Goal: Transaction & Acquisition: Purchase product/service

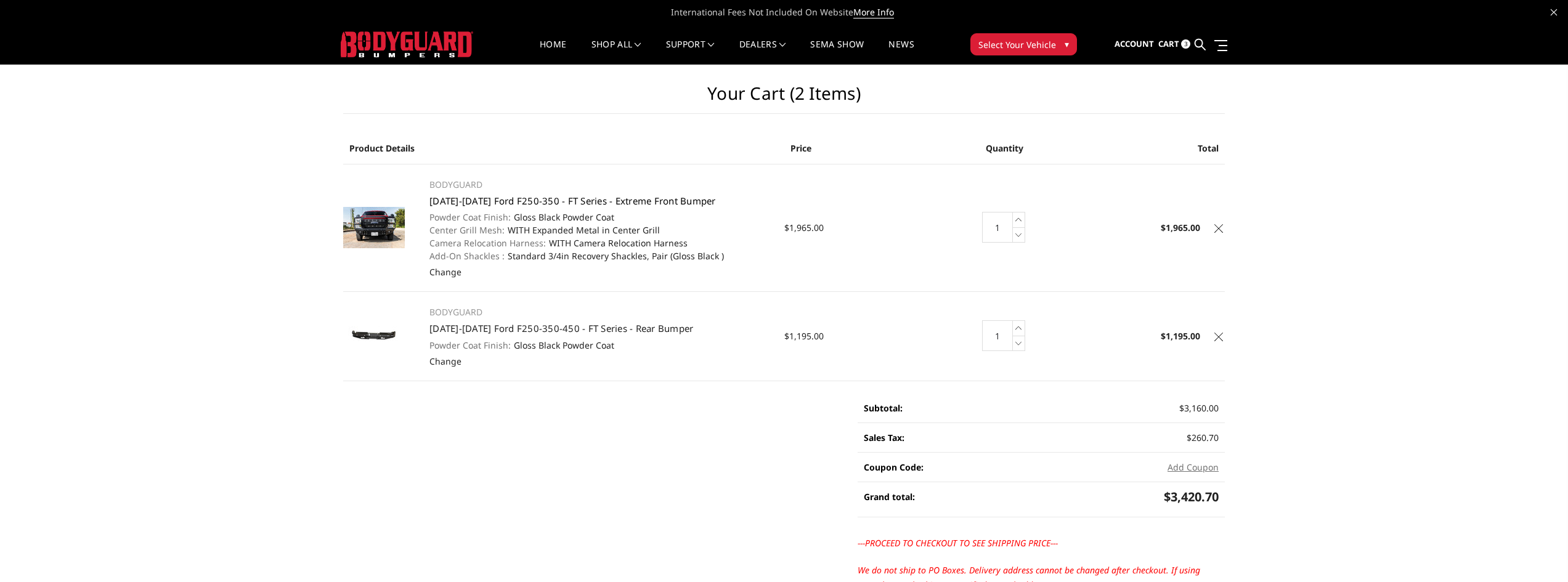
click at [514, 198] on link "[DATE]-[DATE] Ford F250-350 - FT Series - Extreme Front Bumper" at bounding box center [572, 200] width 287 height 12
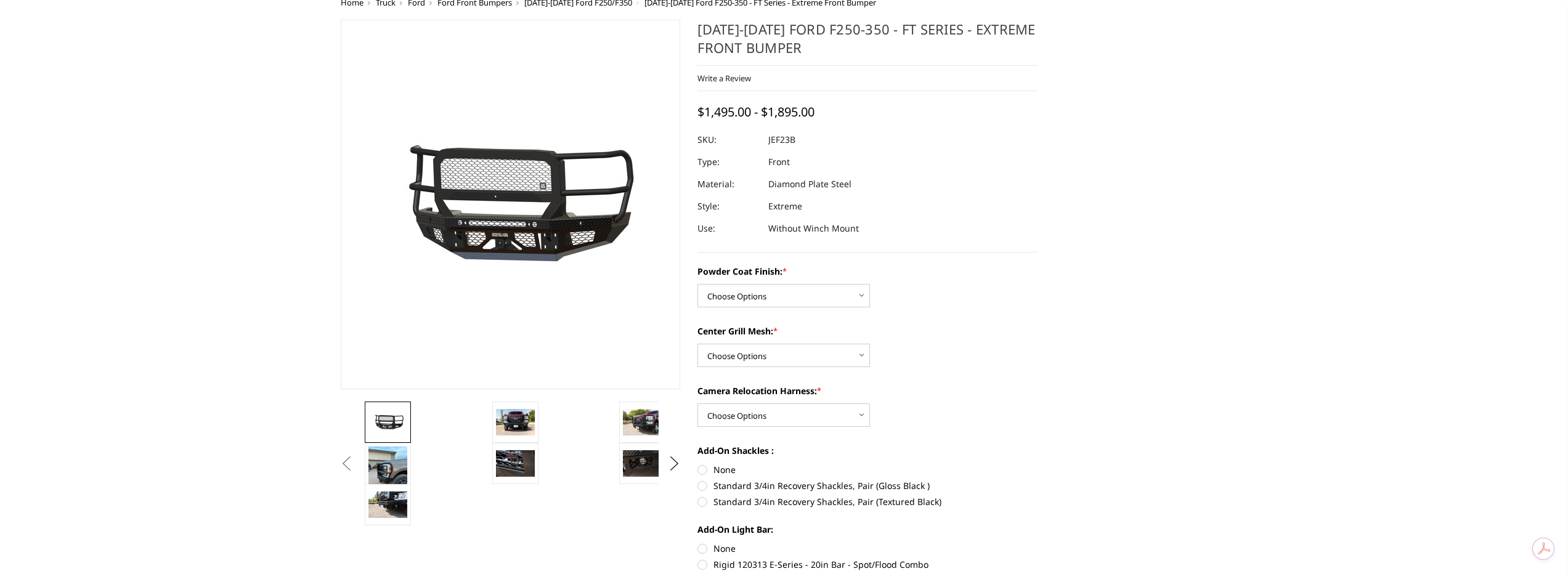
scroll to position [103, 0]
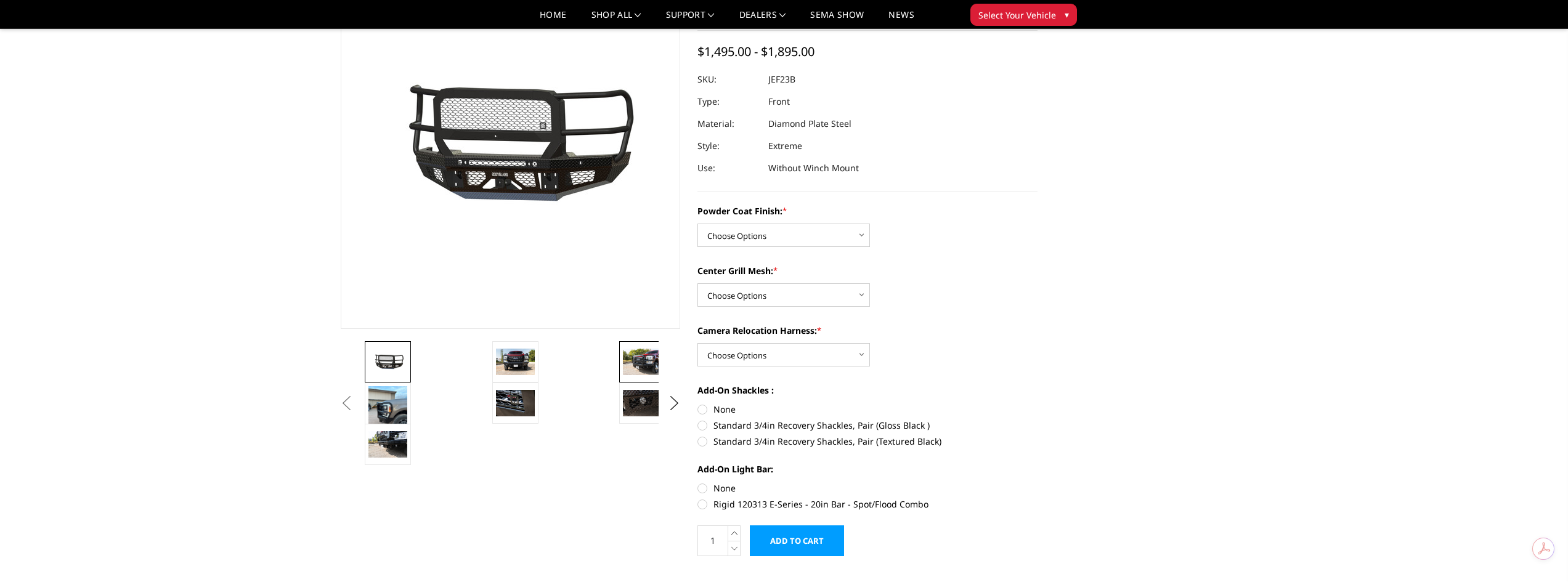
click at [521, 359] on div at bounding box center [869, 403] width 1015 height 124
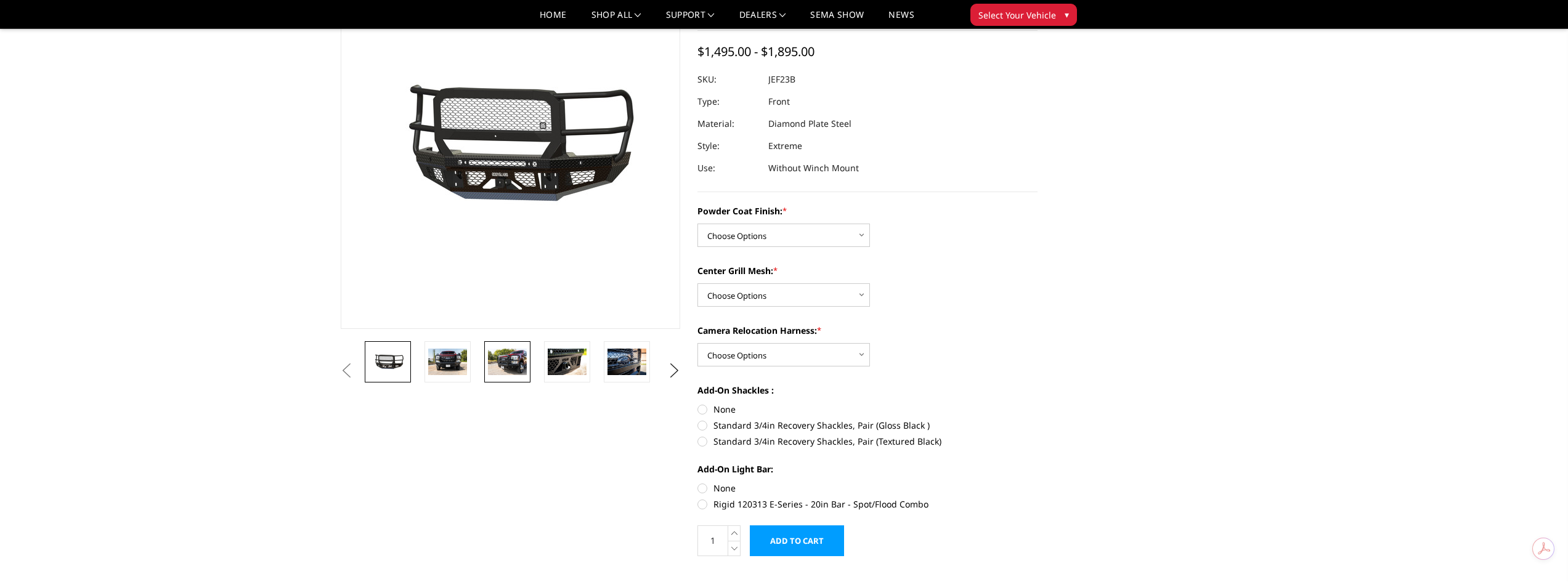
click at [530, 363] on li at bounding box center [511, 362] width 59 height 42
click at [517, 363] on img at bounding box center [506, 361] width 39 height 25
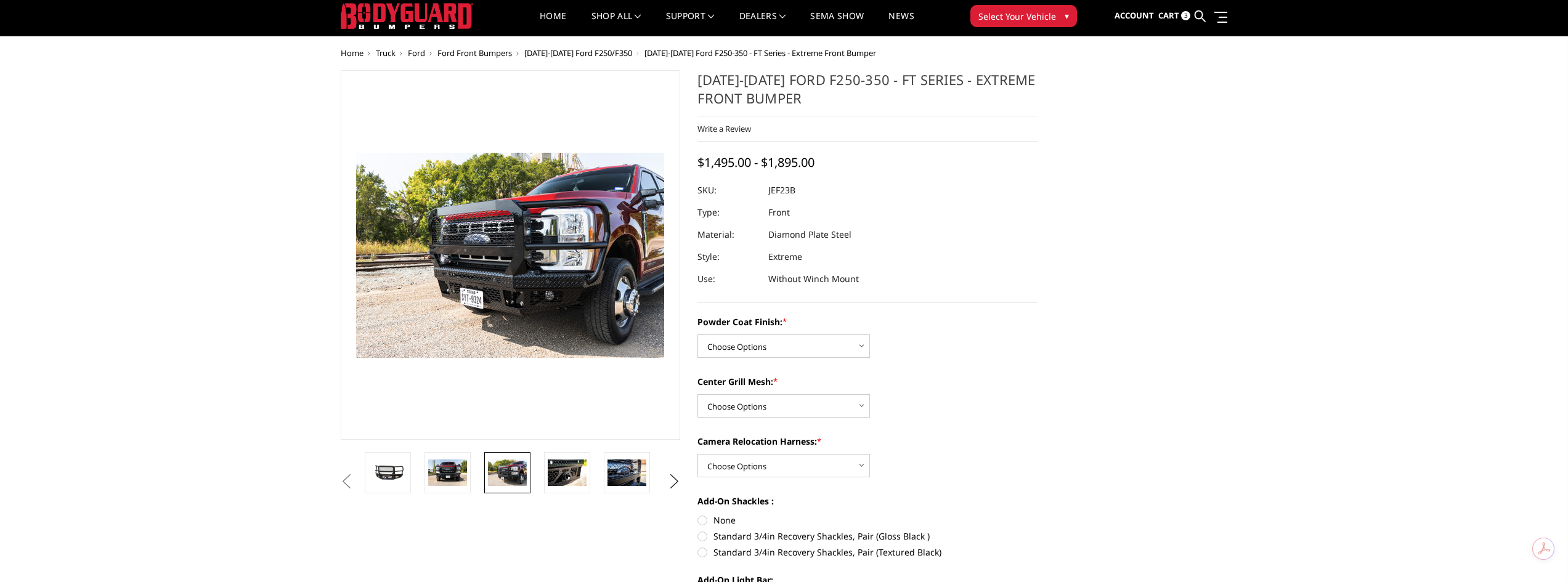
scroll to position [0, 0]
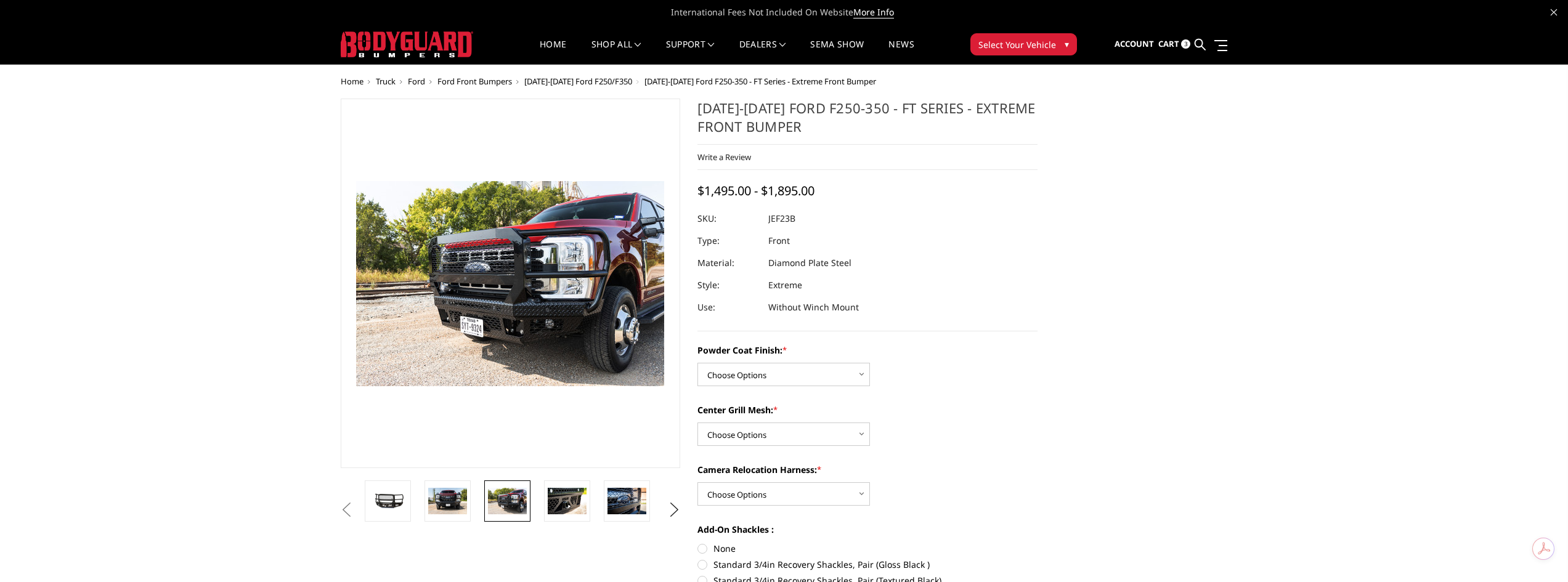
click at [1185, 43] on span "3" at bounding box center [1185, 44] width 9 height 9
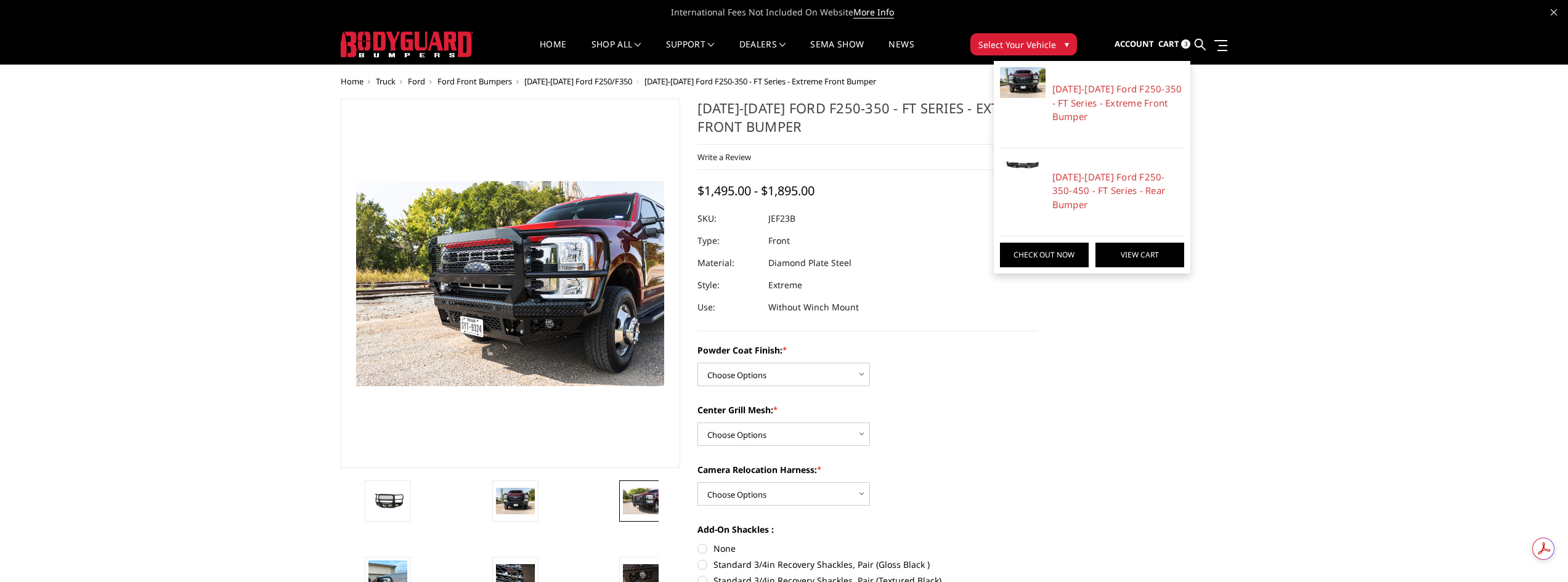
click at [1130, 242] on link "View Cart" at bounding box center [1140, 255] width 89 height 25
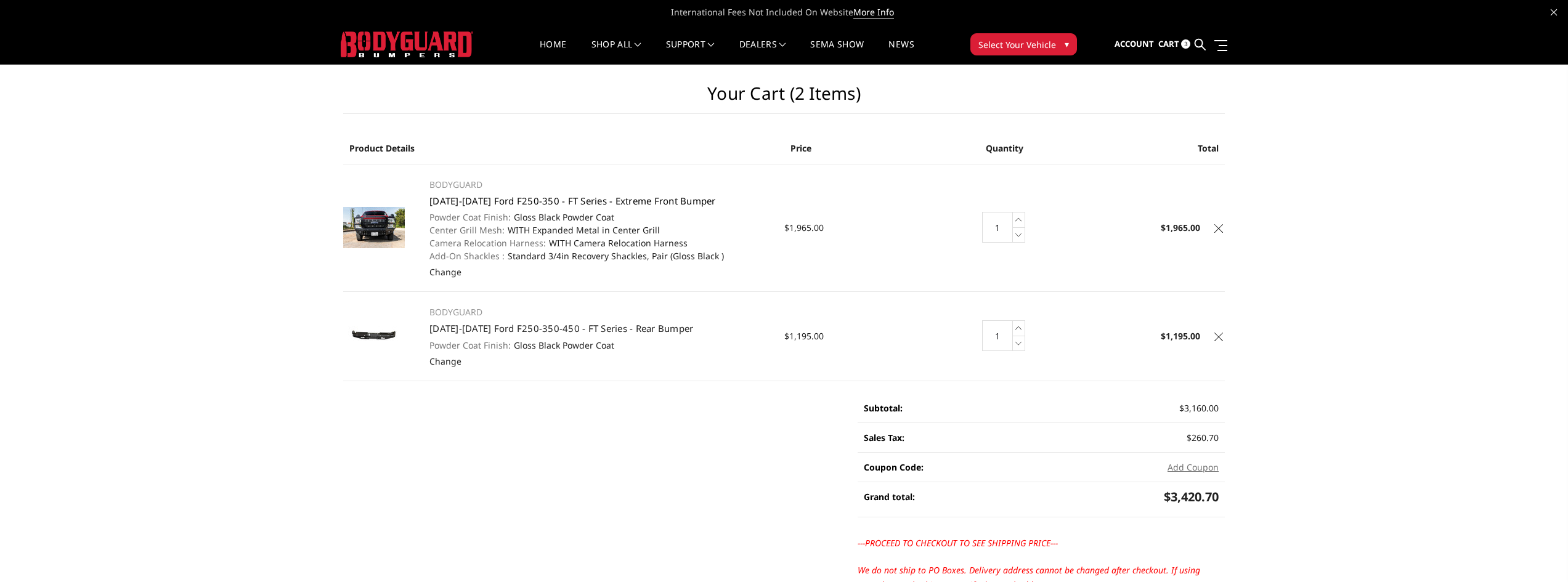
click at [514, 200] on link "[DATE]-[DATE] Ford F250-350 - FT Series - Extreme Front Bumper" at bounding box center [572, 200] width 287 height 12
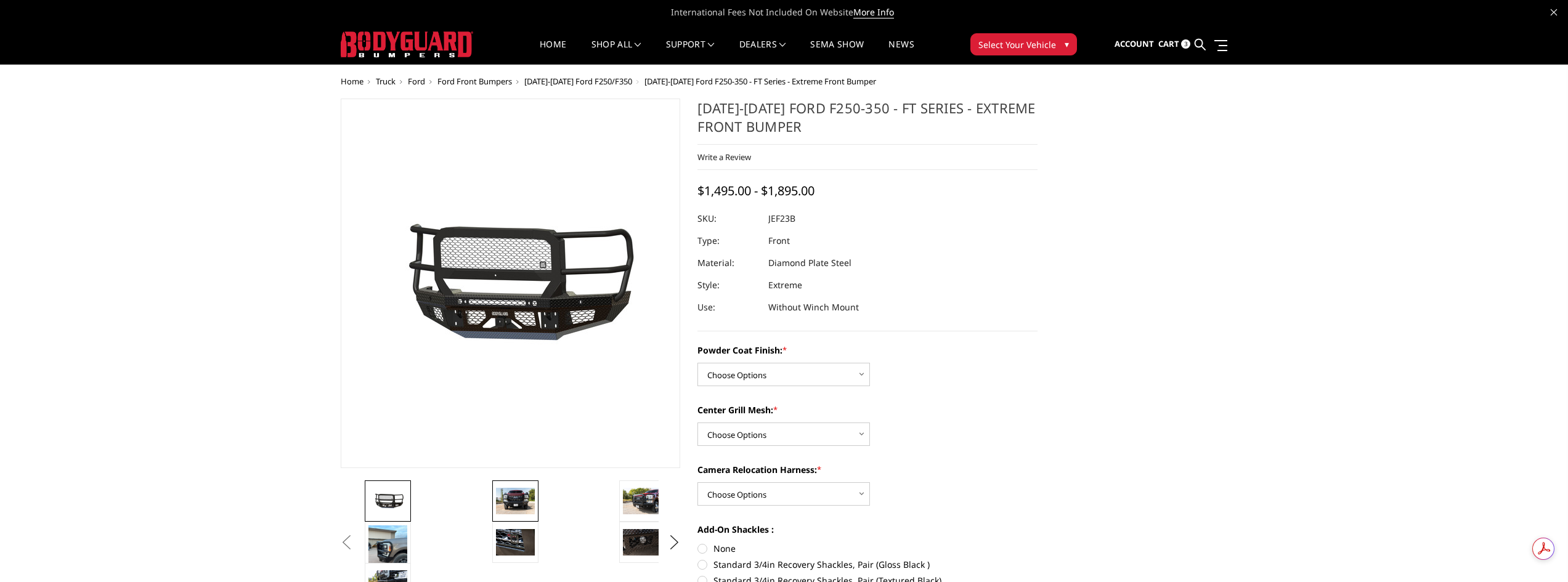
click at [524, 500] on img at bounding box center [515, 500] width 39 height 25
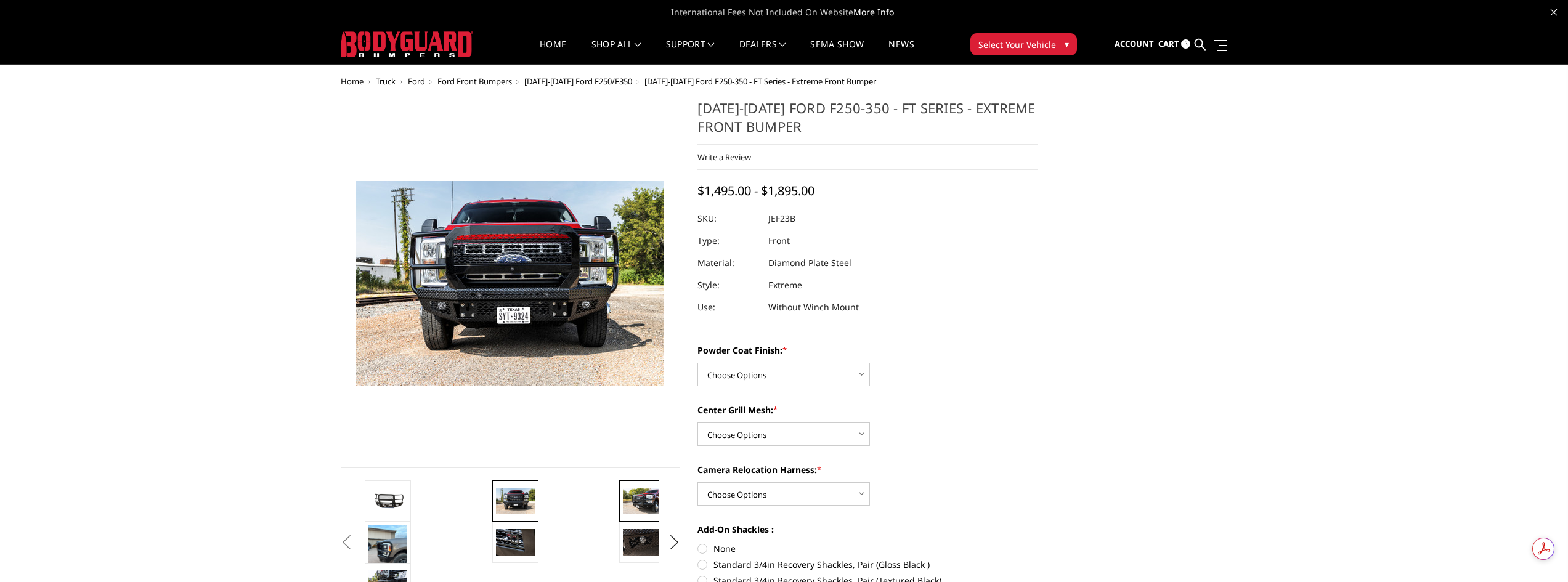
click at [643, 497] on img at bounding box center [641, 500] width 39 height 25
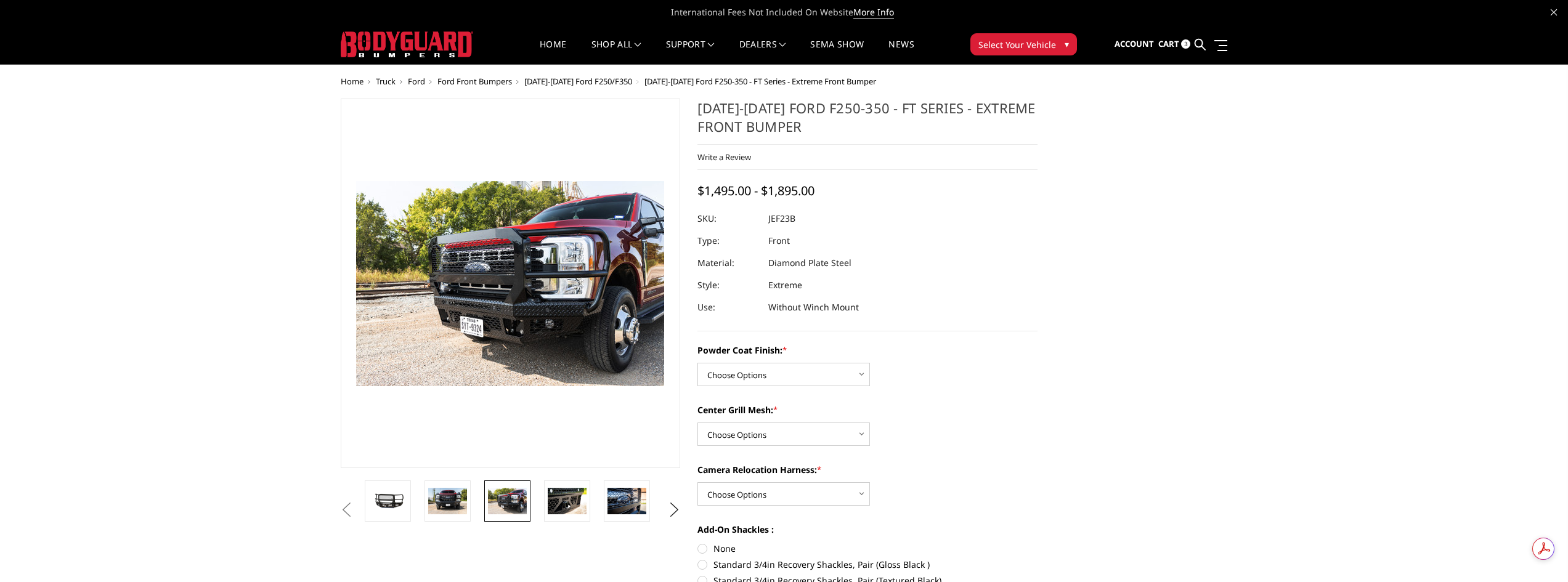
click at [1046, 51] on button "Select Your Vehicle ▾" at bounding box center [1023, 44] width 107 height 23
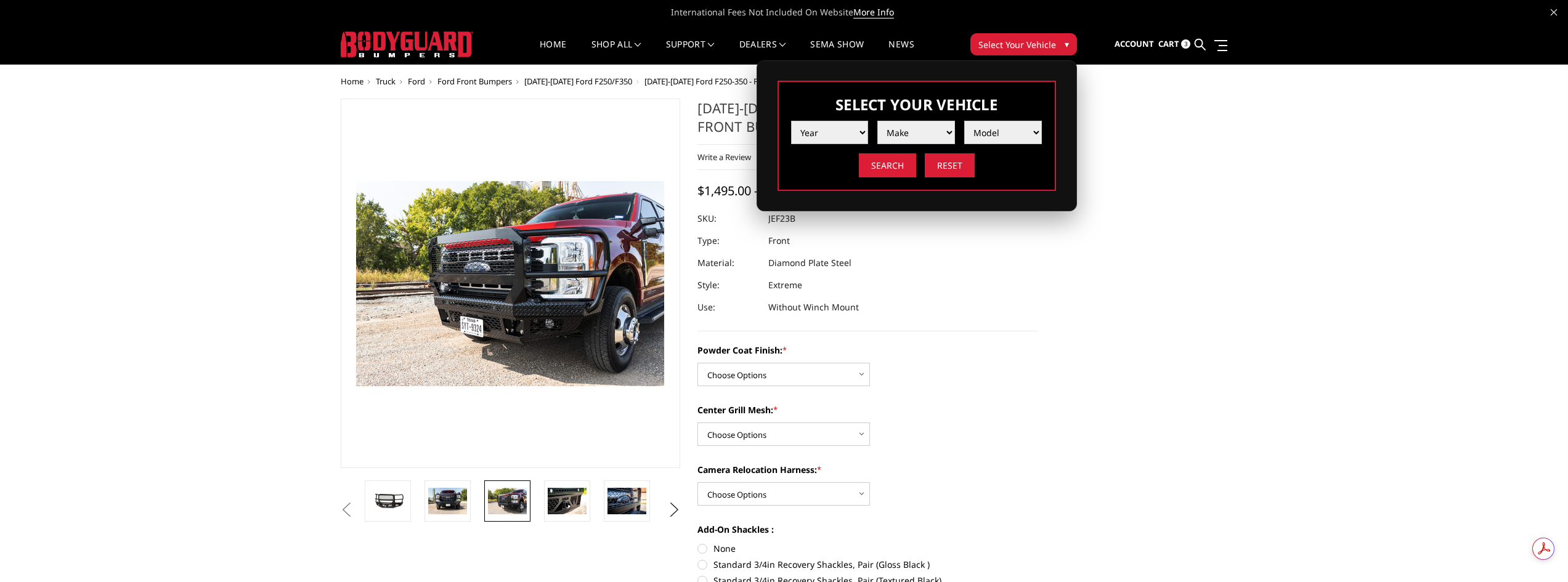
click at [845, 130] on select "Year 2025 2024 2023 2022 2021 2020 2019 2018 2017 2016 2015 2014 2013 2012 2011…" at bounding box center [830, 132] width 77 height 24
select select "yr_2025"
click at [791, 121] on select "Year 2025 2024 2023 2022 2021 2020 2019 2018 2017 2016 2015 2014 2013 2012 2011…" at bounding box center [830, 132] width 77 height 24
click at [916, 127] on select "Make Chevrolet Ford GMC Ram Toyota" at bounding box center [916, 132] width 77 height 24
select select "mk_ford"
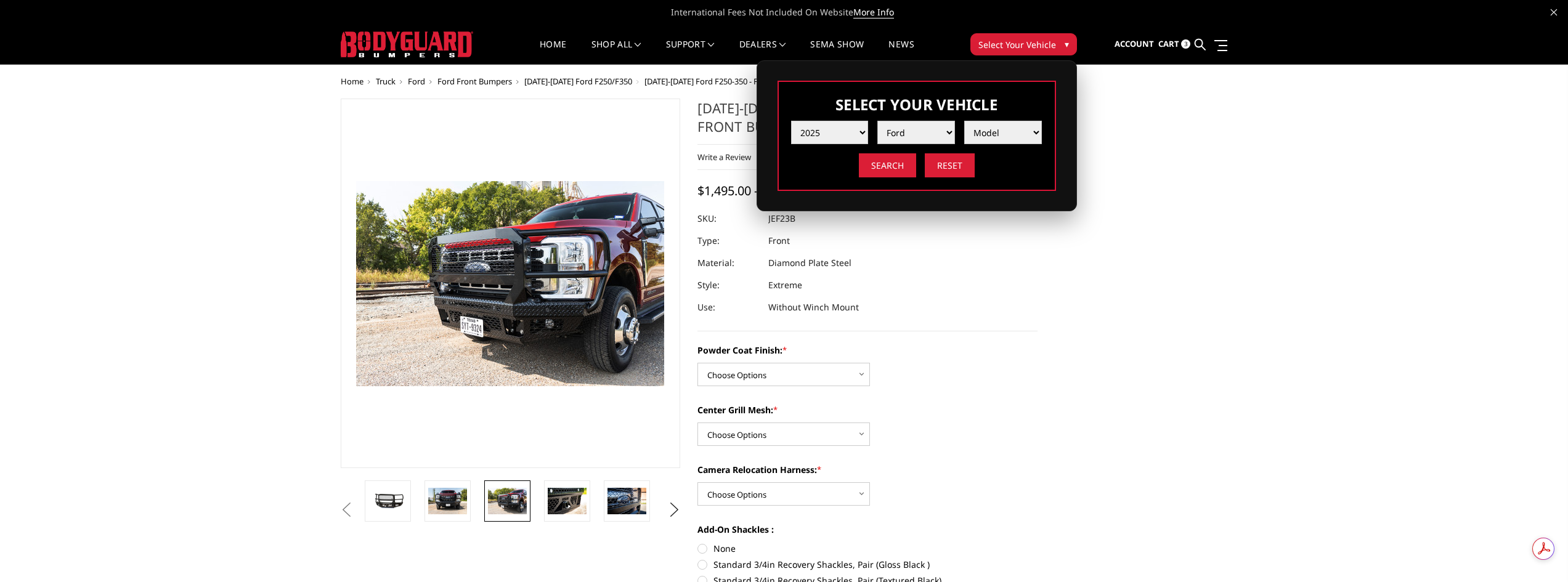
click at [877, 121] on select "Make Chevrolet Ford GMC Ram Toyota" at bounding box center [916, 132] width 77 height 24
click at [990, 134] on select "Model F150 F150 Raptor F250 / F350 F450 F550" at bounding box center [1002, 132] width 77 height 24
select select "md_f250-f350"
click at [964, 121] on select "Model F150 F150 Raptor F250 / F350 F450 F550" at bounding box center [1002, 132] width 77 height 24
click at [897, 168] on input "Search" at bounding box center [887, 165] width 58 height 24
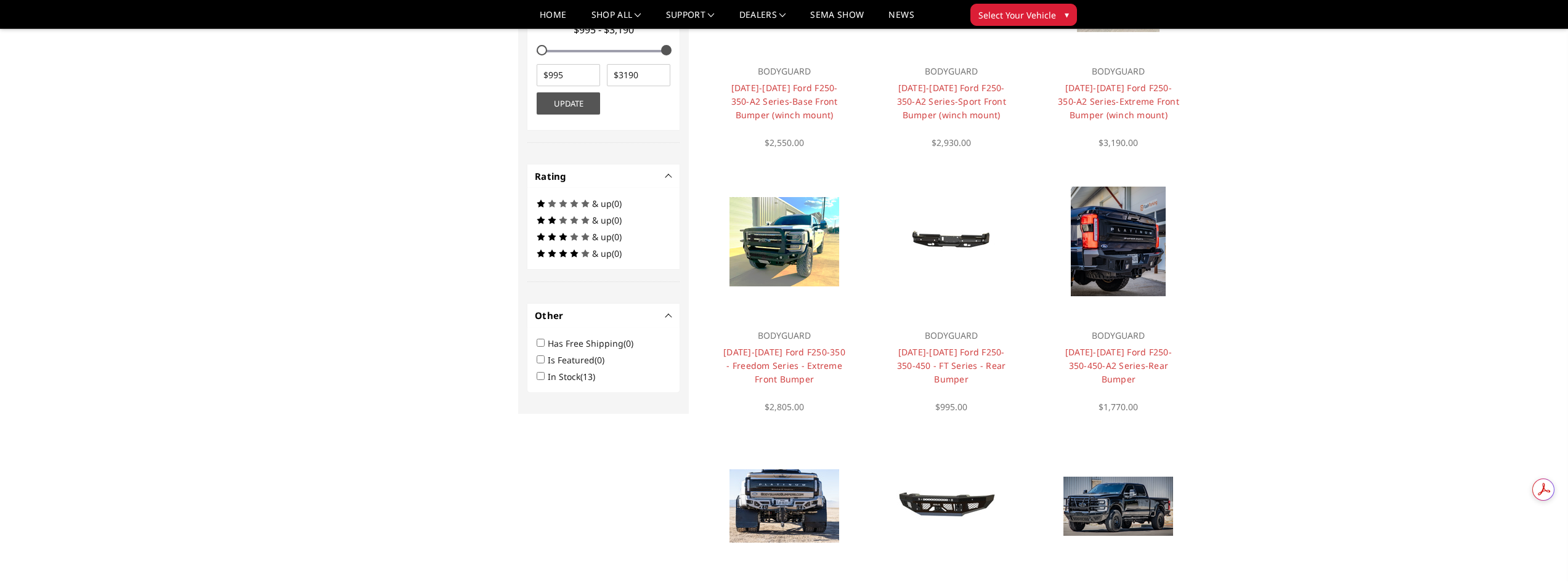
scroll to position [513, 0]
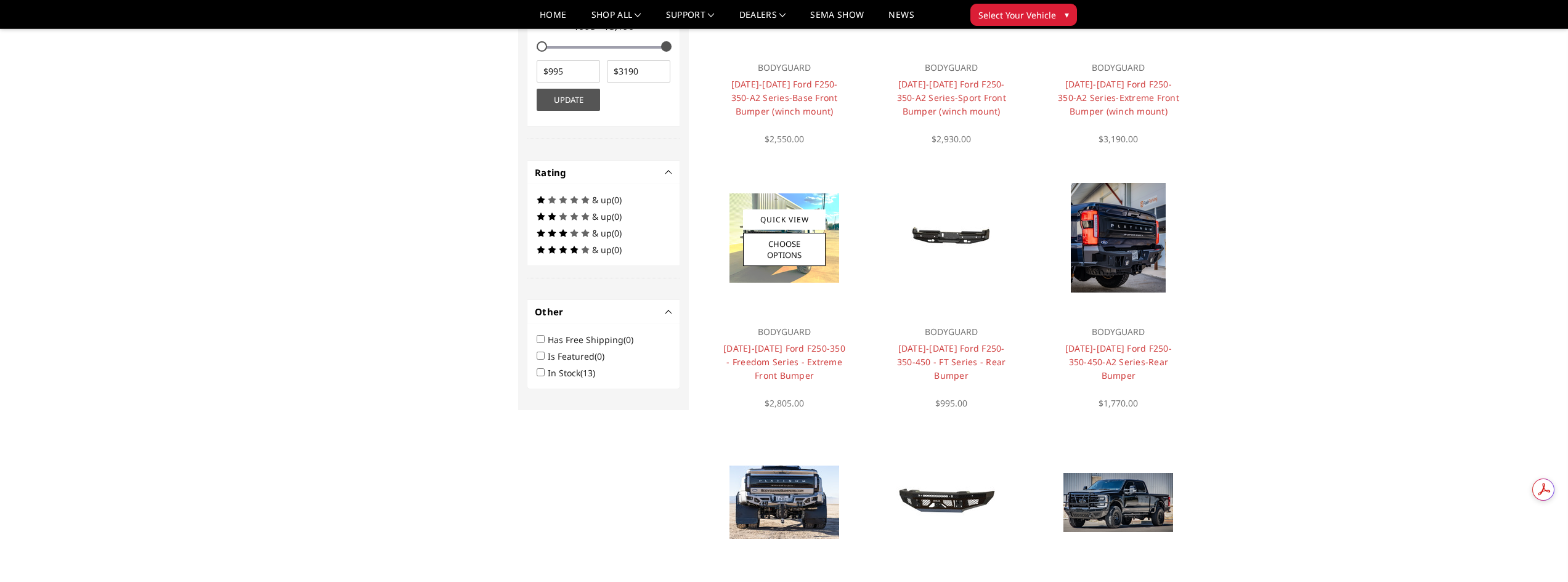
click at [833, 274] on img at bounding box center [784, 238] width 109 height 90
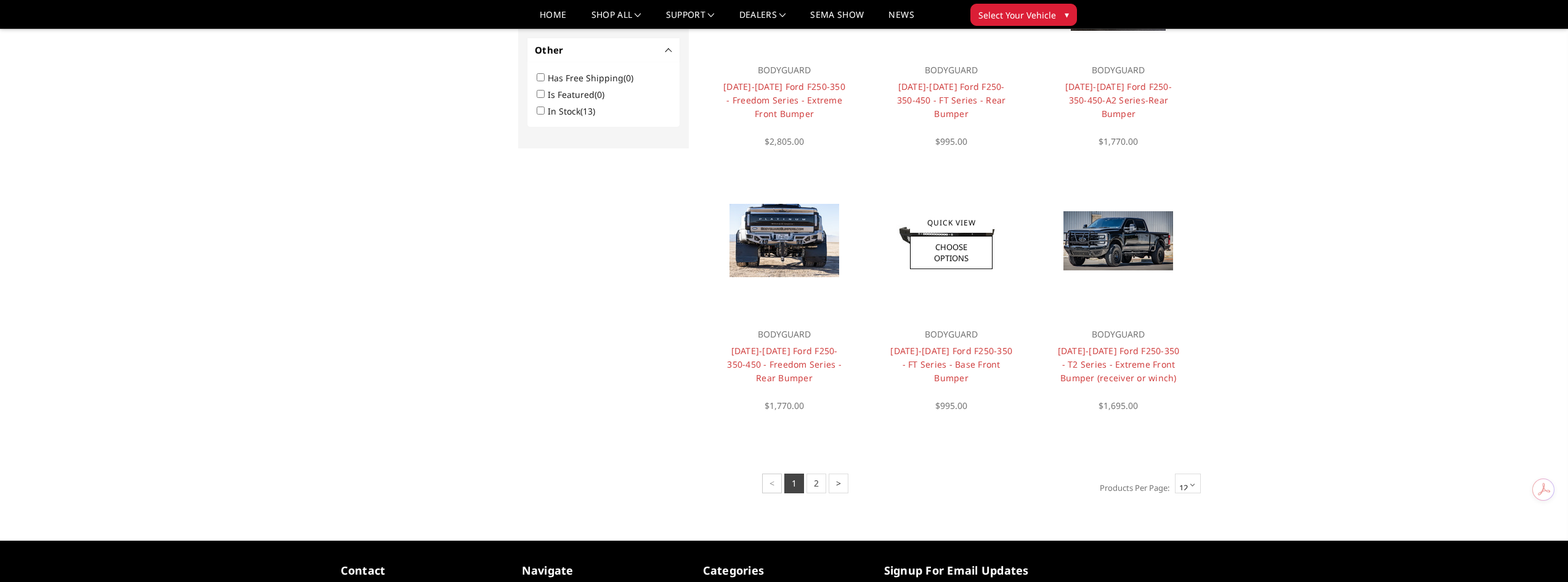
scroll to position [776, 0]
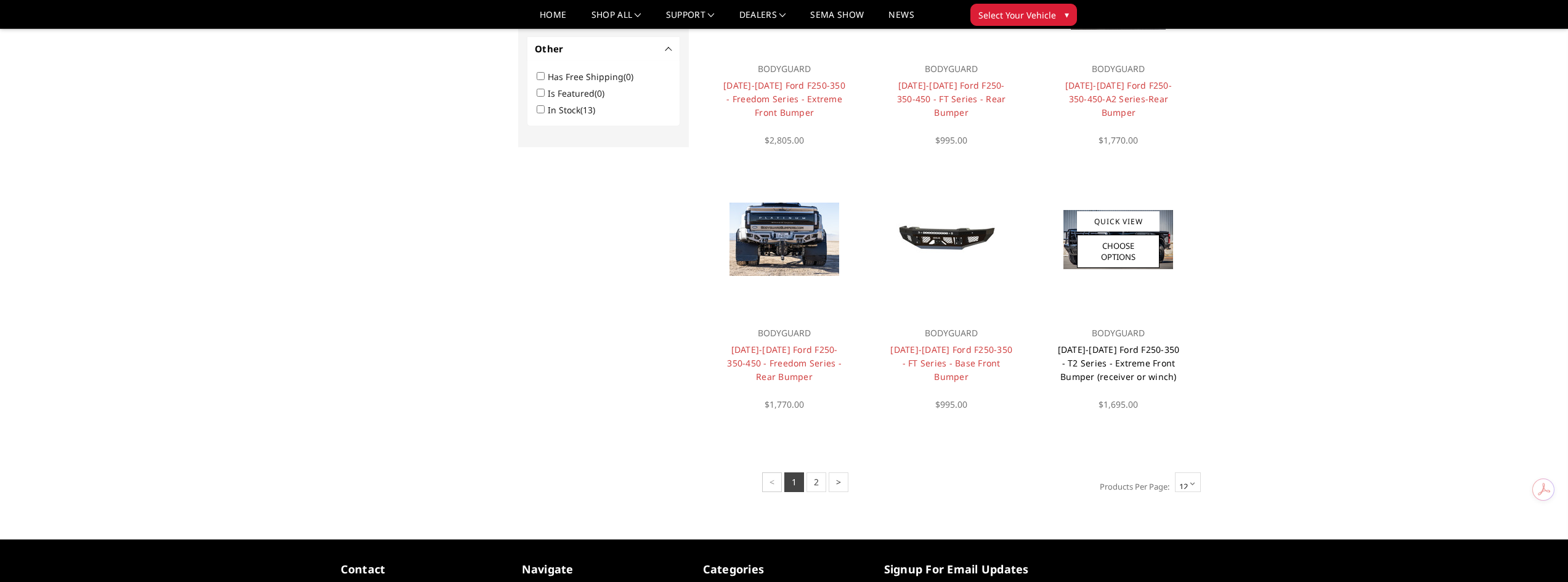
click at [1119, 361] on link "[DATE]-[DATE] Ford F250-350 - T2 Series - Extreme Front Bumper (receiver or win…" at bounding box center [1118, 363] width 122 height 39
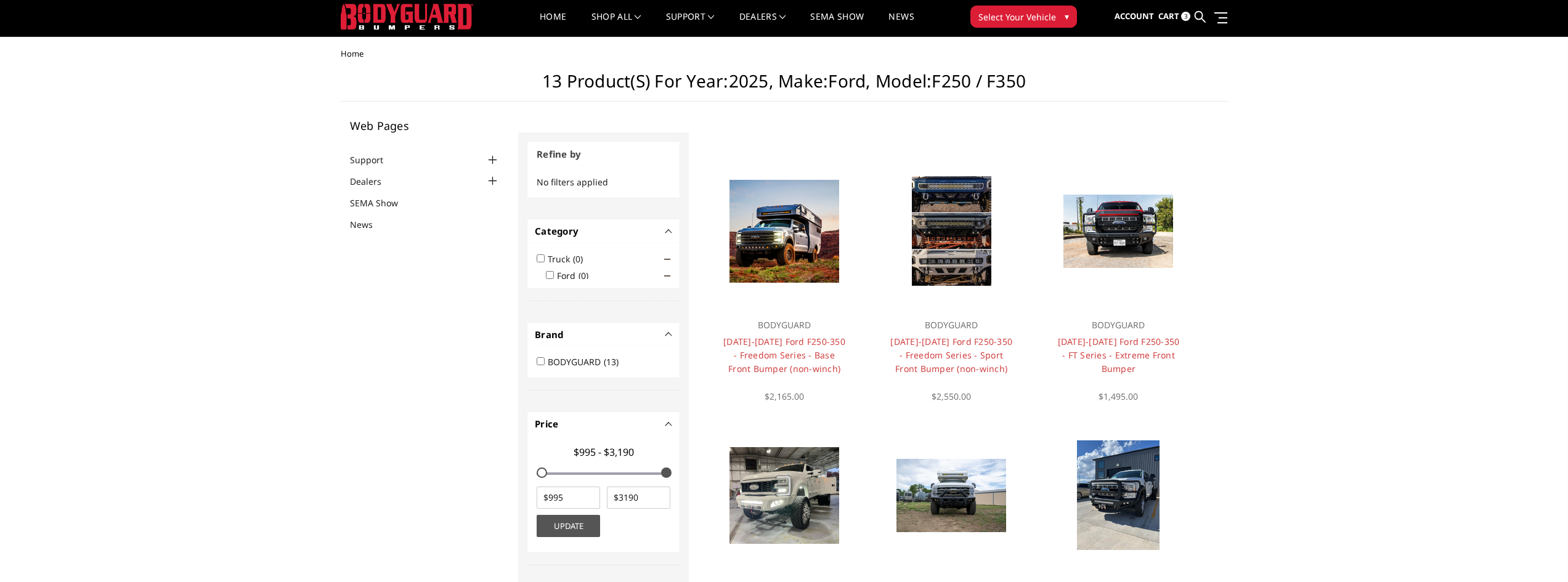
scroll to position [39, 0]
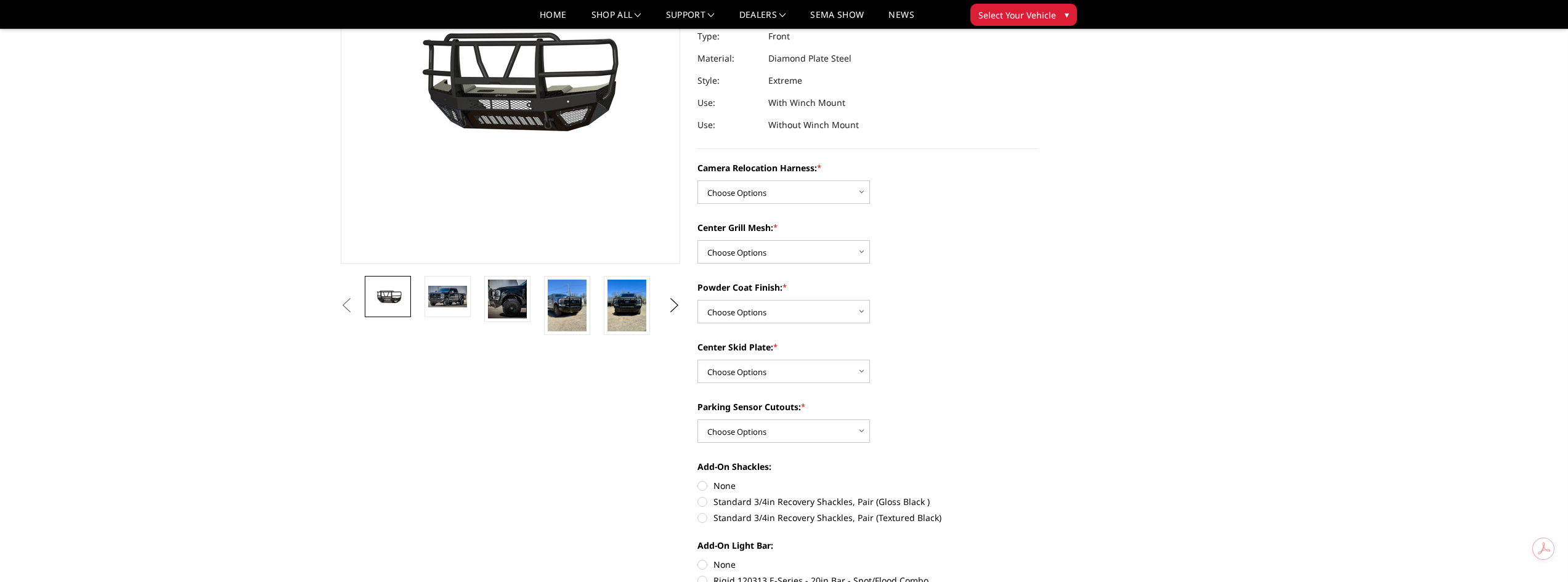
scroll to position [206, 0]
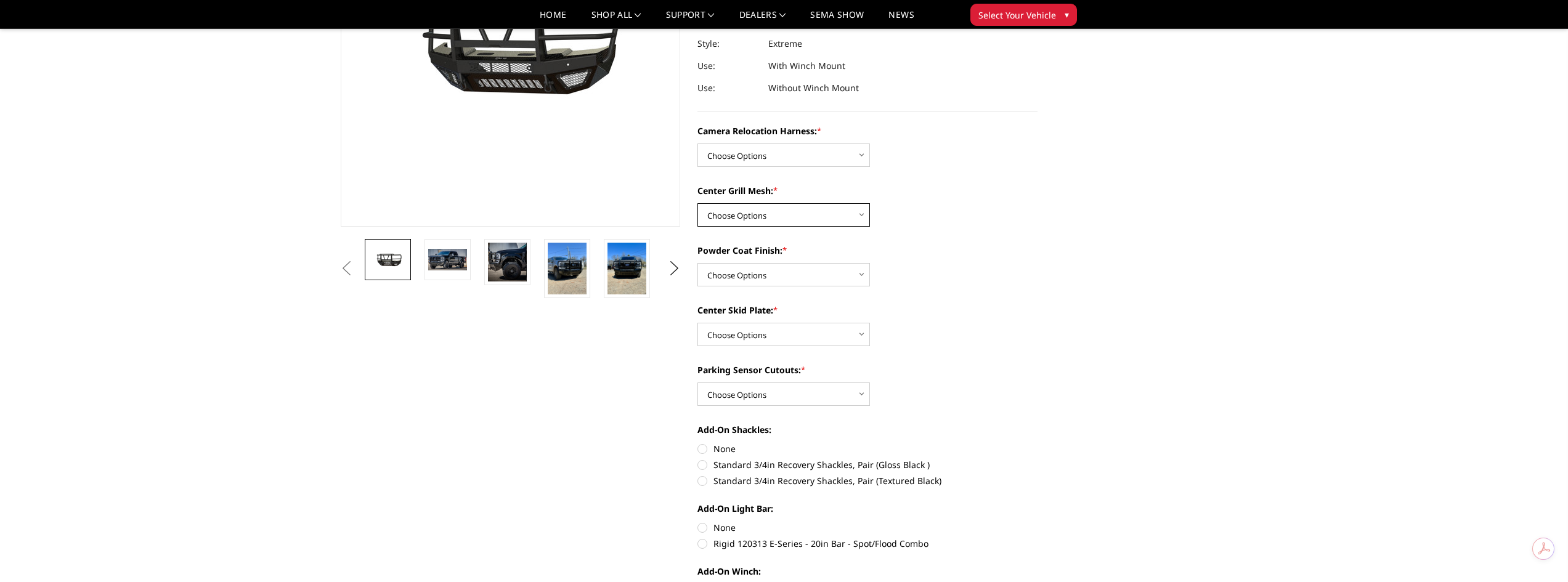
click at [850, 215] on select "Choose Options Without expanded metal With expanded metal" at bounding box center [784, 215] width 173 height 24
select select "3751"
click at [698, 204] on select "Choose Options Without expanded metal With expanded metal" at bounding box center [784, 215] width 173 height 24
click at [638, 265] on img at bounding box center [626, 268] width 39 height 52
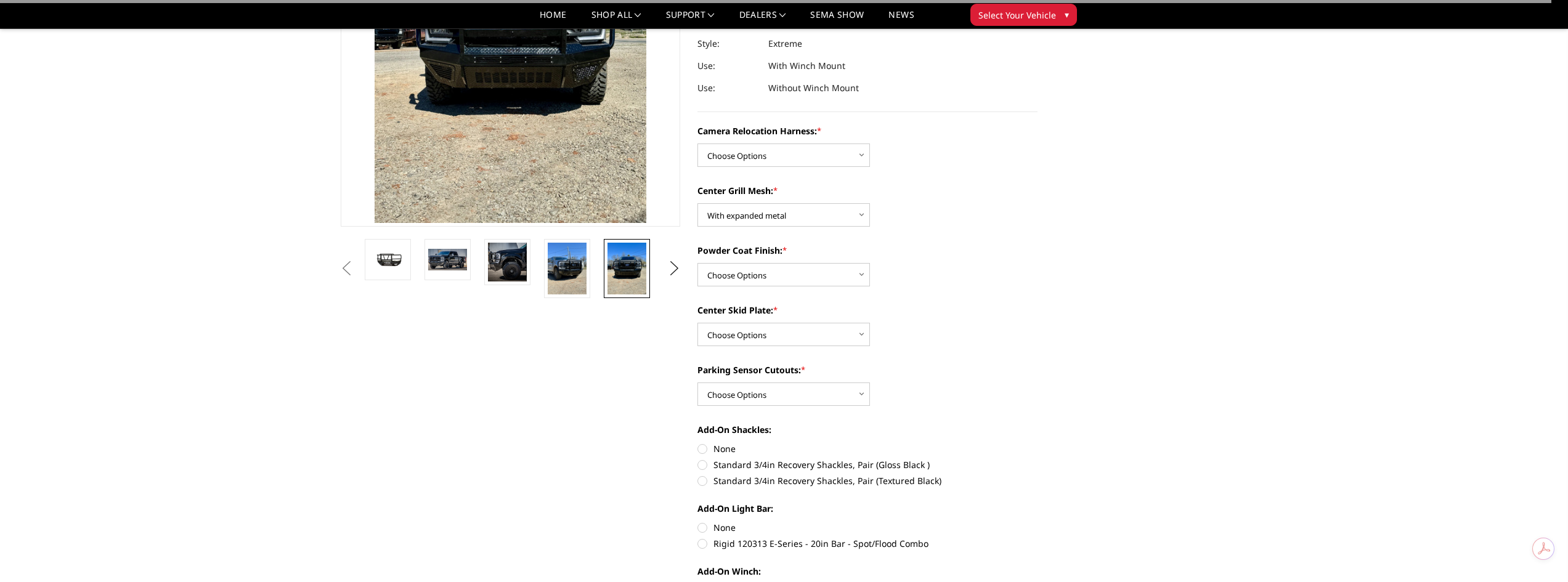
scroll to position [109, 0]
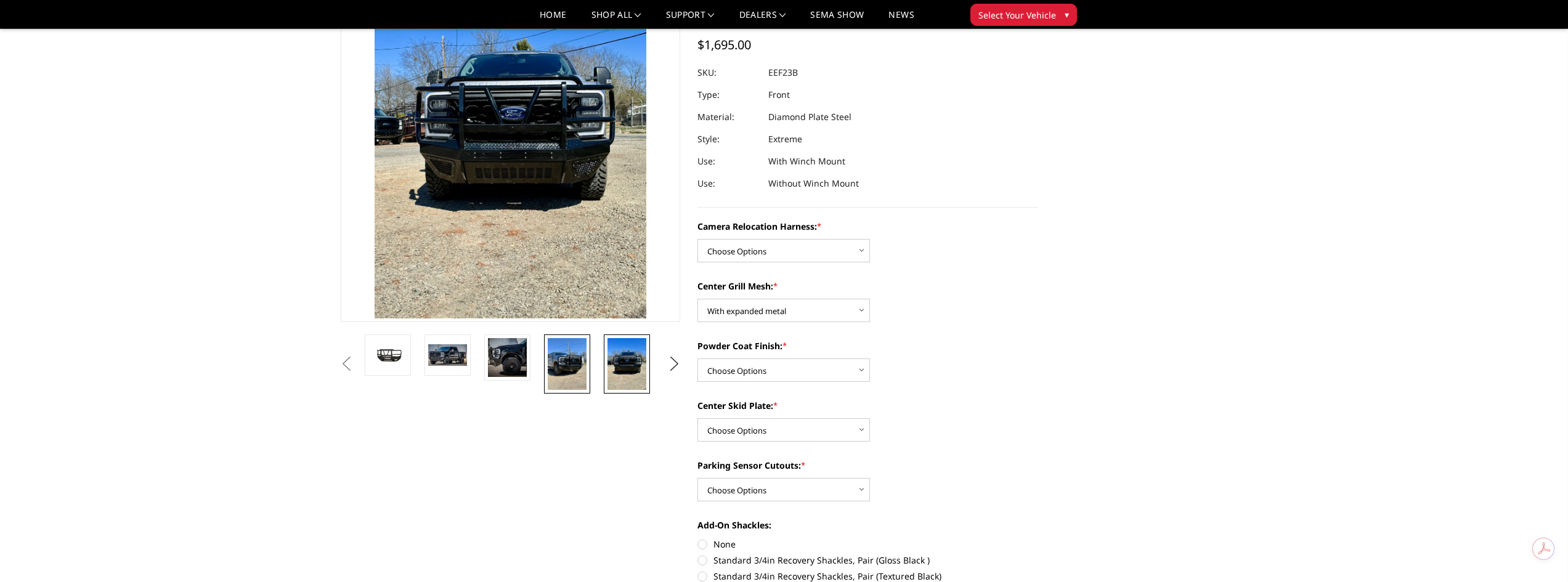
click at [565, 358] on img at bounding box center [567, 364] width 39 height 52
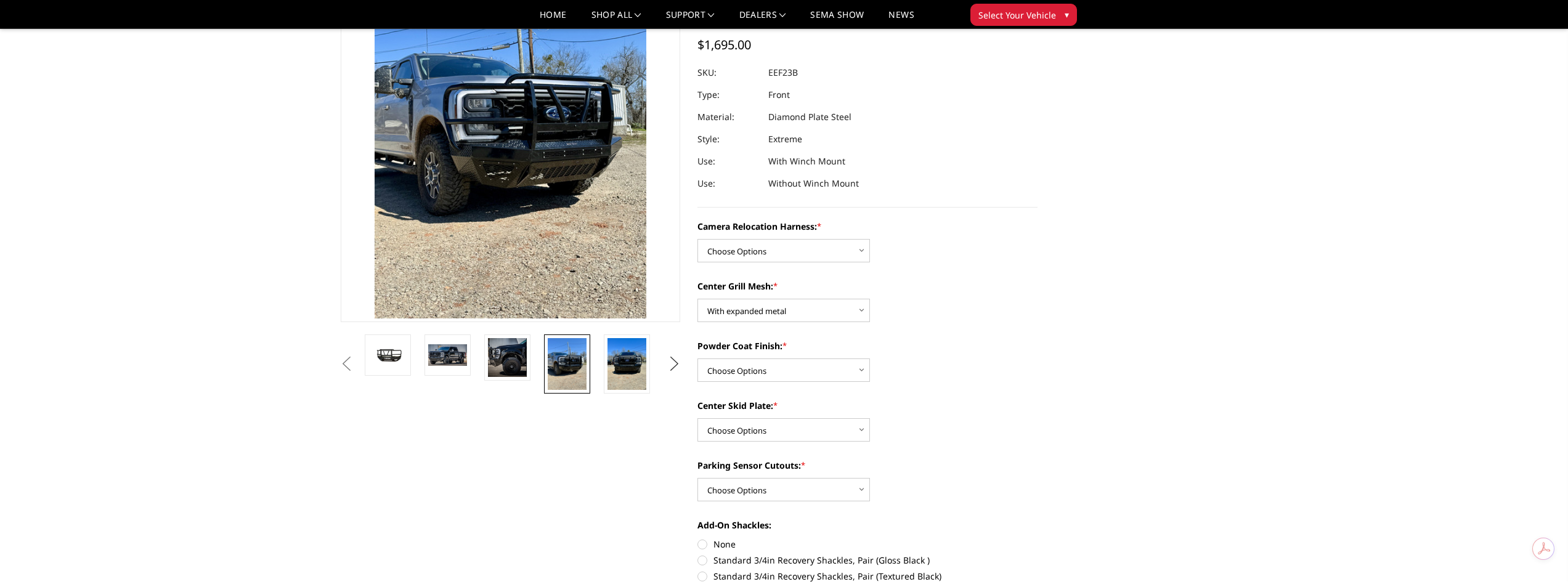
click at [678, 370] on button "Next" at bounding box center [674, 364] width 19 height 19
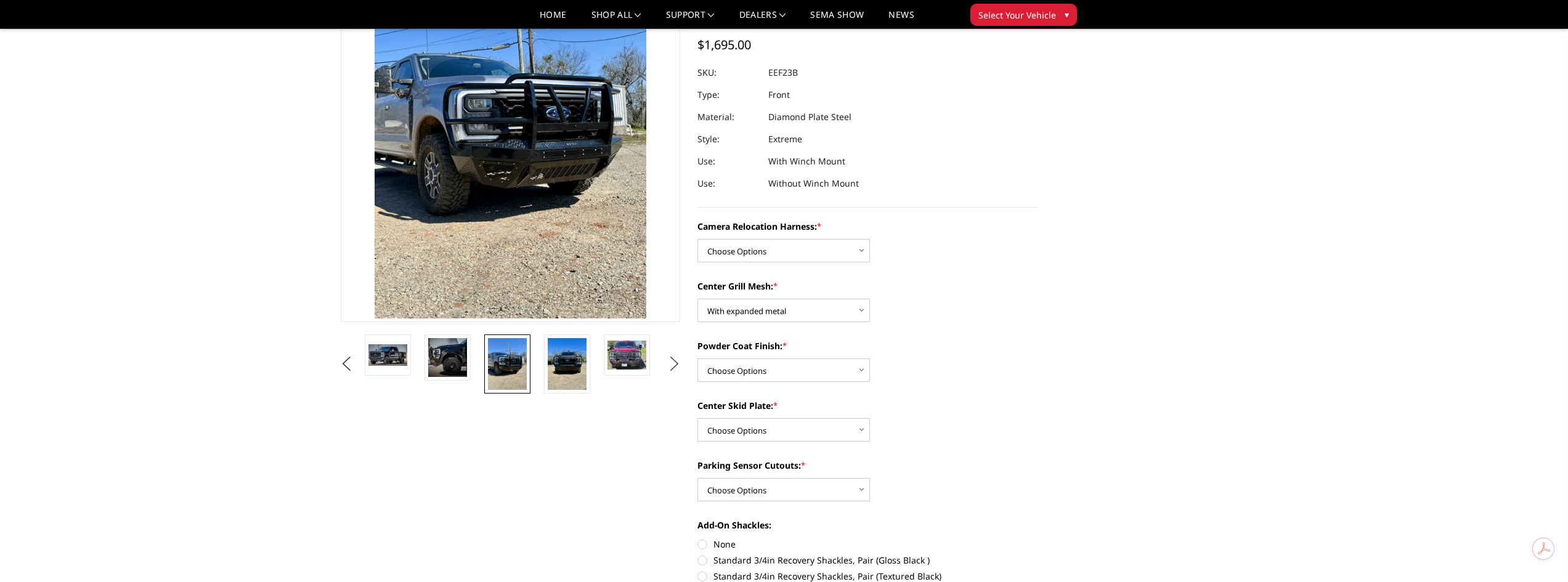
click at [675, 365] on button "Next" at bounding box center [674, 364] width 19 height 19
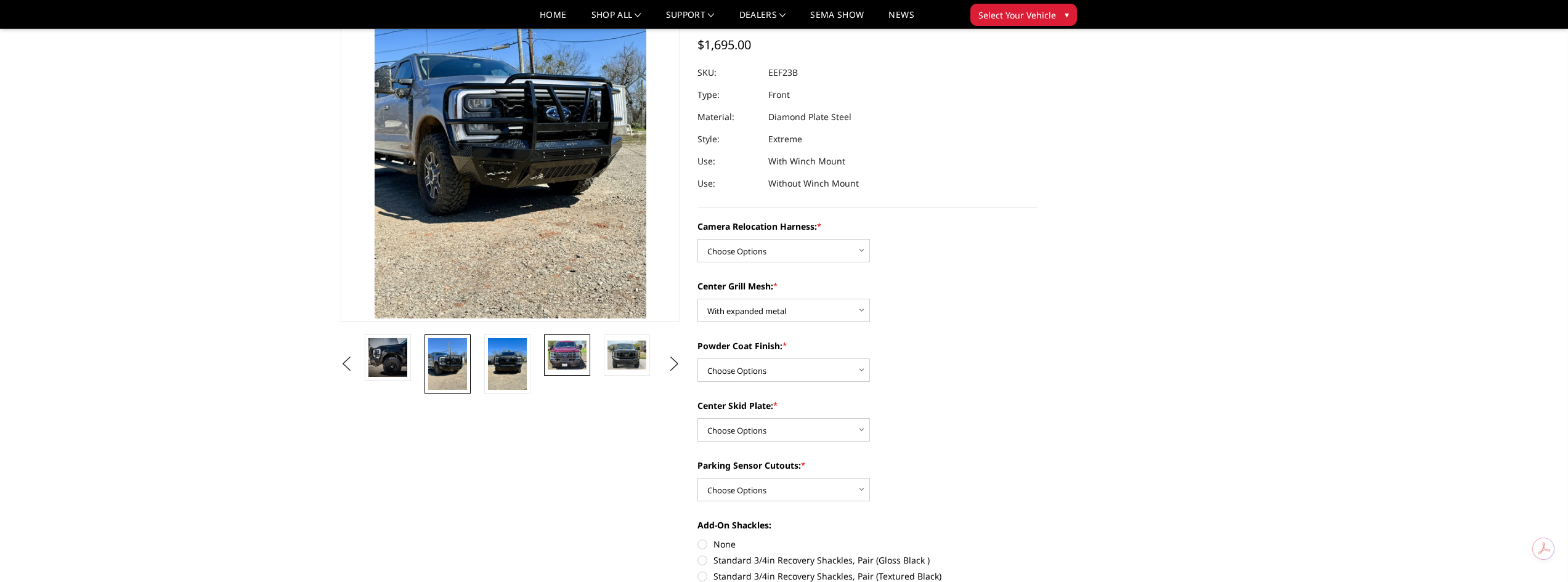
click at [586, 363] on img at bounding box center [567, 355] width 39 height 29
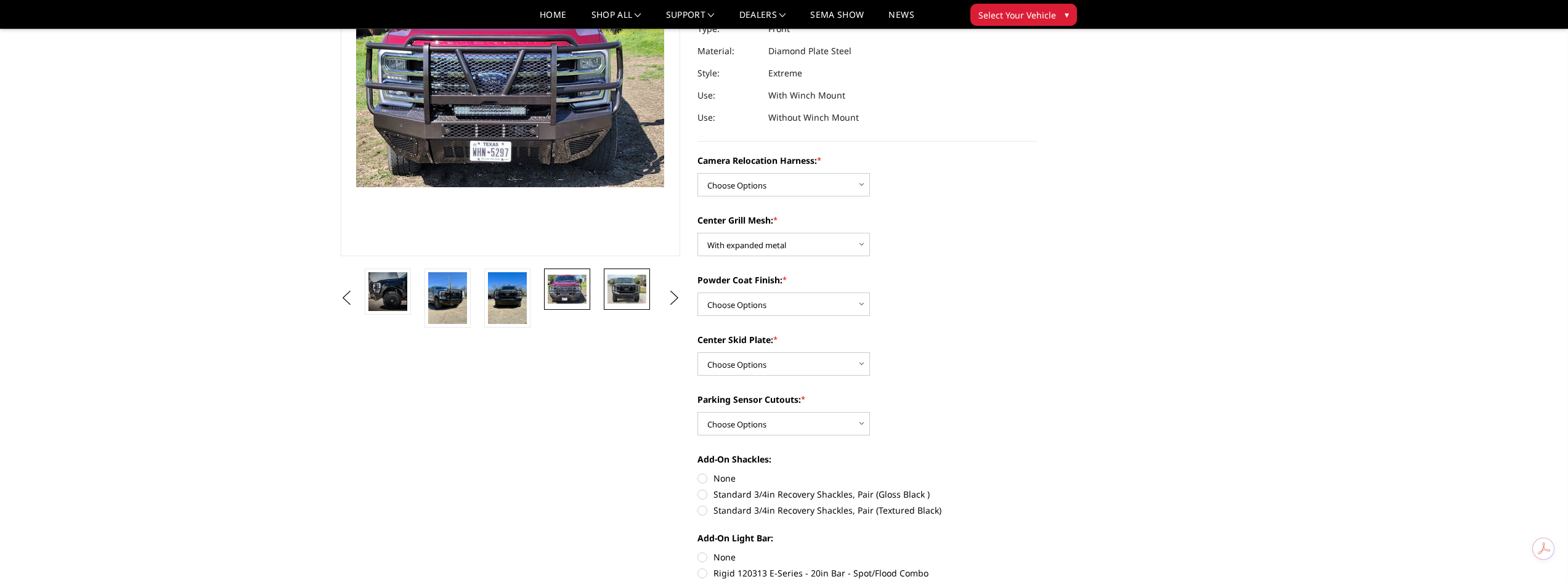
click at [622, 295] on img at bounding box center [626, 289] width 39 height 29
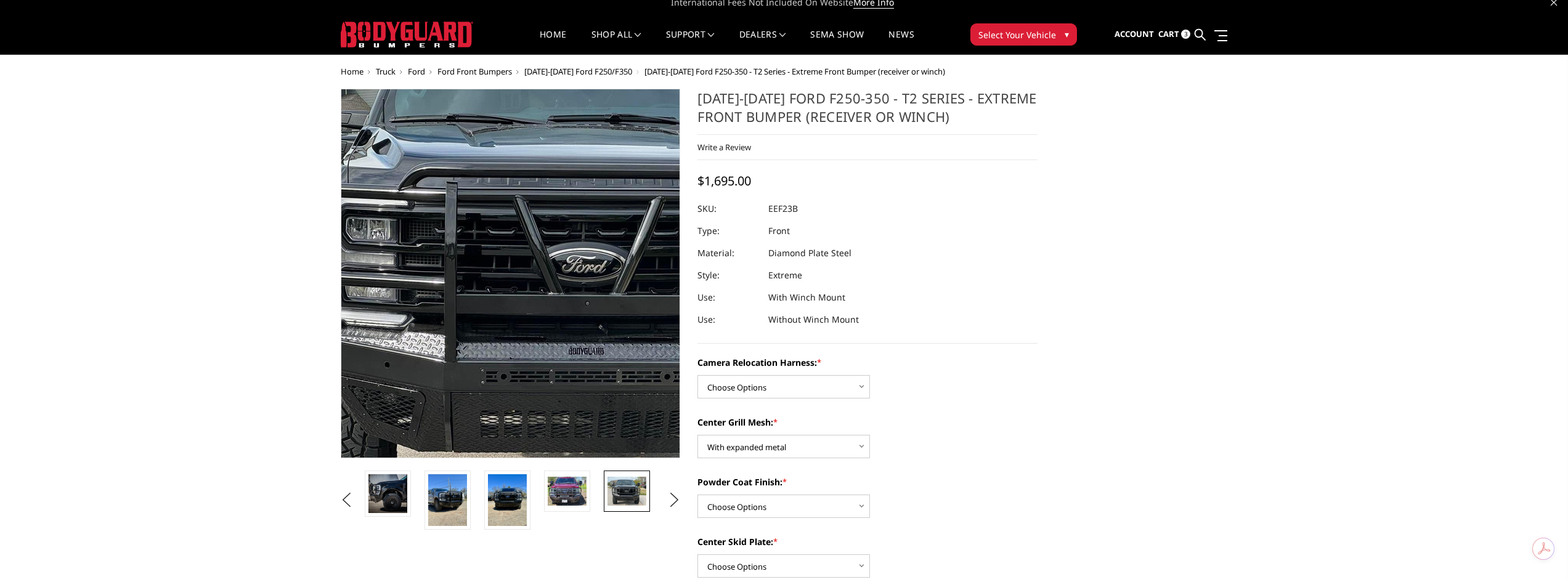
scroll to position [0, 0]
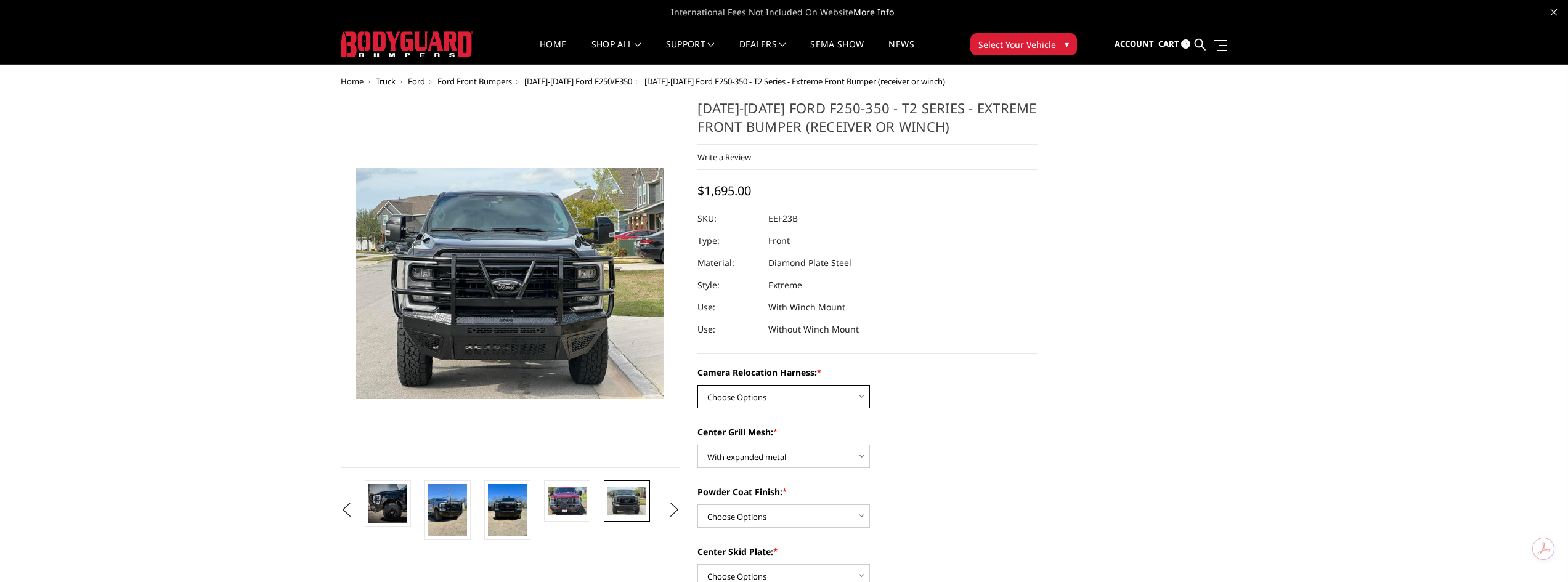
click at [831, 391] on select "Choose Options Without camera harness With camera harness" at bounding box center [784, 396] width 173 height 24
select select "3753"
click at [698, 385] on select "Choose Options Without camera harness With camera harness" at bounding box center [784, 396] width 173 height 24
click at [817, 456] on select "Choose Options Without expanded metal With expanded metal" at bounding box center [784, 457] width 173 height 24
click at [1032, 451] on div "Center Grill Mesh: * Choose Options Without expanded metal With expanded metal" at bounding box center [867, 446] width 340 height 42
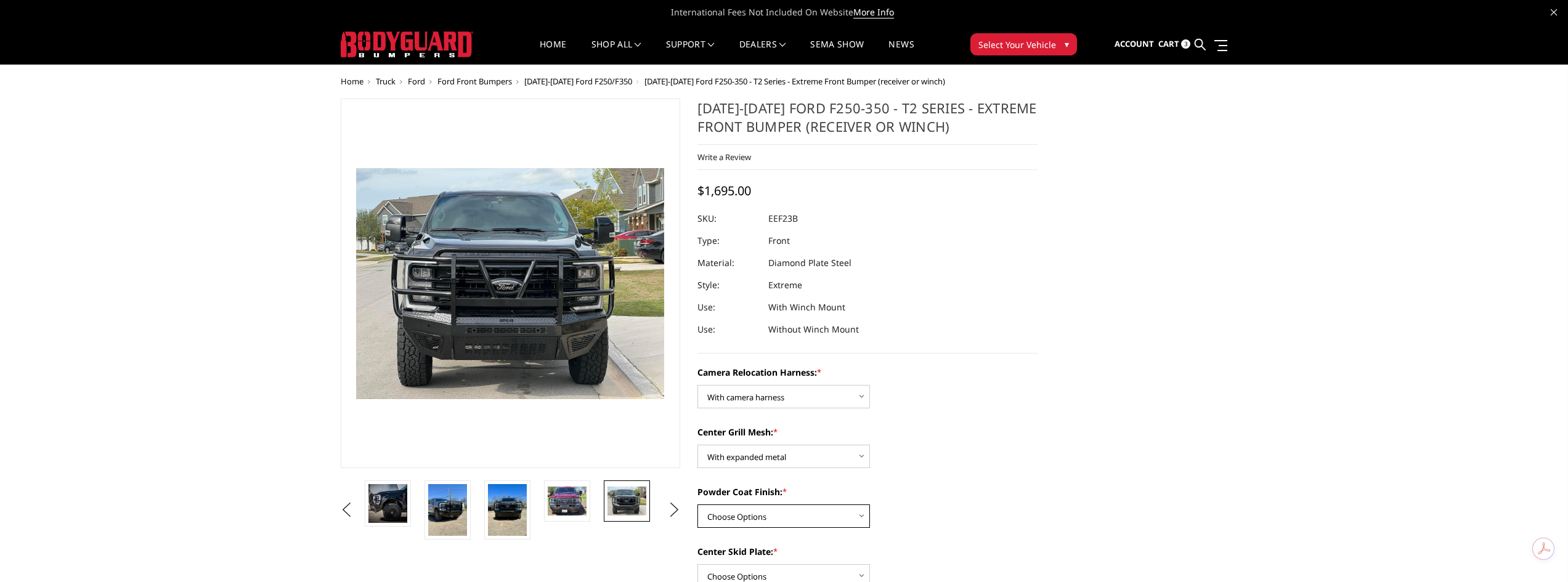
click at [834, 507] on select "Choose Options Textured Black Powder Coat Gloss Black Powder Coat Bare Metal" at bounding box center [784, 516] width 173 height 24
select select "3749"
click at [698, 505] on select "Choose Options Textured Black Powder Coat Gloss Black Powder Coat Bare Metal" at bounding box center [784, 516] width 173 height 24
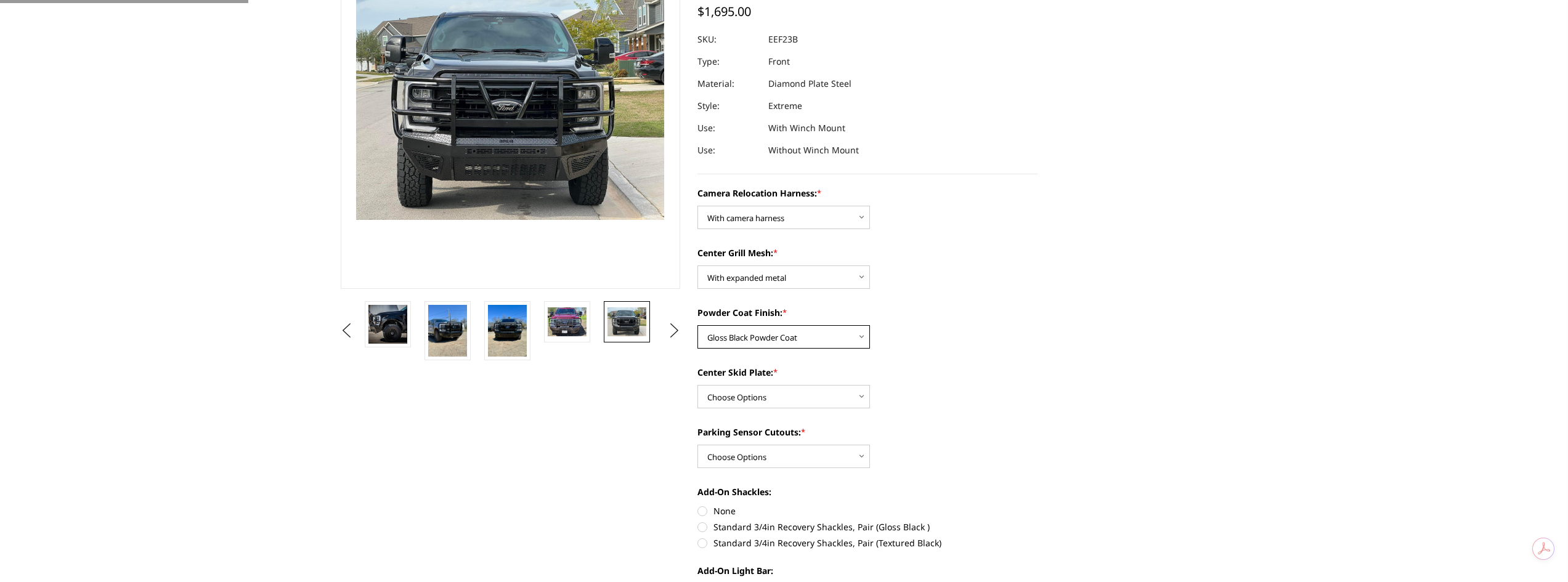
scroll to position [308, 0]
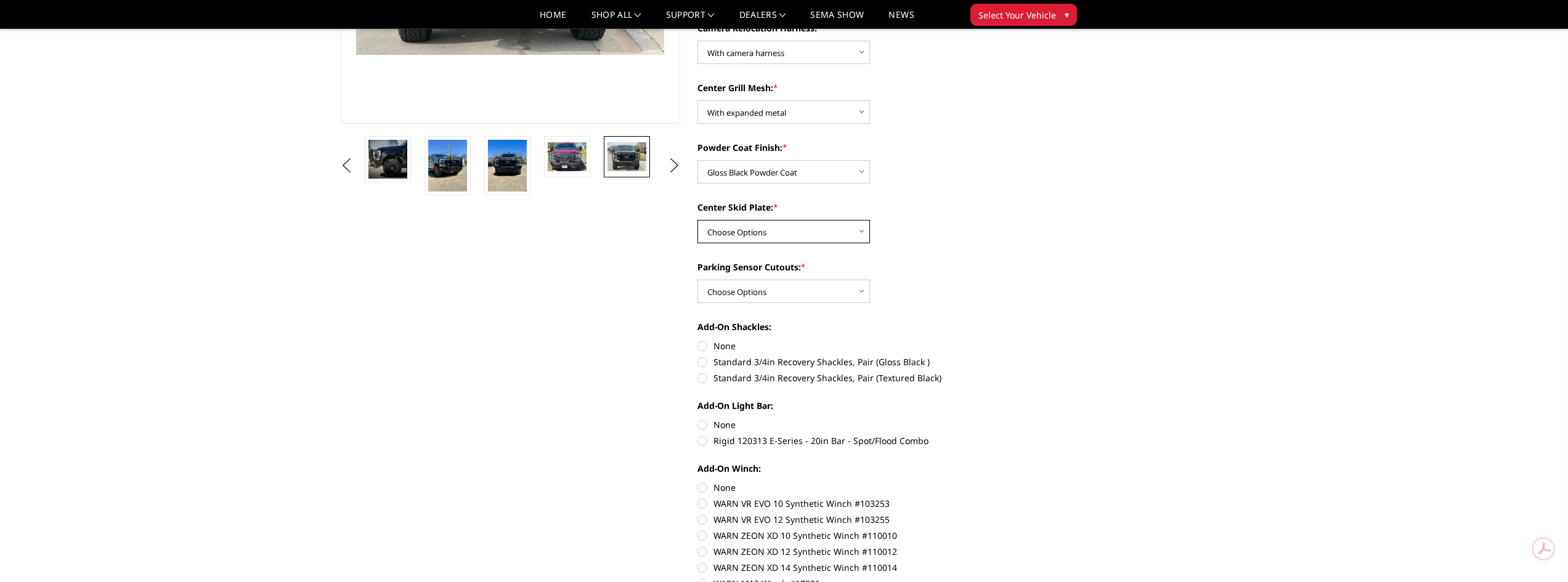
click at [810, 230] on select "Choose Options Winch Mount Skid Plate Standard Skid Plate (included) 2" Receive…" at bounding box center [784, 231] width 173 height 24
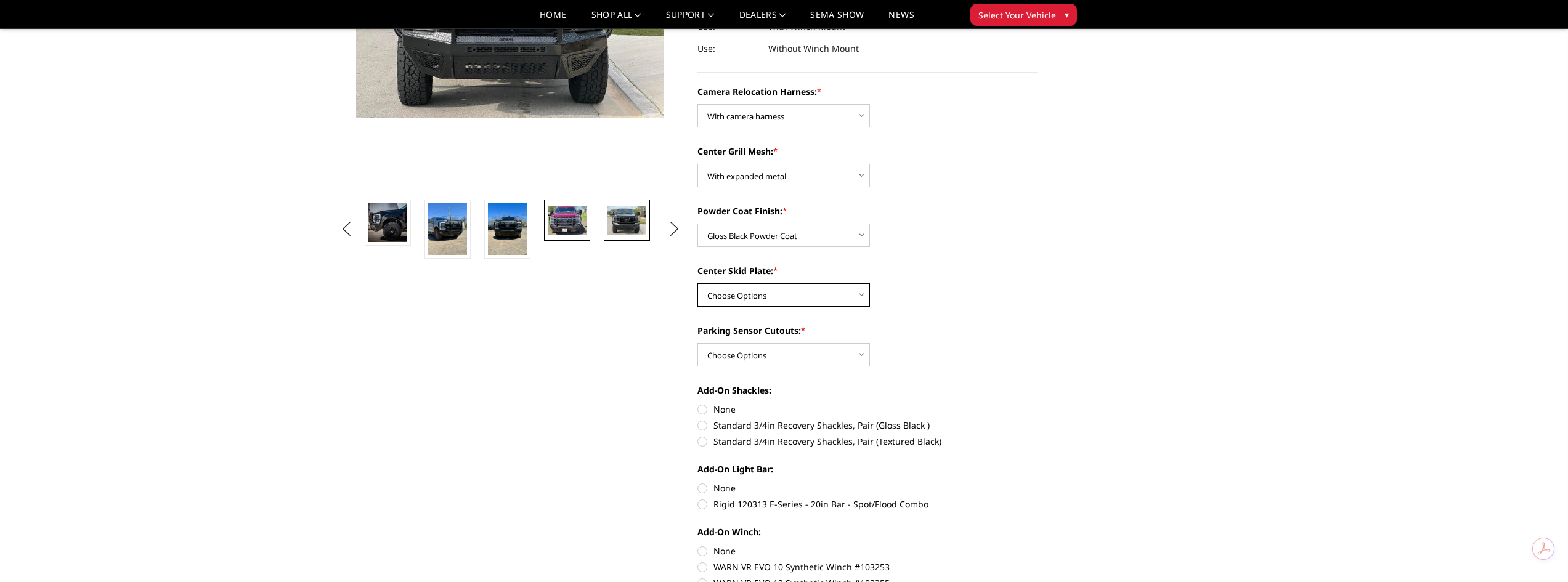
scroll to position [206, 0]
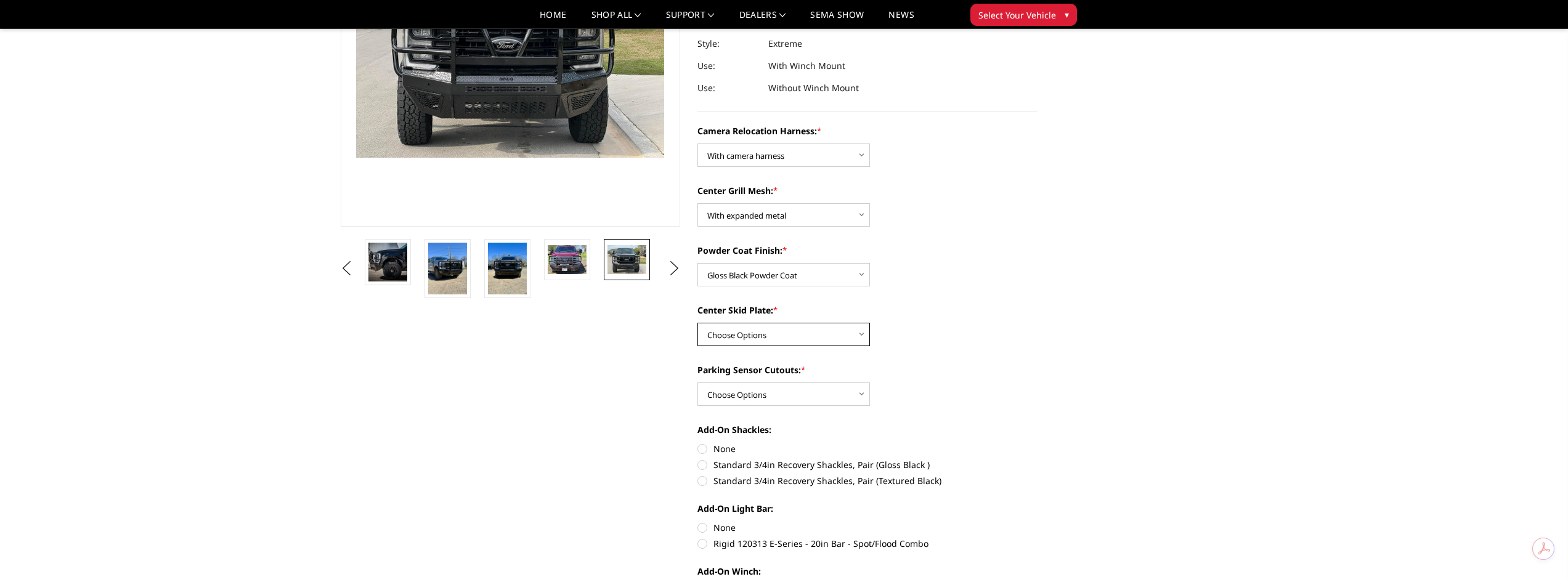
click at [815, 335] on select "Choose Options Winch Mount Skid Plate Standard Skid Plate (included) 2" Receive…" at bounding box center [784, 334] width 173 height 24
select select "3745"
click at [698, 323] on select "Choose Options Winch Mount Skid Plate Standard Skid Plate (included) 2" Receive…" at bounding box center [784, 334] width 173 height 24
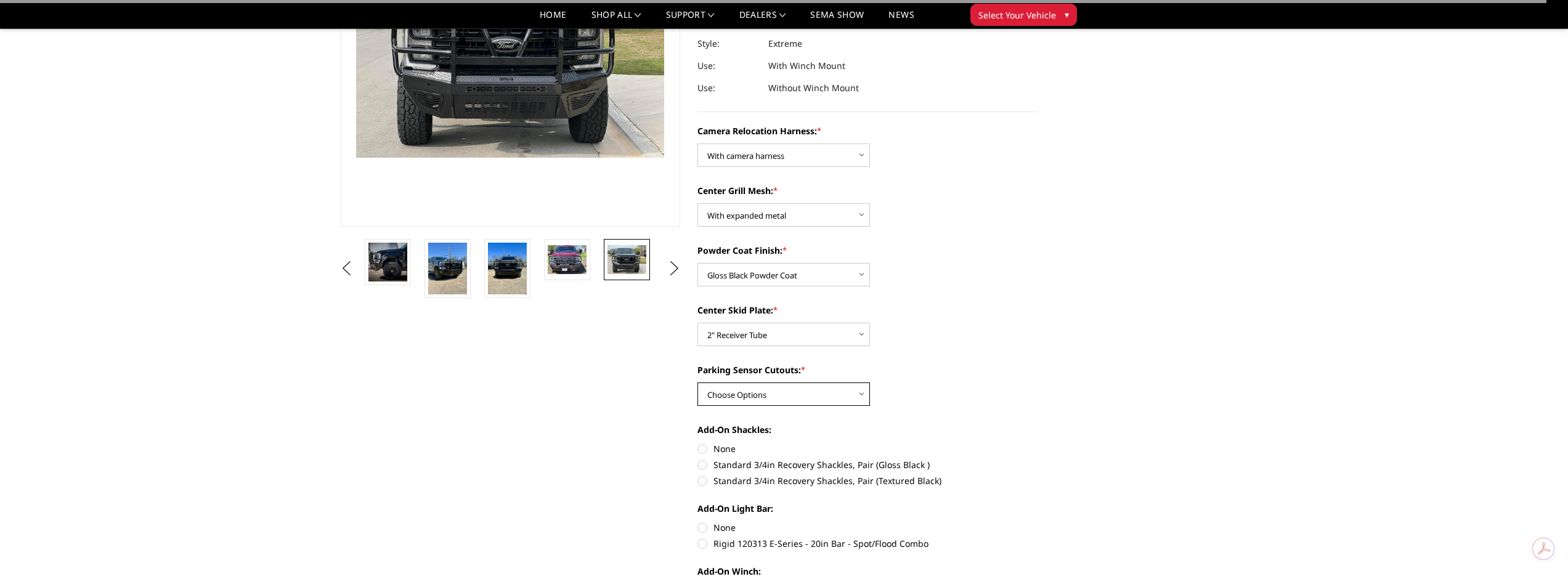
click at [804, 393] on select "Choose Options Yes - With Parking Sensor Cutouts" at bounding box center [784, 394] width 173 height 24
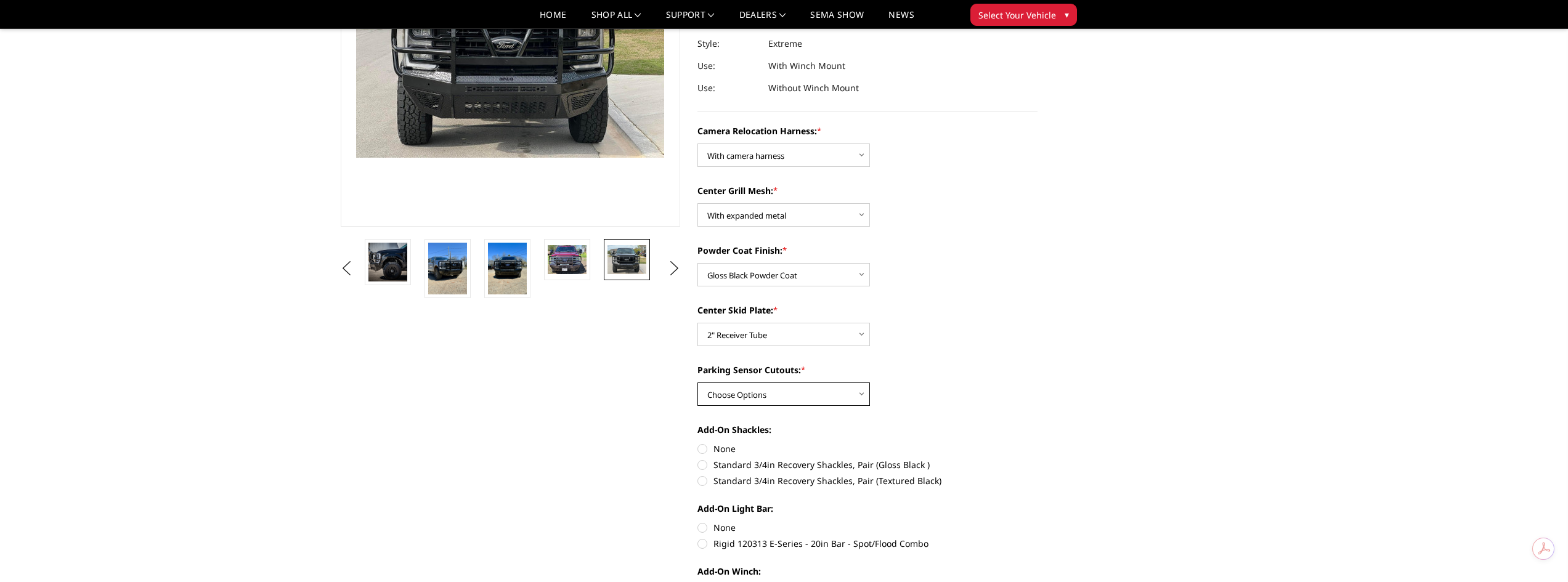
select select "3744"
click at [698, 383] on select "Choose Options Yes - With Parking Sensor Cutouts" at bounding box center [784, 394] width 173 height 24
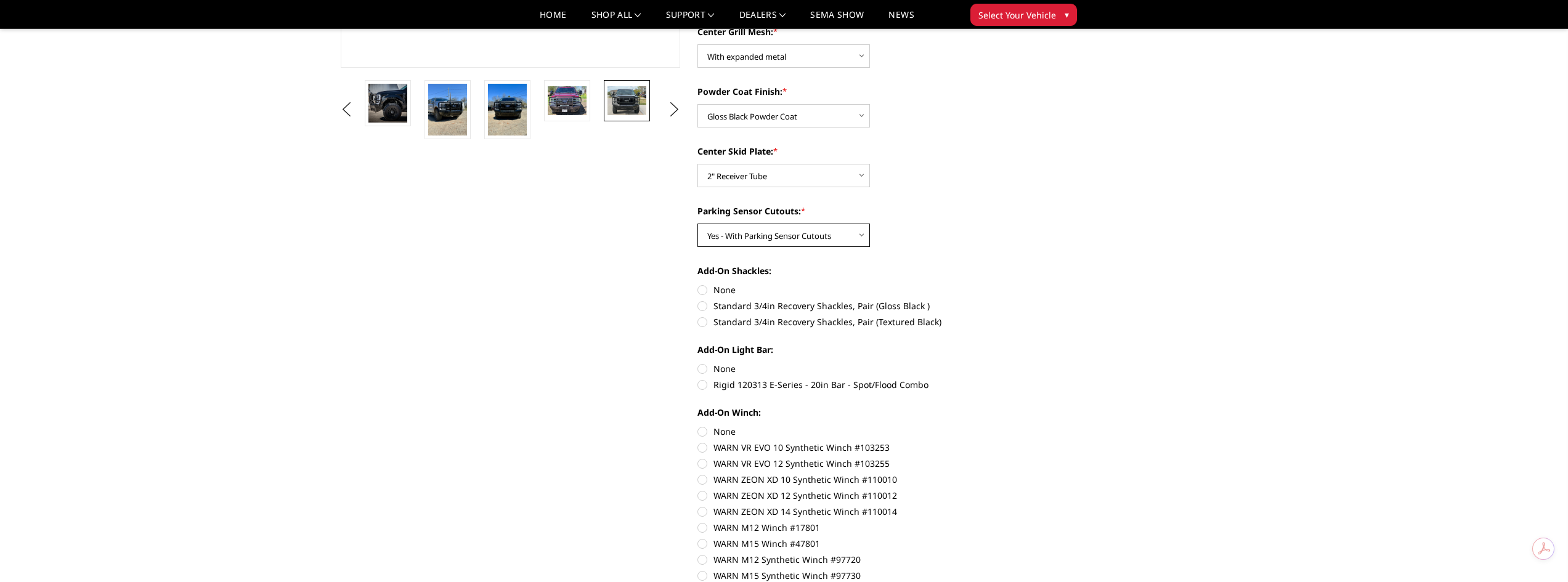
scroll to position [411, 0]
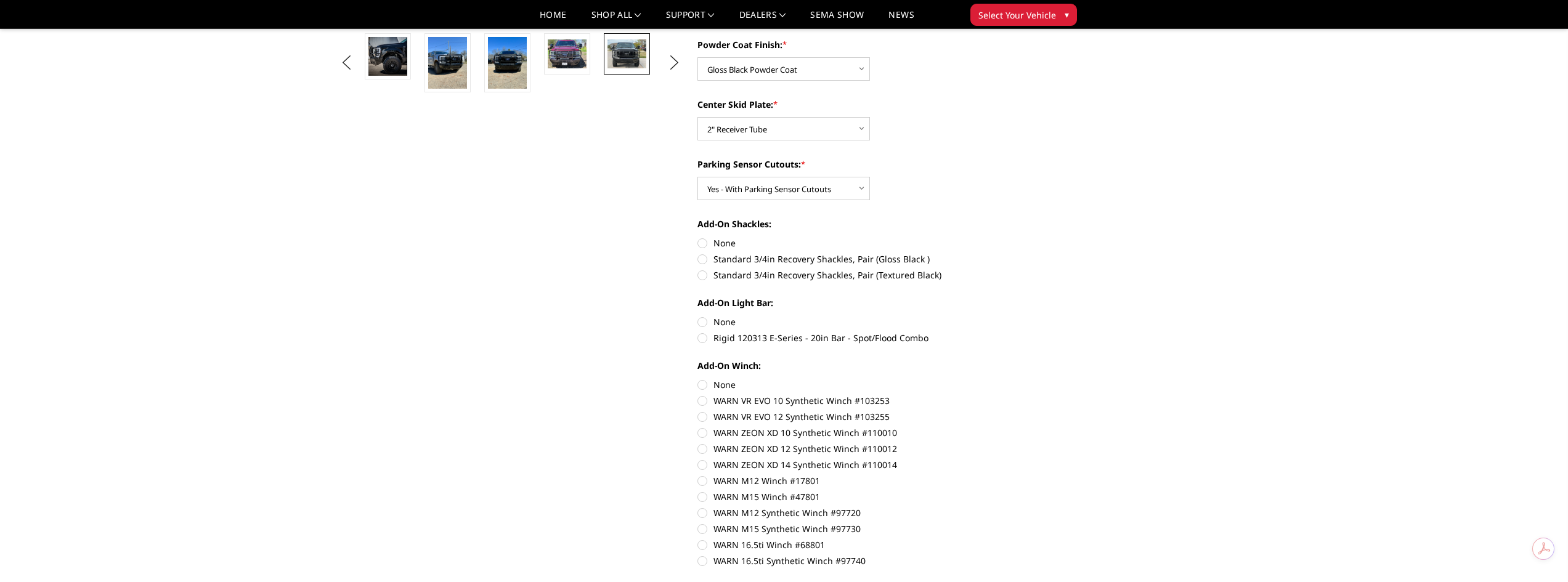
click at [700, 242] on label "None" at bounding box center [867, 243] width 340 height 13
click at [698, 238] on input "None" at bounding box center [698, 237] width 1 height 1
radio input "true"
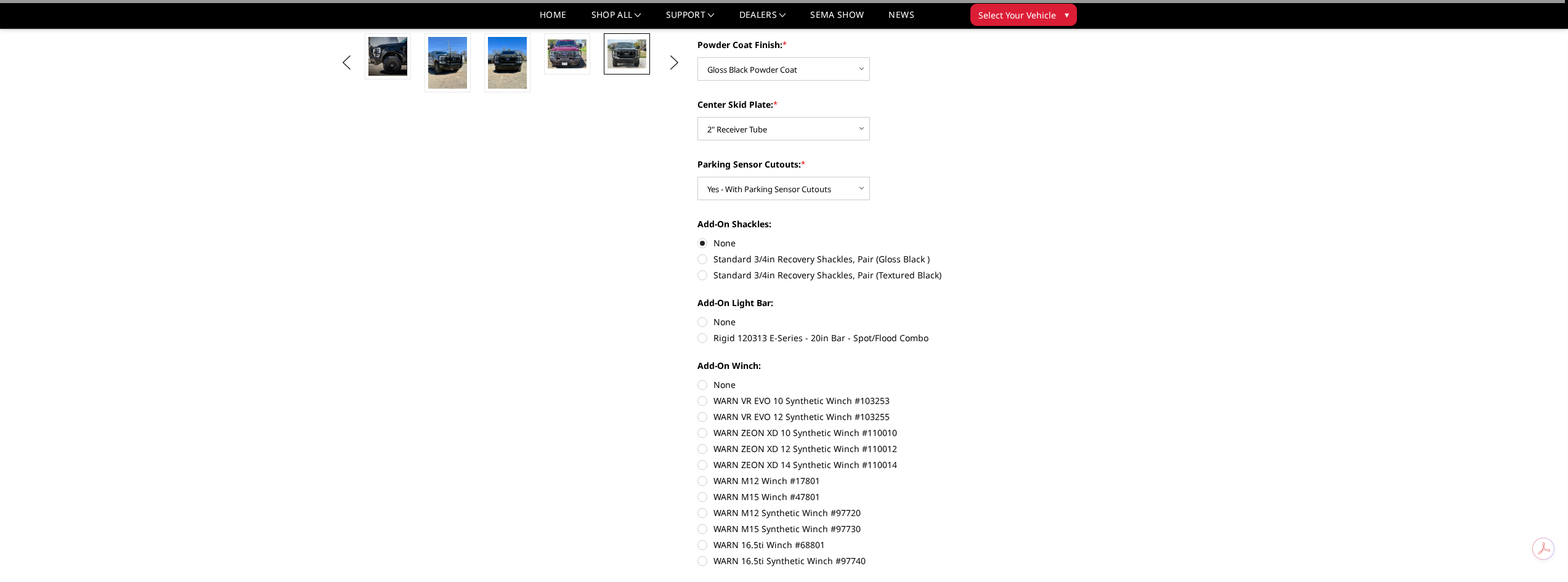
click at [704, 321] on label "None" at bounding box center [867, 322] width 340 height 13
click at [698, 316] on input "None" at bounding box center [698, 315] width 1 height 1
radio input "true"
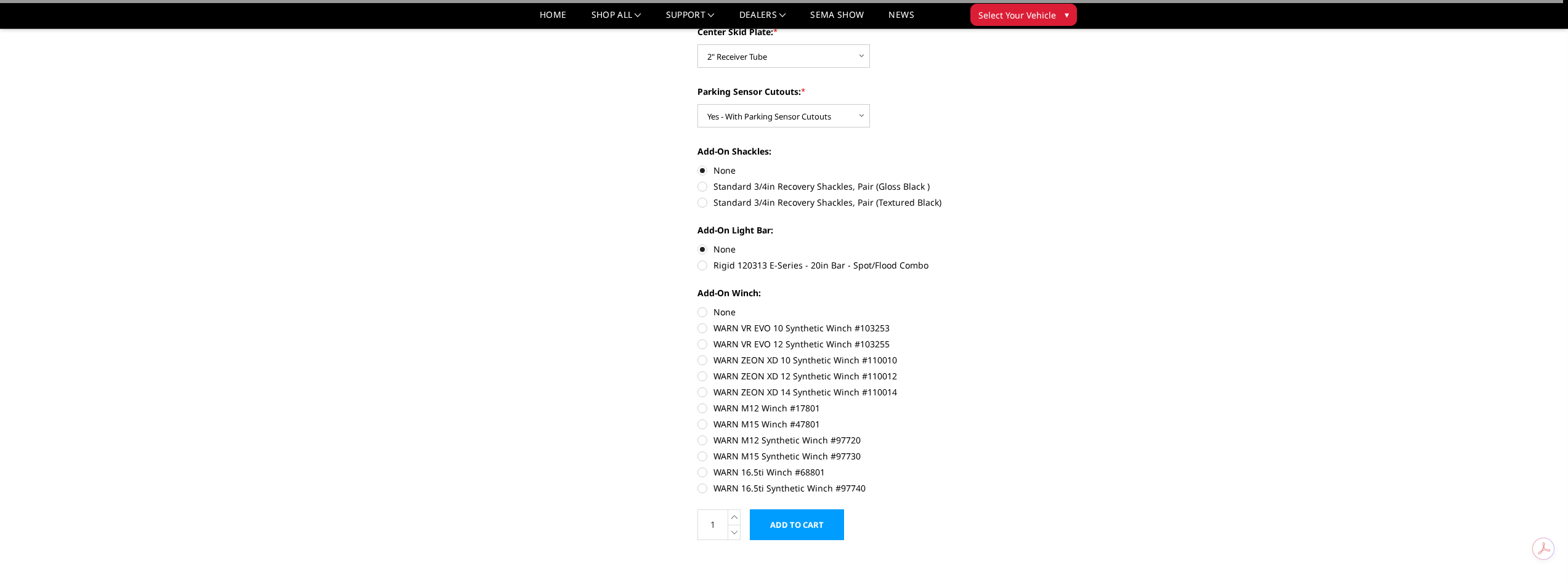
scroll to position [513, 0]
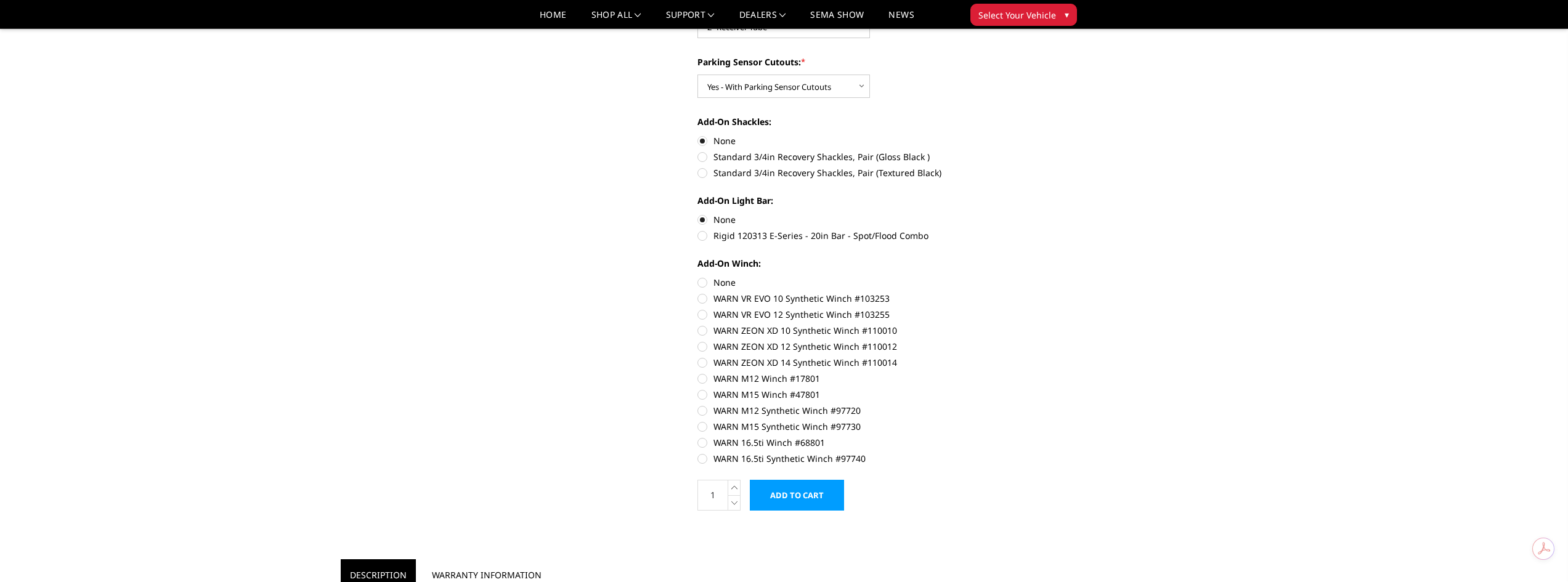
click at [702, 280] on label "None" at bounding box center [867, 283] width 340 height 13
click at [698, 276] on input "None" at bounding box center [698, 276] width 1 height 1
radio input "true"
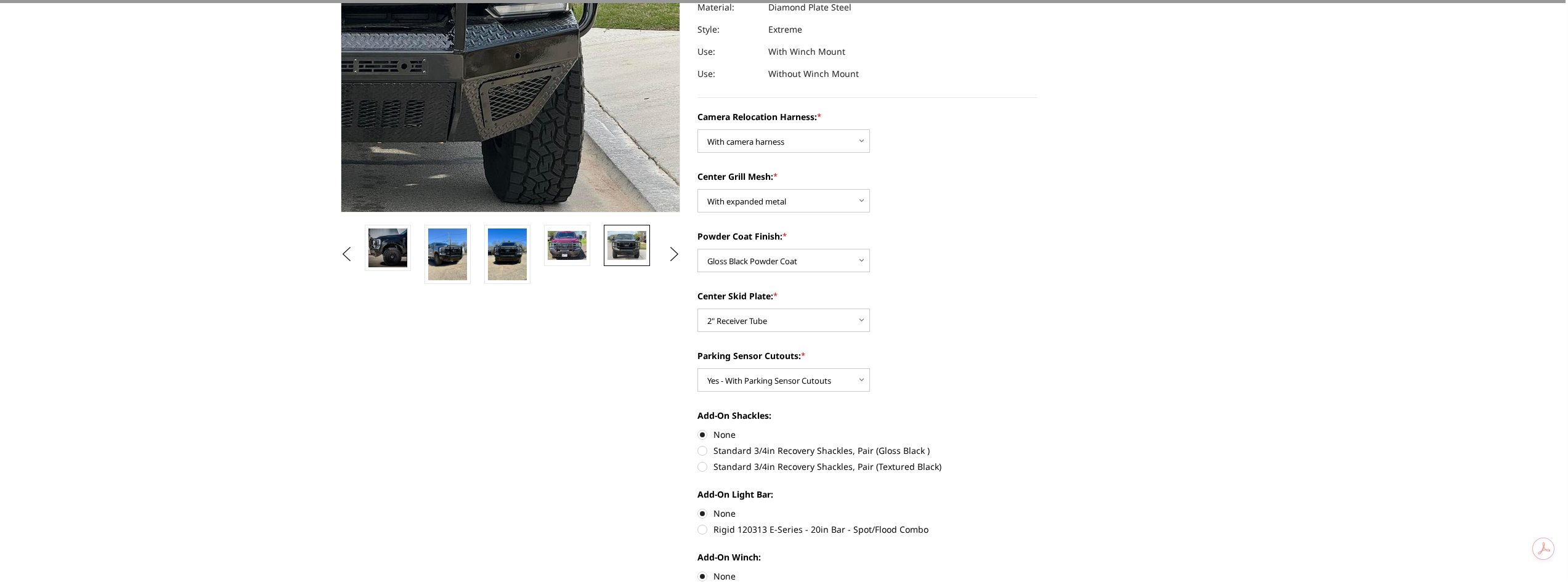
scroll to position [0, 0]
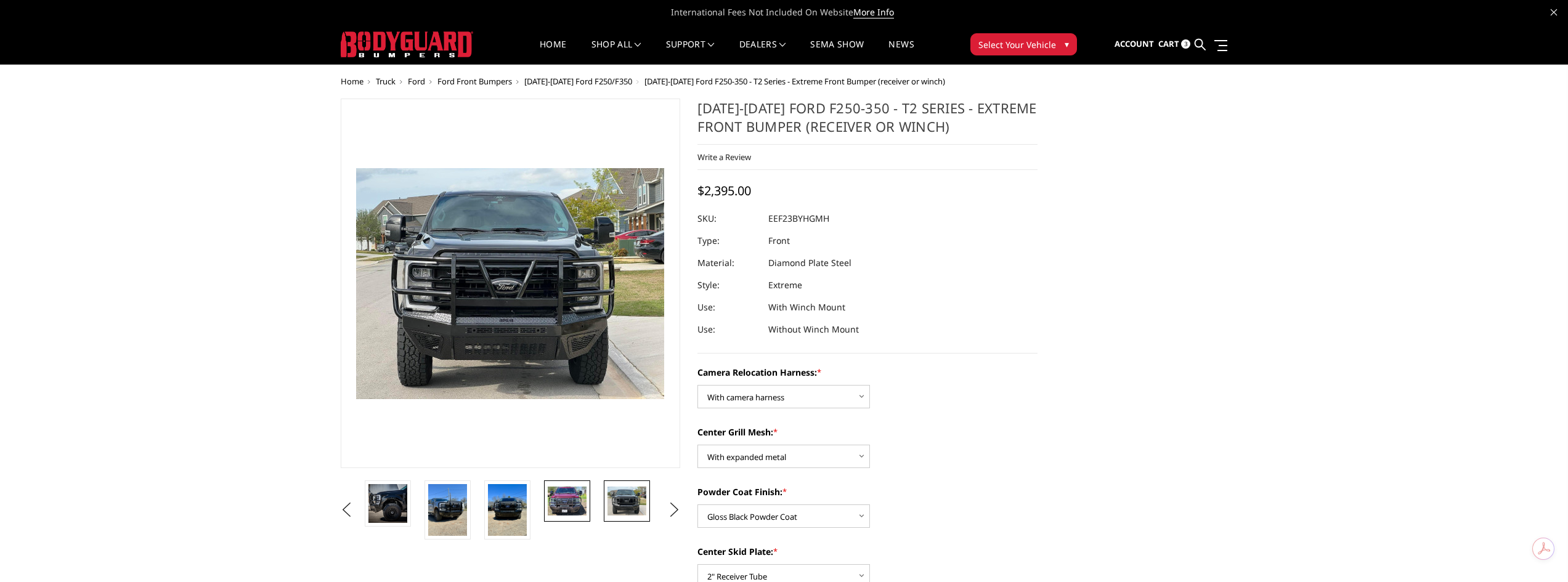
click at [571, 505] on img at bounding box center [567, 501] width 39 height 29
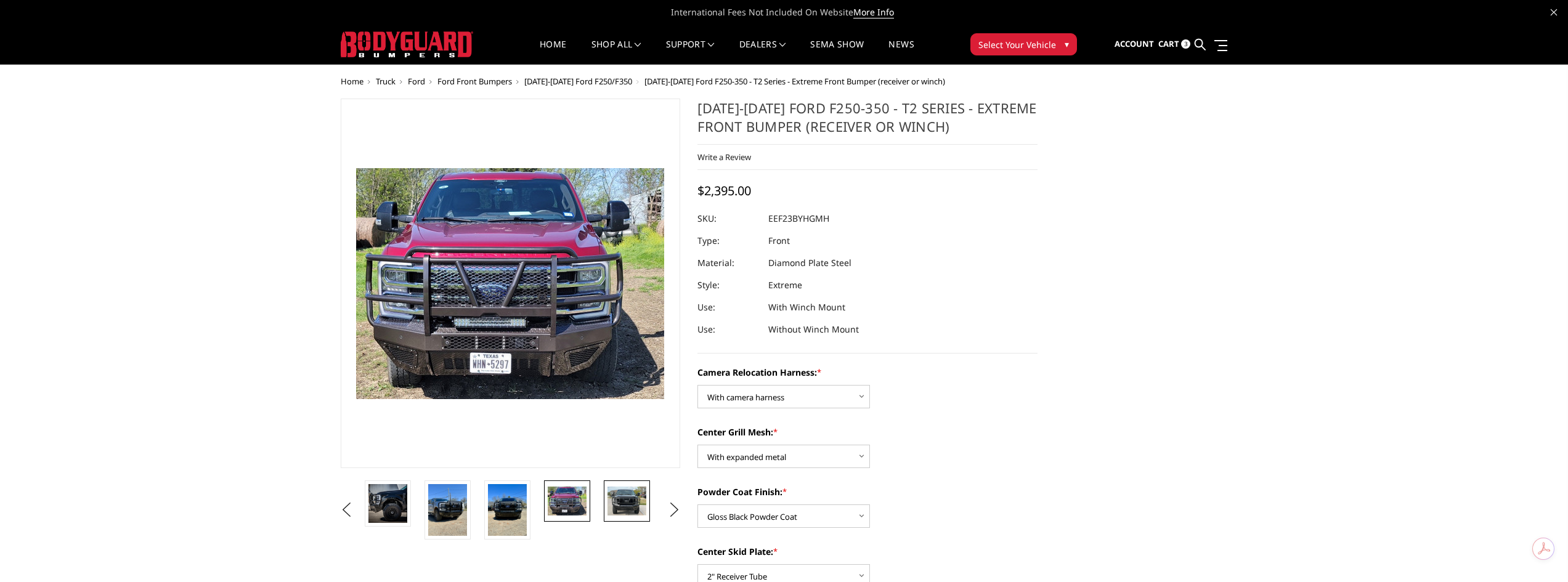
click at [626, 493] on img at bounding box center [626, 501] width 39 height 29
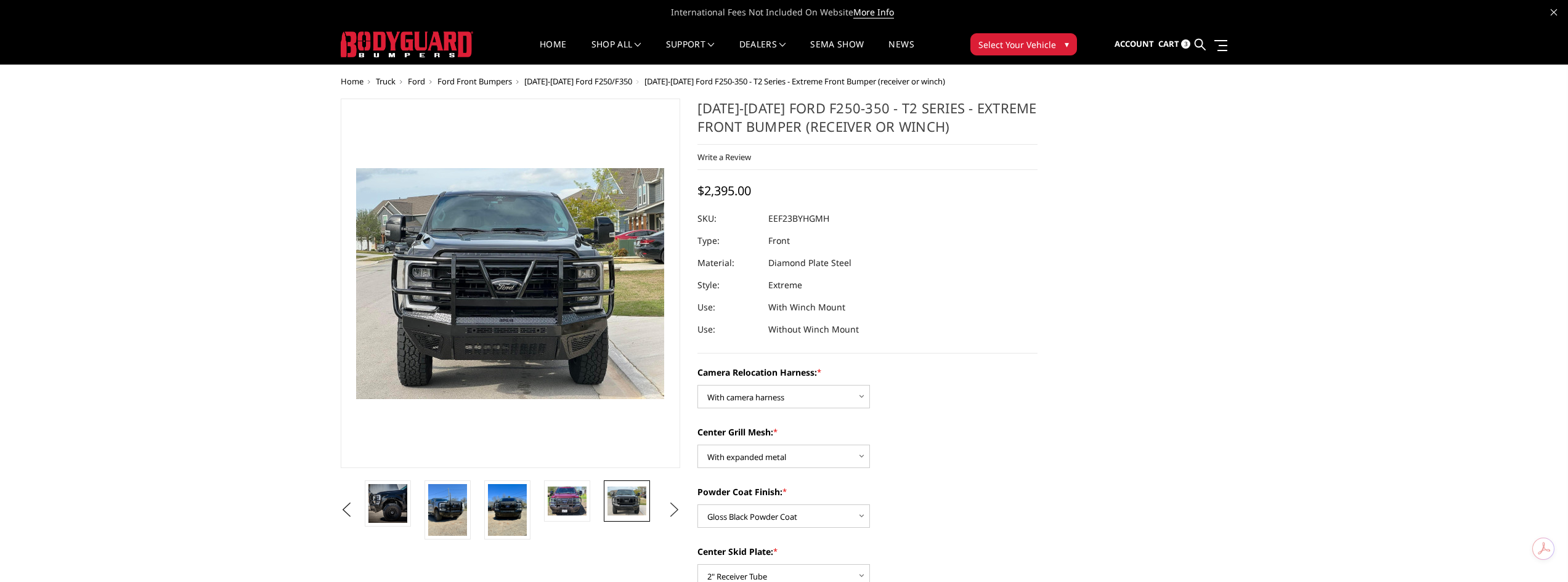
click at [668, 504] on button "Next" at bounding box center [674, 510] width 19 height 19
click at [628, 507] on img at bounding box center [626, 501] width 39 height 29
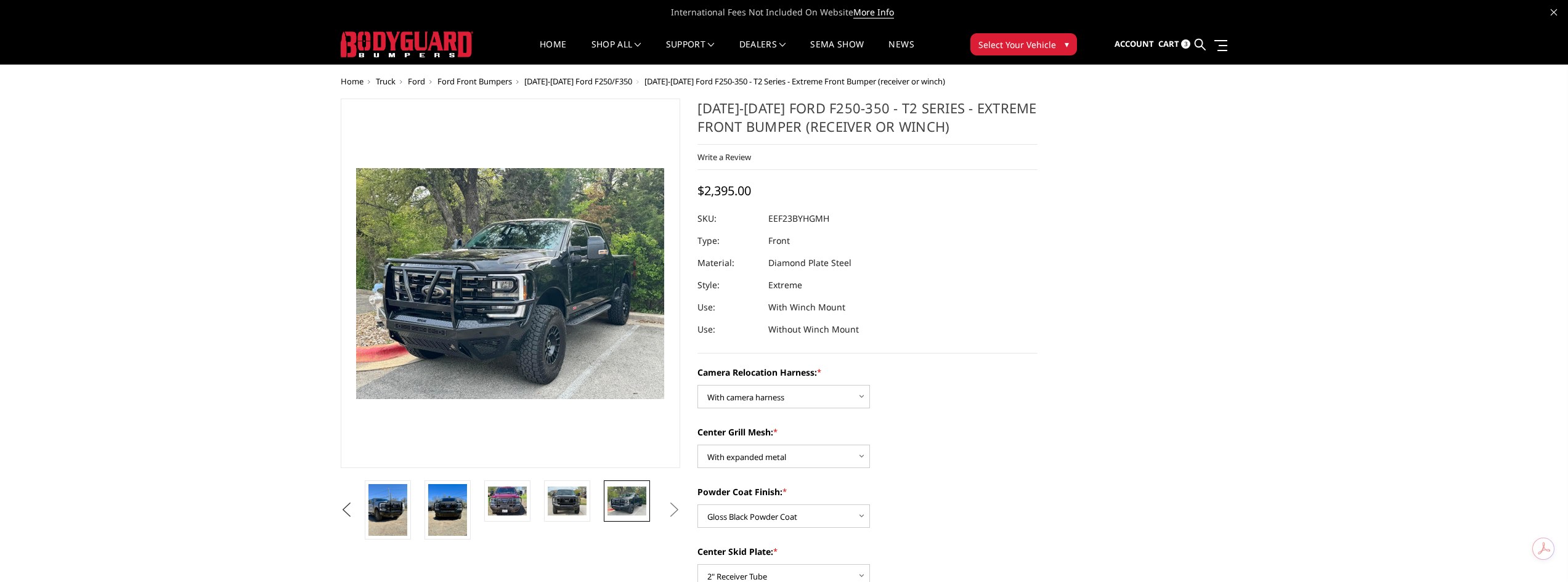
click at [356, 509] on button "Previous" at bounding box center [347, 510] width 19 height 19
click at [354, 509] on button "Previous" at bounding box center [347, 510] width 19 height 19
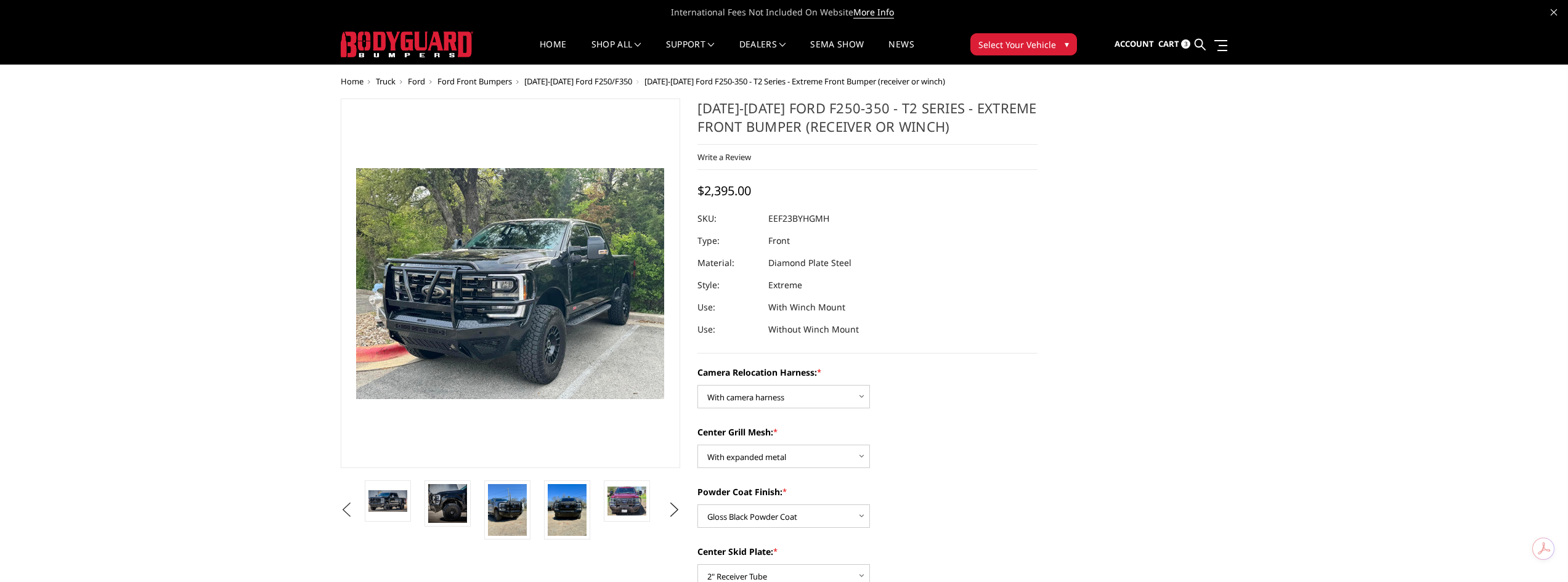
click at [354, 509] on button "Previous" at bounding box center [347, 510] width 19 height 19
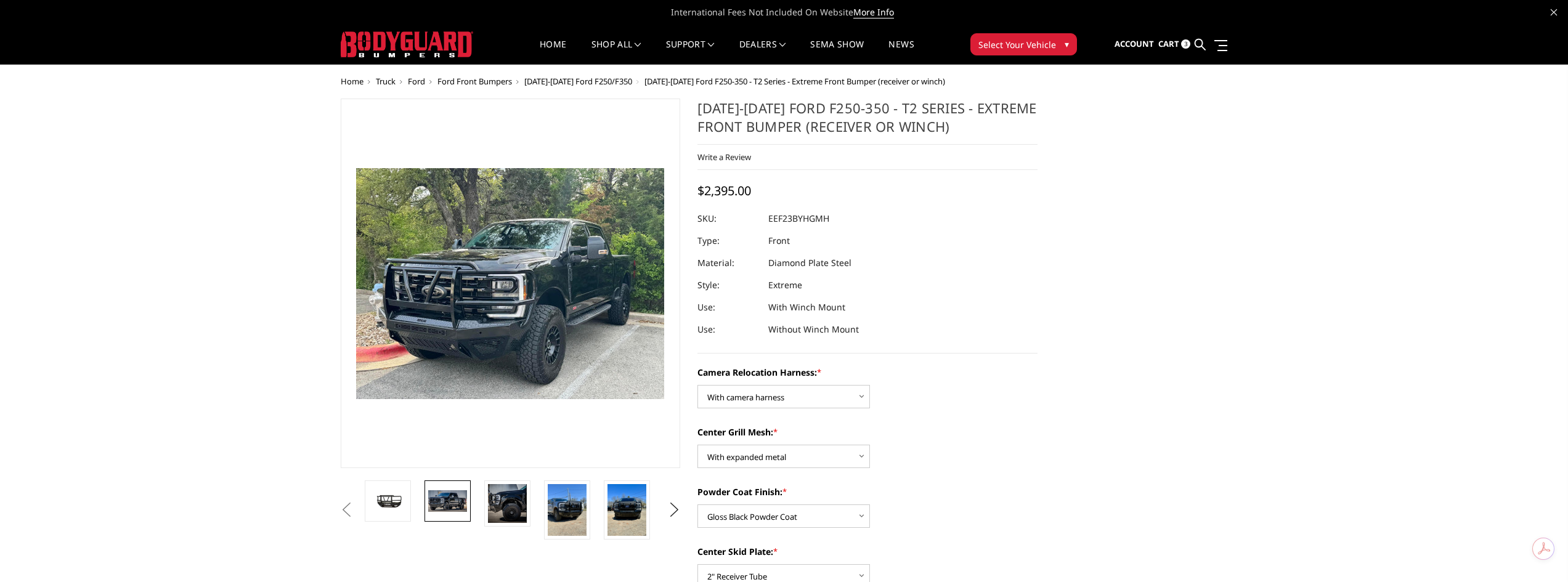
click at [441, 502] on img at bounding box center [447, 501] width 39 height 21
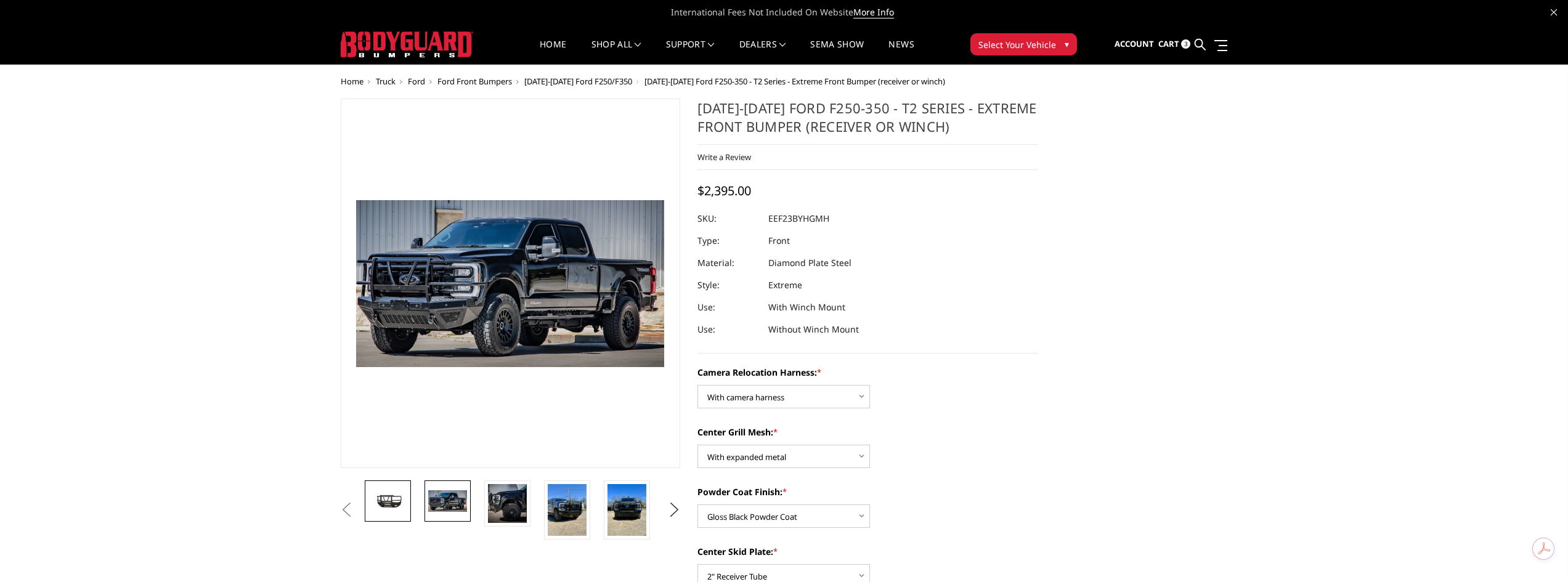
click at [392, 506] on img at bounding box center [388, 501] width 39 height 22
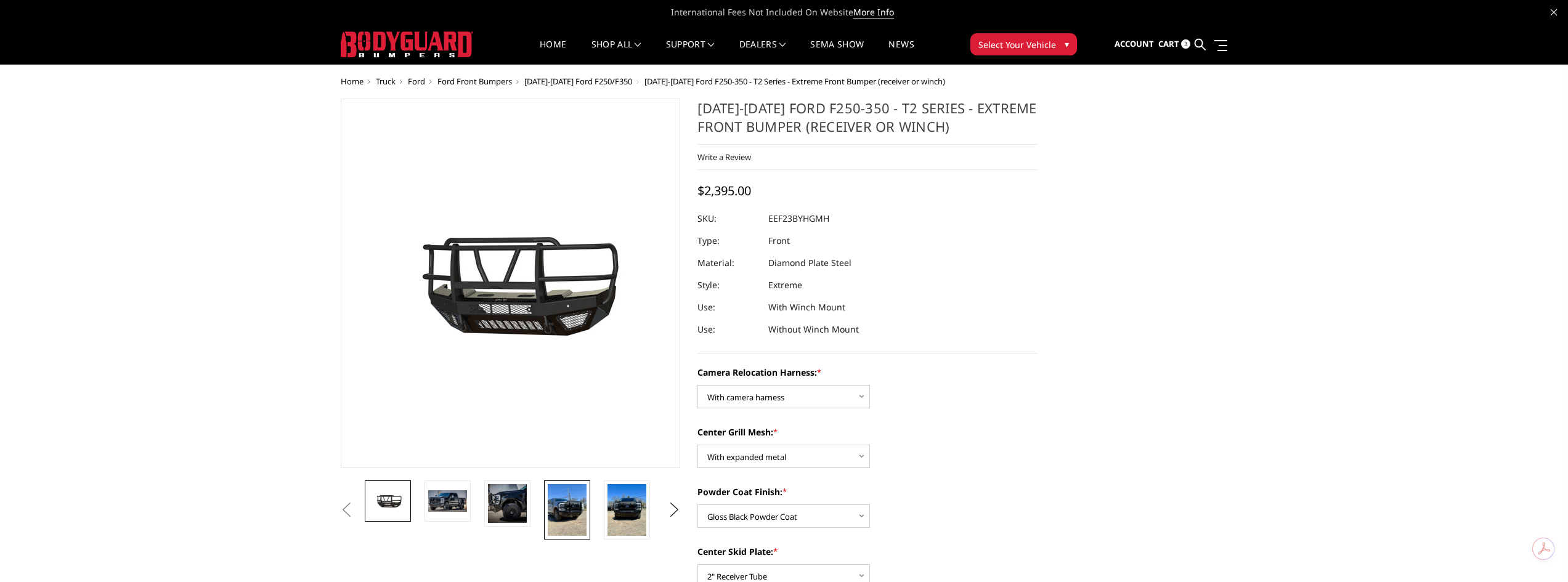
click at [576, 502] on img at bounding box center [567, 509] width 39 height 52
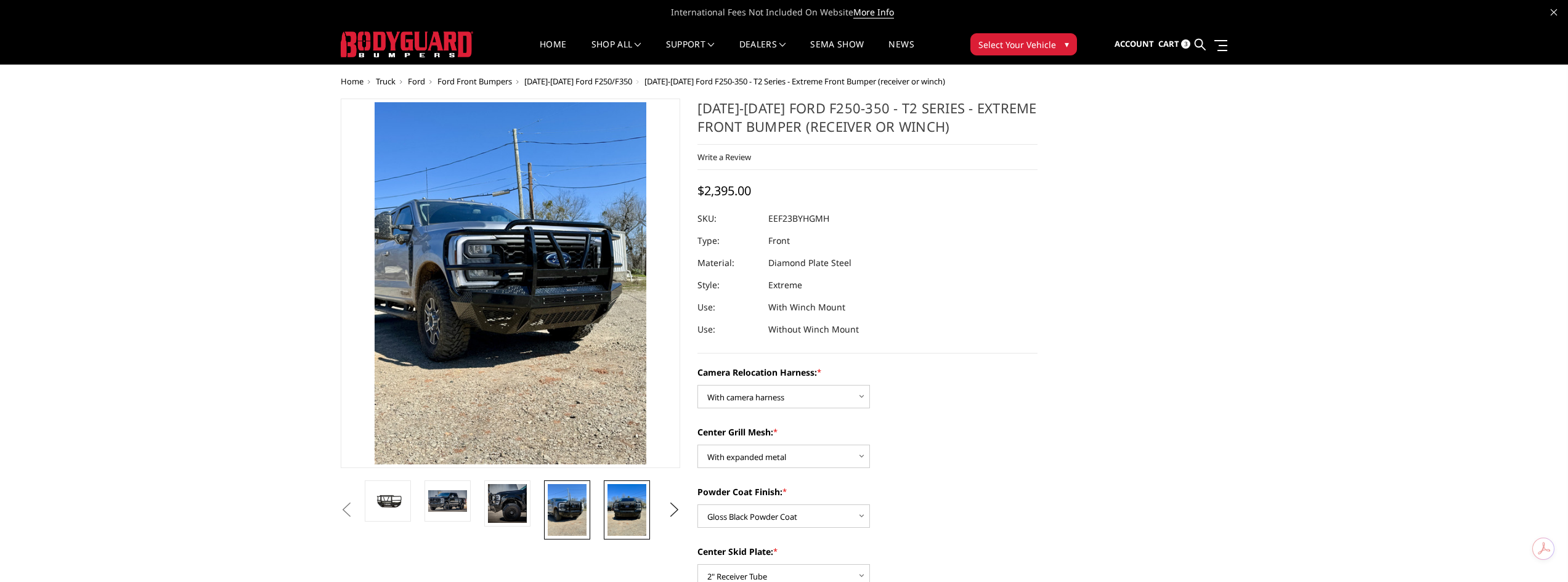
click at [638, 501] on img at bounding box center [626, 509] width 39 height 52
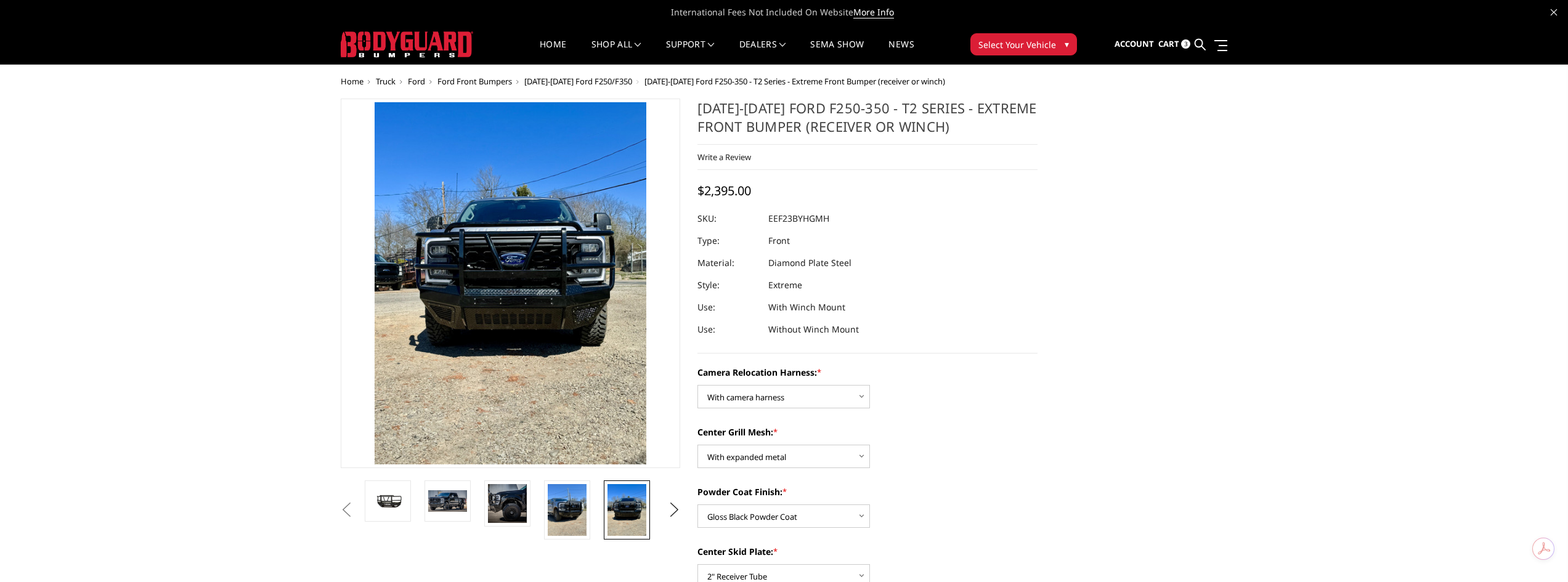
click at [656, 513] on li at bounding box center [631, 510] width 59 height 59
click at [667, 512] on button "Next" at bounding box center [674, 510] width 19 height 19
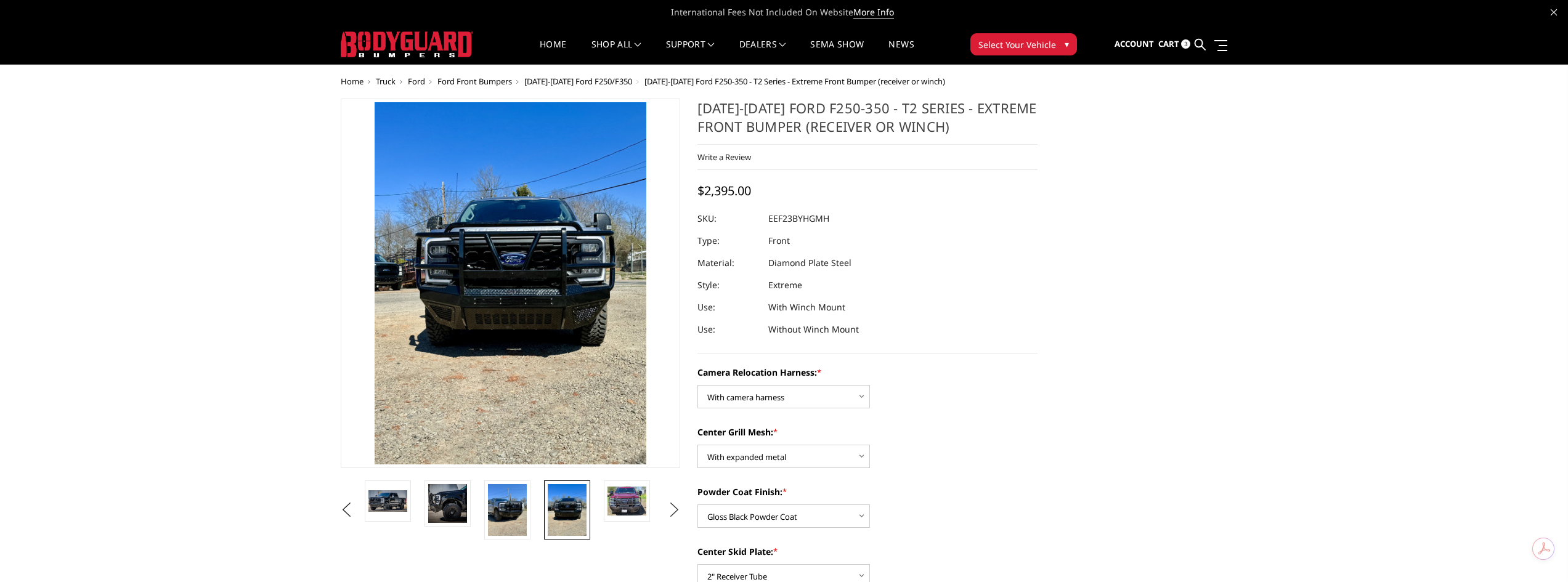
click at [668, 511] on button "Next" at bounding box center [674, 510] width 19 height 19
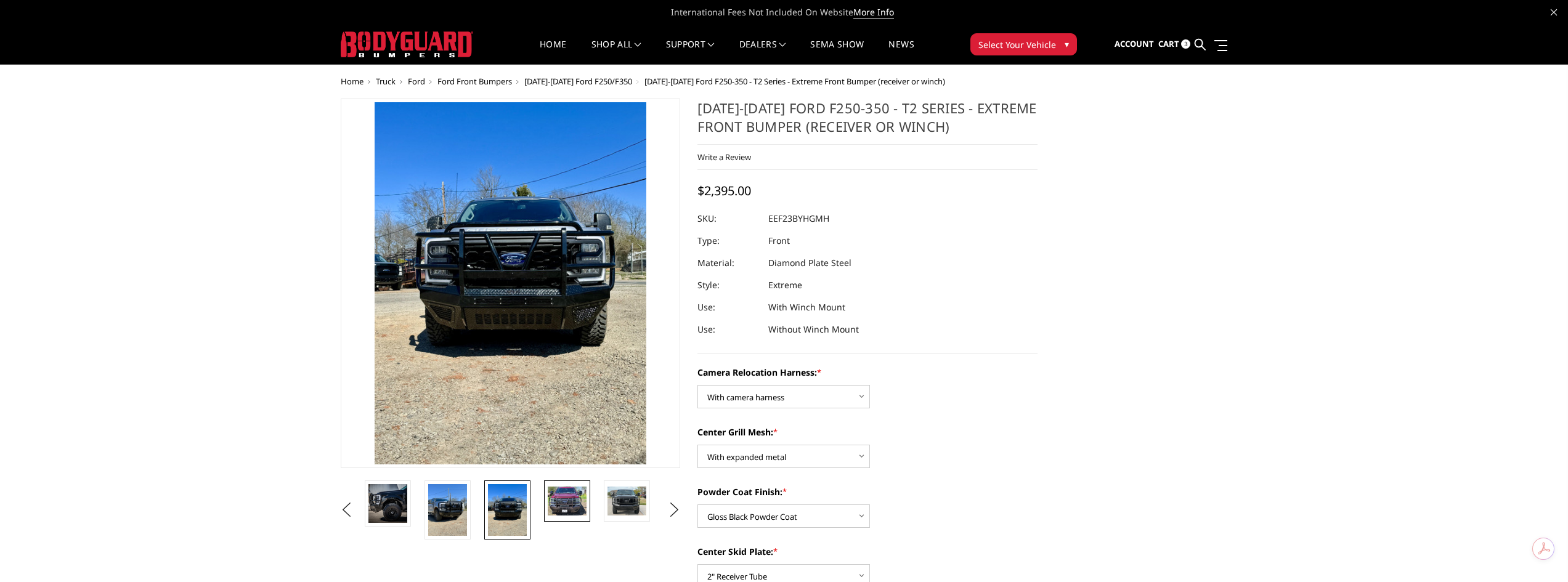
click at [566, 509] on img at bounding box center [567, 501] width 39 height 29
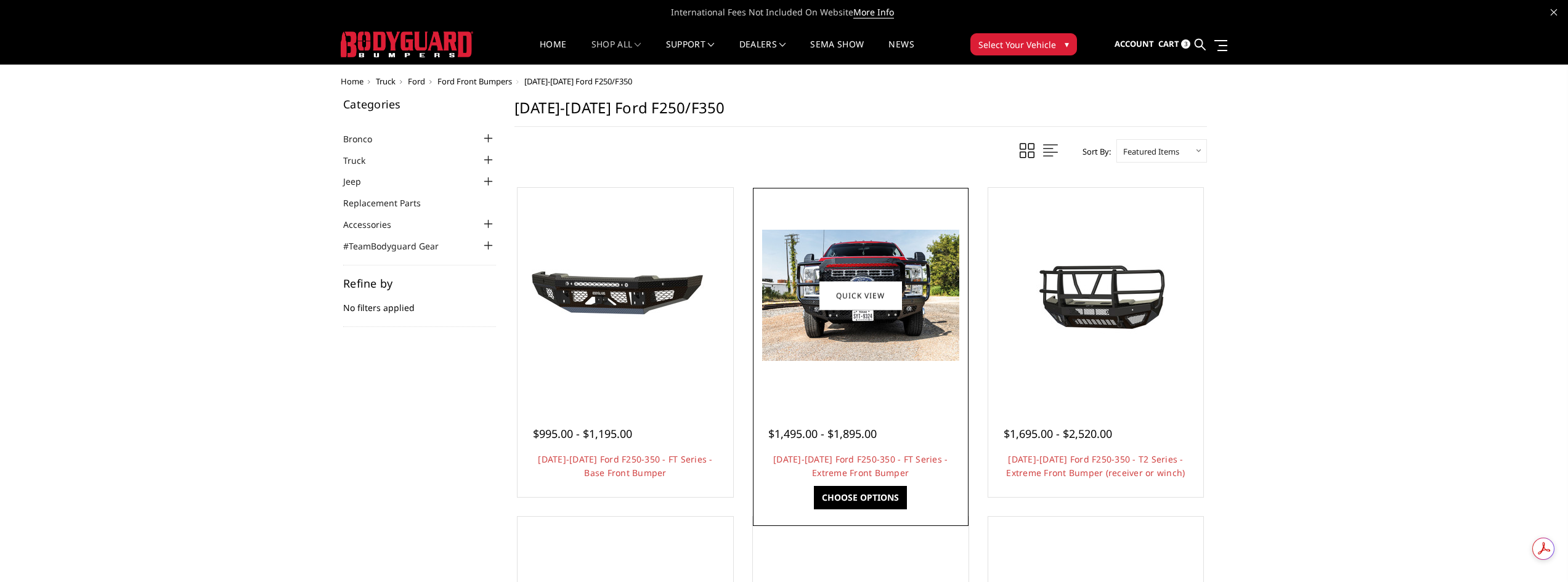
click at [882, 322] on img at bounding box center [860, 295] width 197 height 131
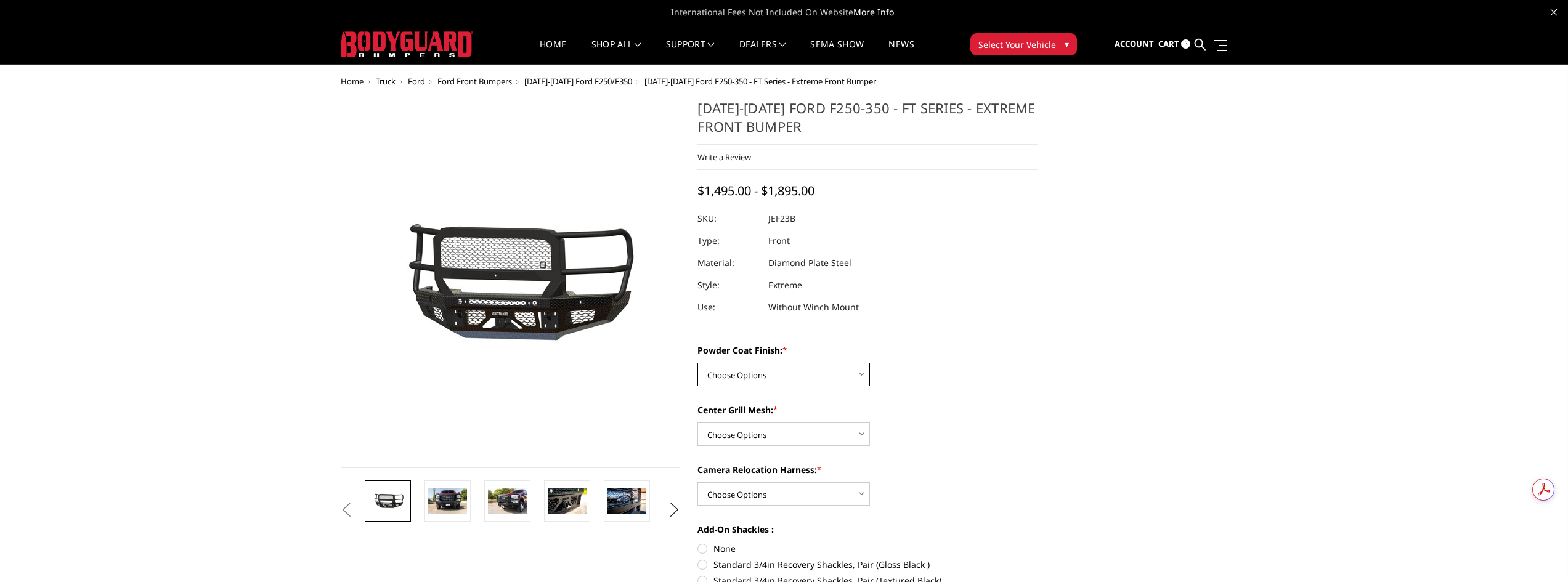
click at [839, 377] on select "Choose Options Bare Metal Gloss Black Powder Coat Textured Black Powder Coat" at bounding box center [784, 374] width 173 height 24
select select "3264"
click at [698, 363] on select "Choose Options Bare Metal Gloss Black Powder Coat Textured Black Powder Coat" at bounding box center [784, 374] width 173 height 24
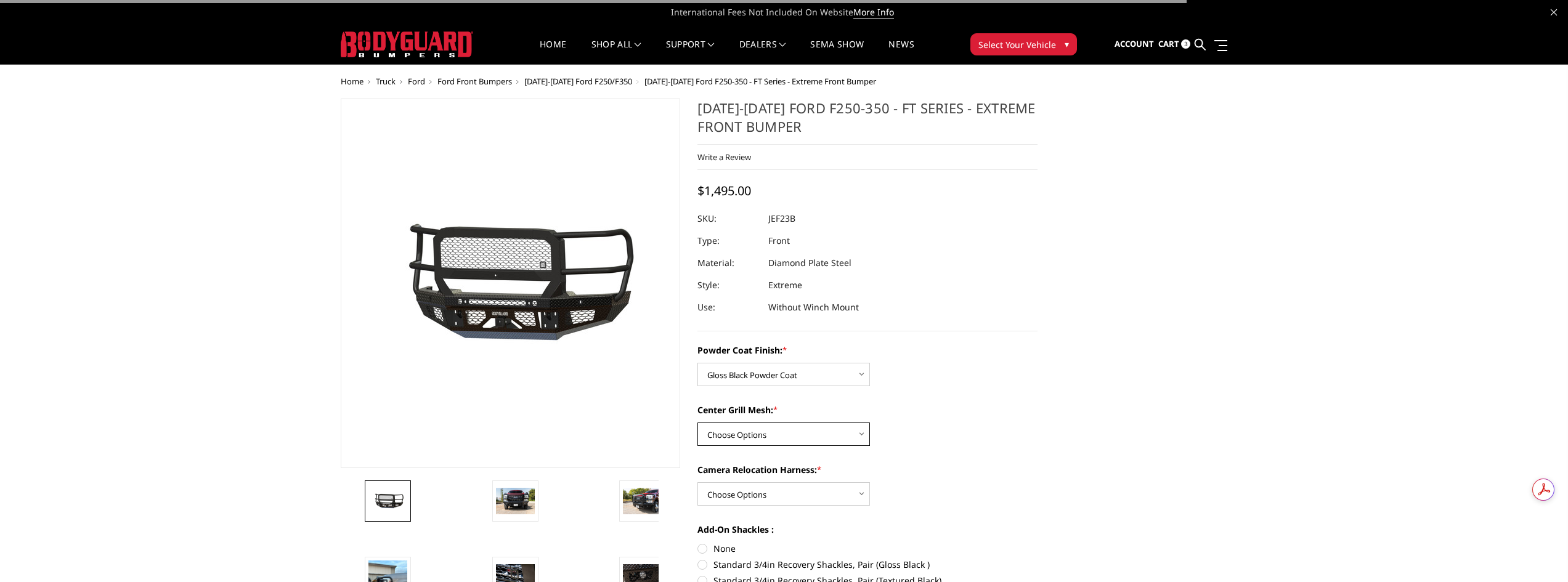
click at [807, 441] on select "Choose Options WITH Expanded Metal in Center Grill WITHOUT Expanded Metal in Ce…" at bounding box center [784, 434] width 173 height 24
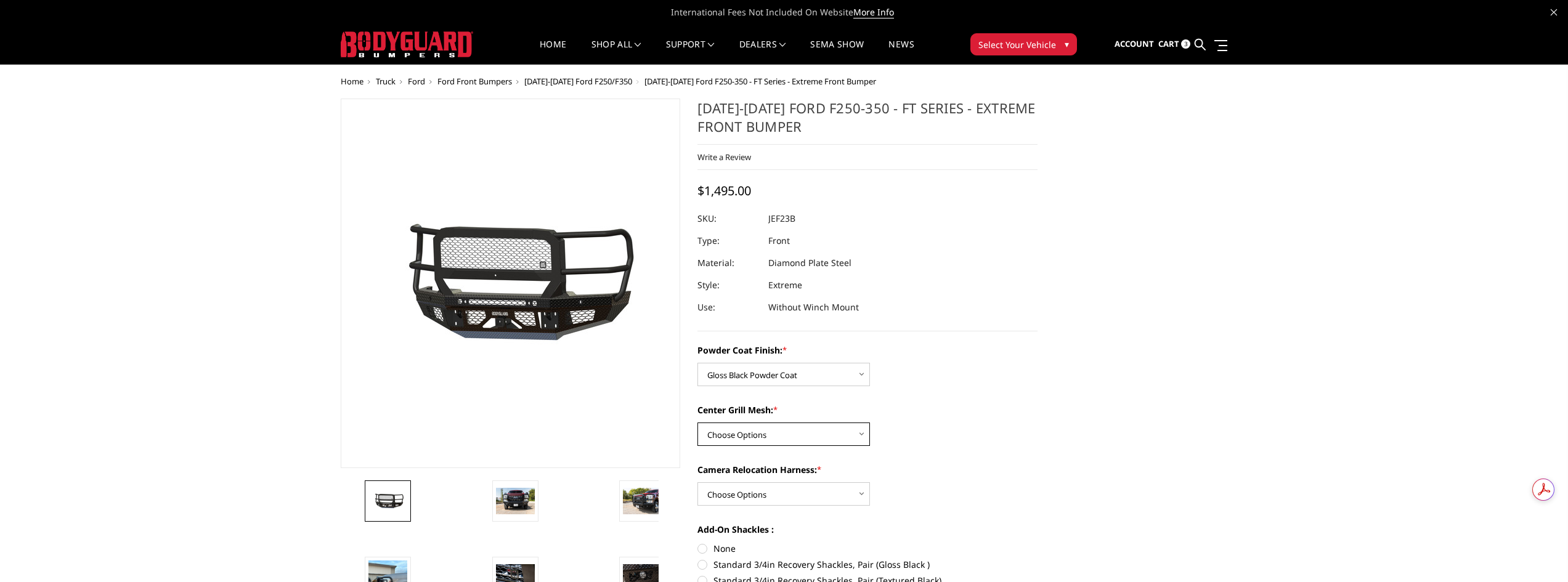
select select "3266"
click at [698, 423] on select "Choose Options WITH Expanded Metal in Center Grill WITHOUT Expanded Metal in Ce…" at bounding box center [784, 434] width 173 height 24
click at [797, 490] on select "Choose Options WITH Camera Relocation Harness WITHOUT Camera Relocation Harness" at bounding box center [784, 494] width 173 height 24
select select "3268"
click at [698, 483] on select "Choose Options WITH Camera Relocation Harness WITHOUT Camera Relocation Harness" at bounding box center [784, 494] width 173 height 24
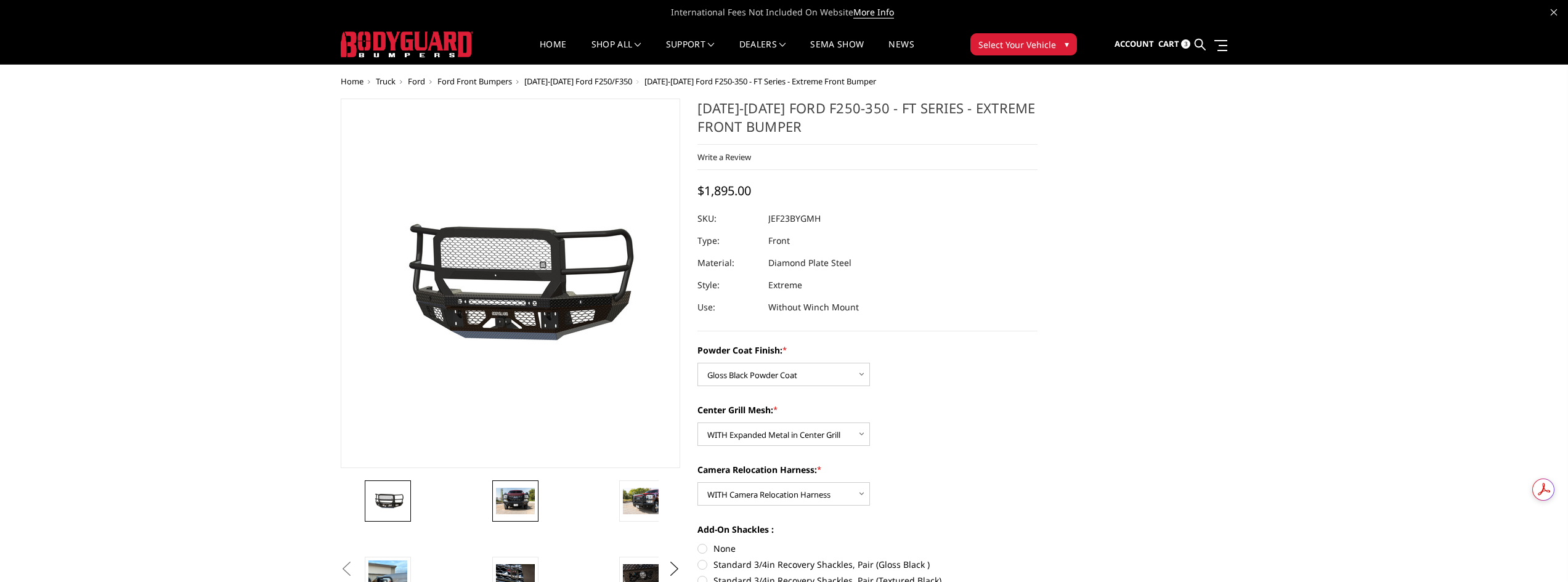
click at [518, 492] on img at bounding box center [515, 500] width 39 height 25
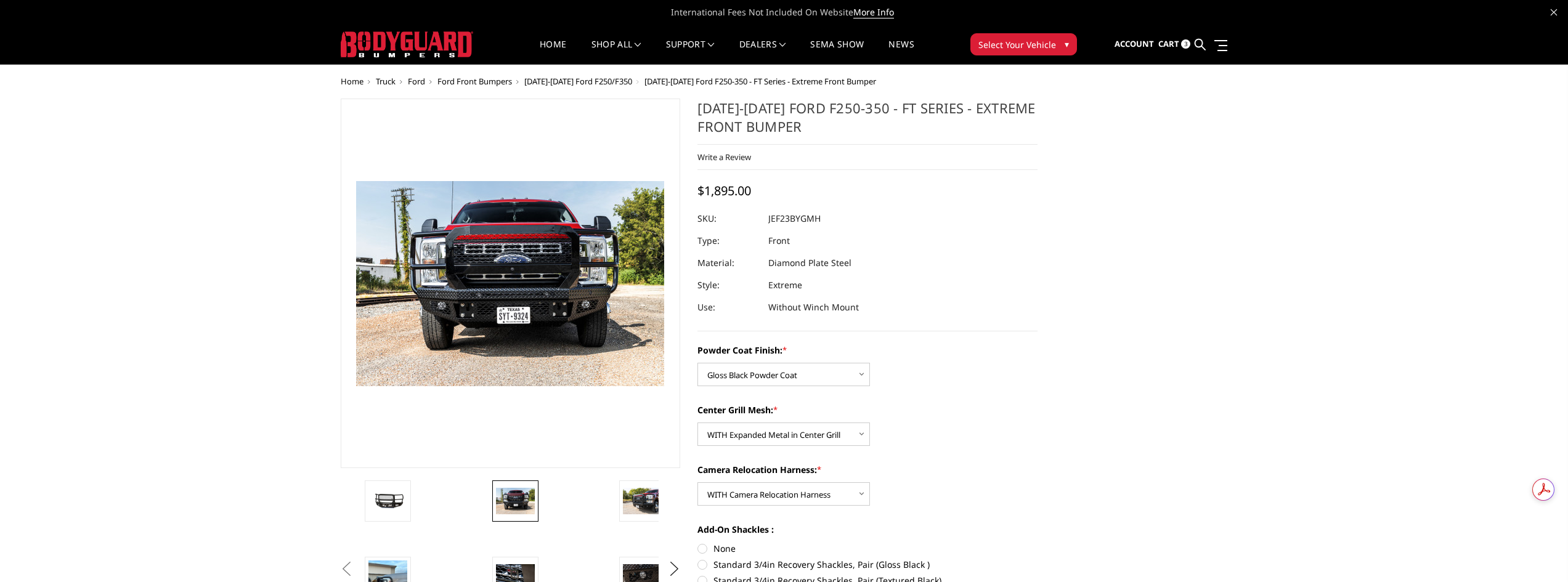
click at [1186, 44] on span "3" at bounding box center [1185, 44] width 9 height 9
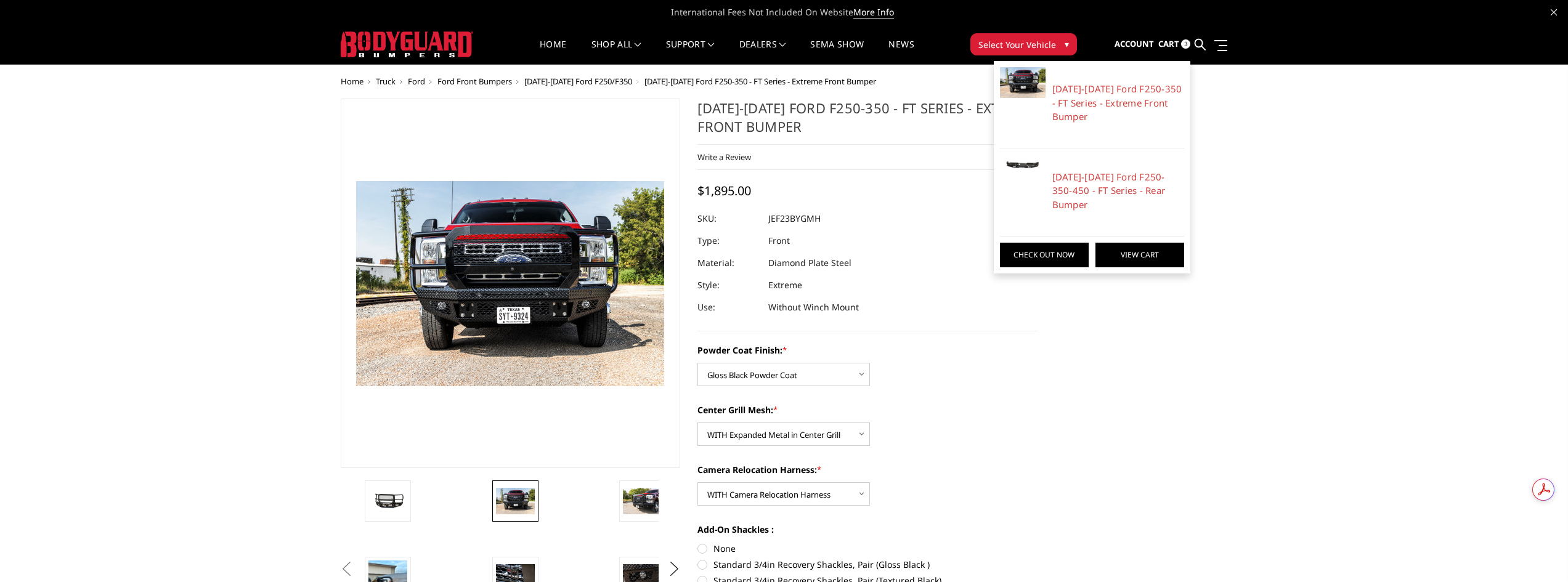
click at [1125, 242] on link "View Cart" at bounding box center [1140, 255] width 89 height 25
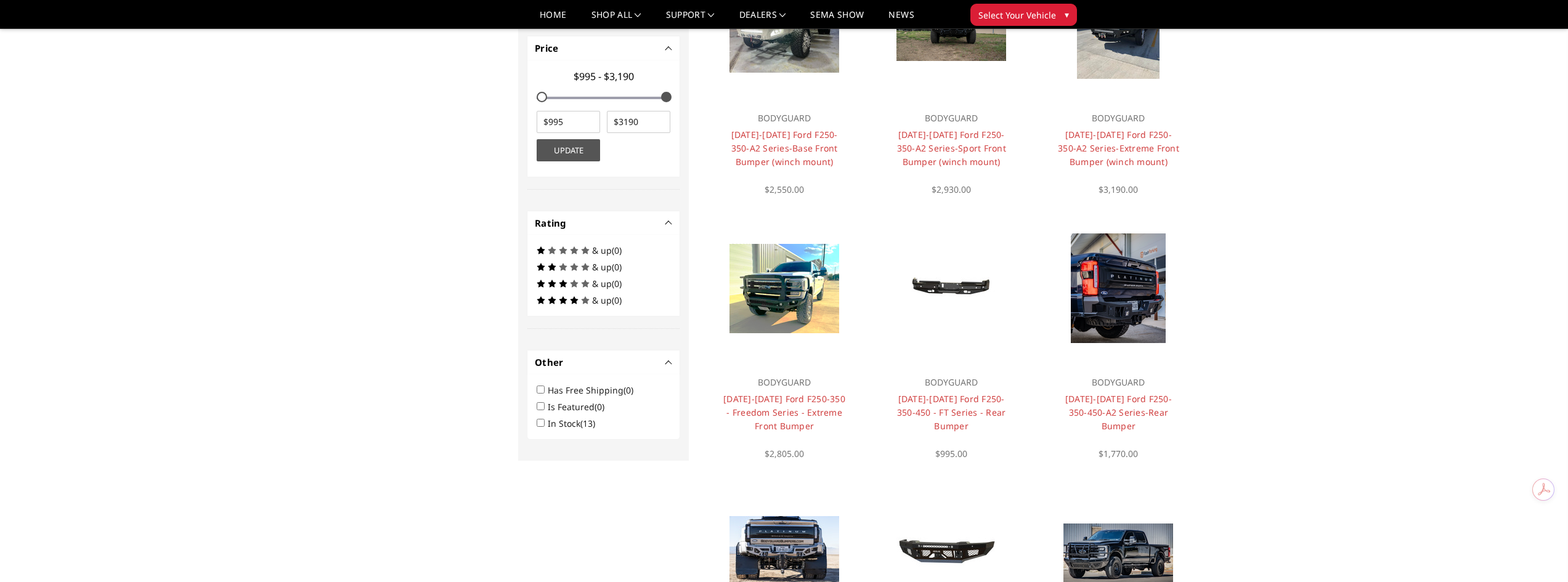
scroll to position [468, 0]
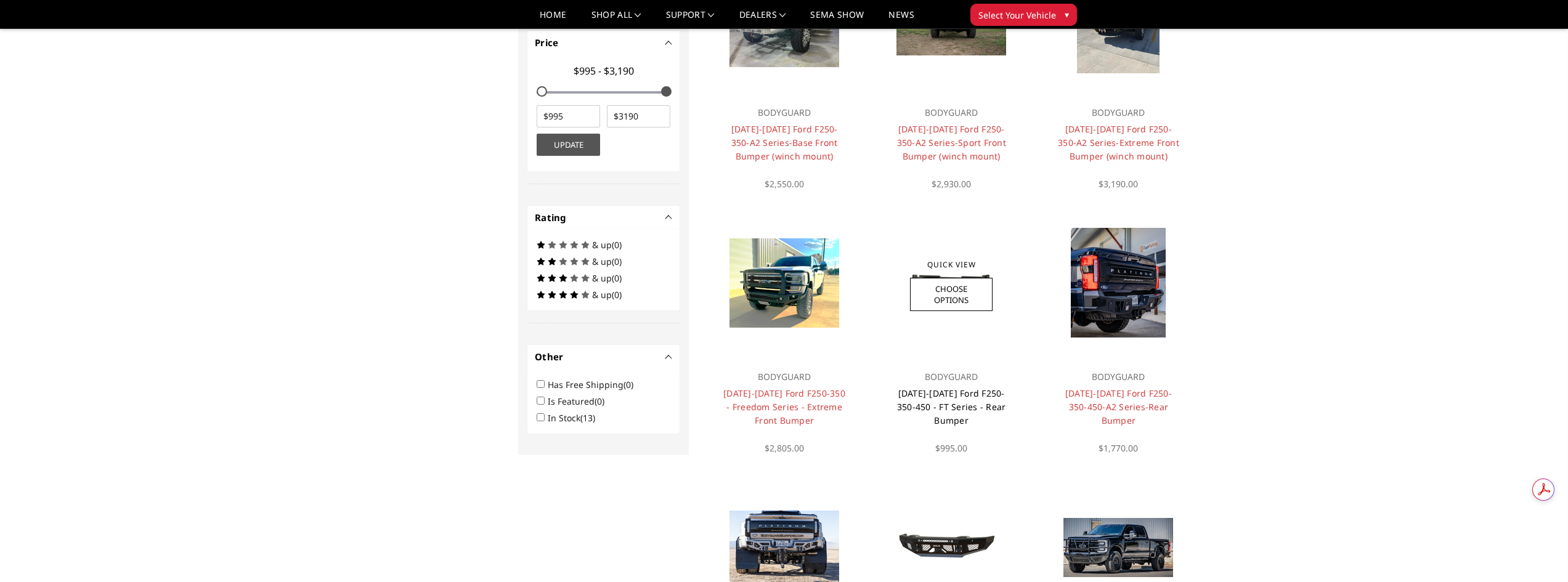
click at [934, 401] on link "[DATE]-[DATE] Ford F250-350-450 - FT Series - Rear Bumper" at bounding box center [951, 407] width 109 height 39
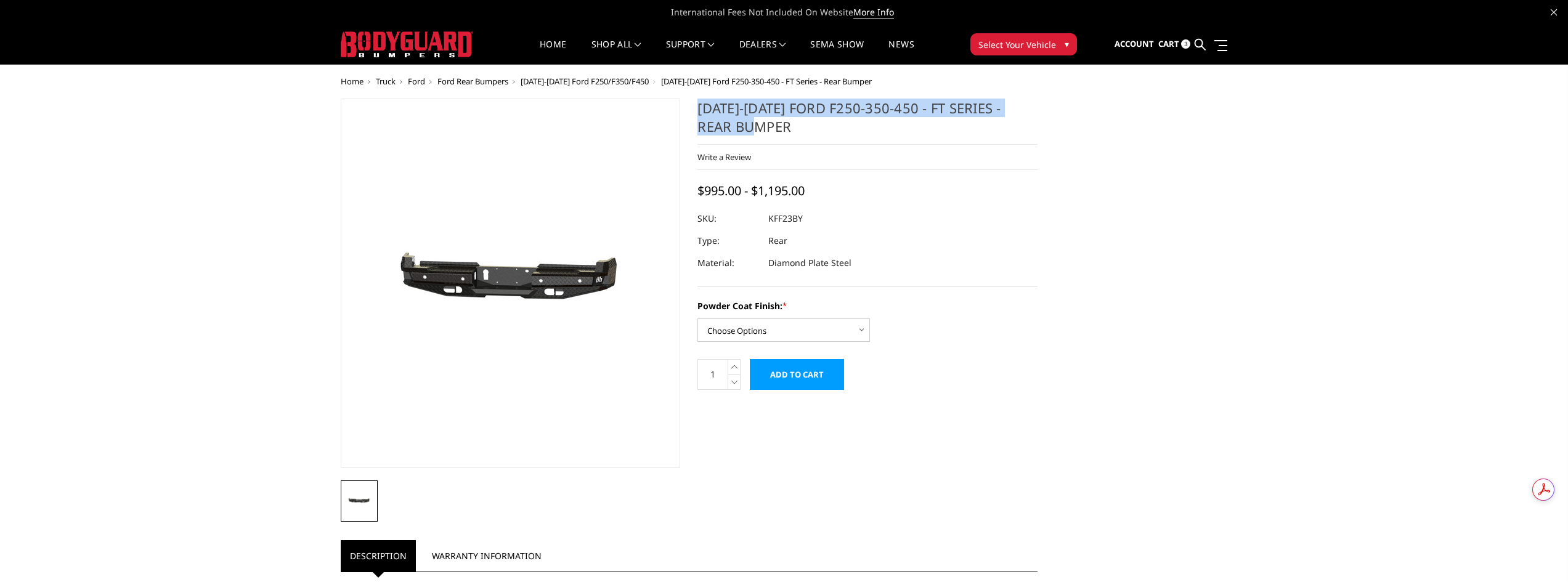
drag, startPoint x: 847, startPoint y: 125, endPoint x: 701, endPoint y: 100, distance: 148.1
click at [701, 100] on h1 "[DATE]-[DATE] Ford F250-350-450 - FT Series - Rear Bumper" at bounding box center [867, 122] width 340 height 46
copy h1 "[DATE]-[DATE] Ford F250-350-450 - FT Series - Rear Bumper"
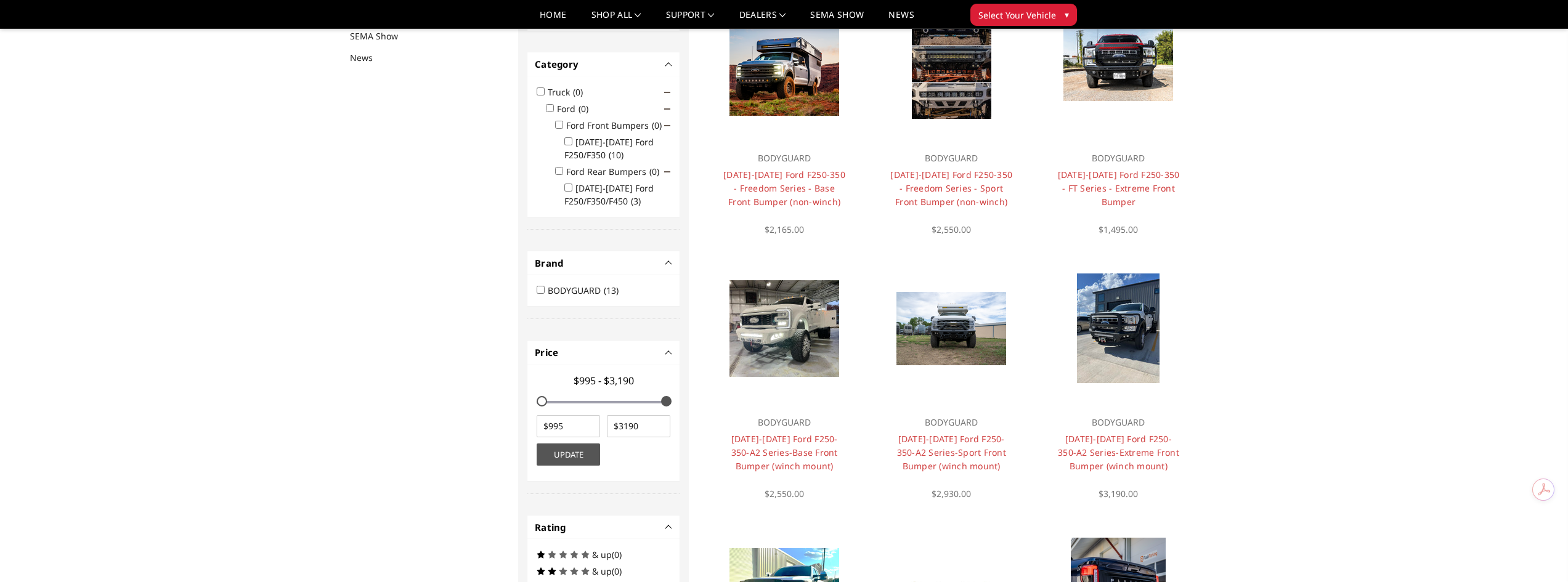
scroll to position [160, 0]
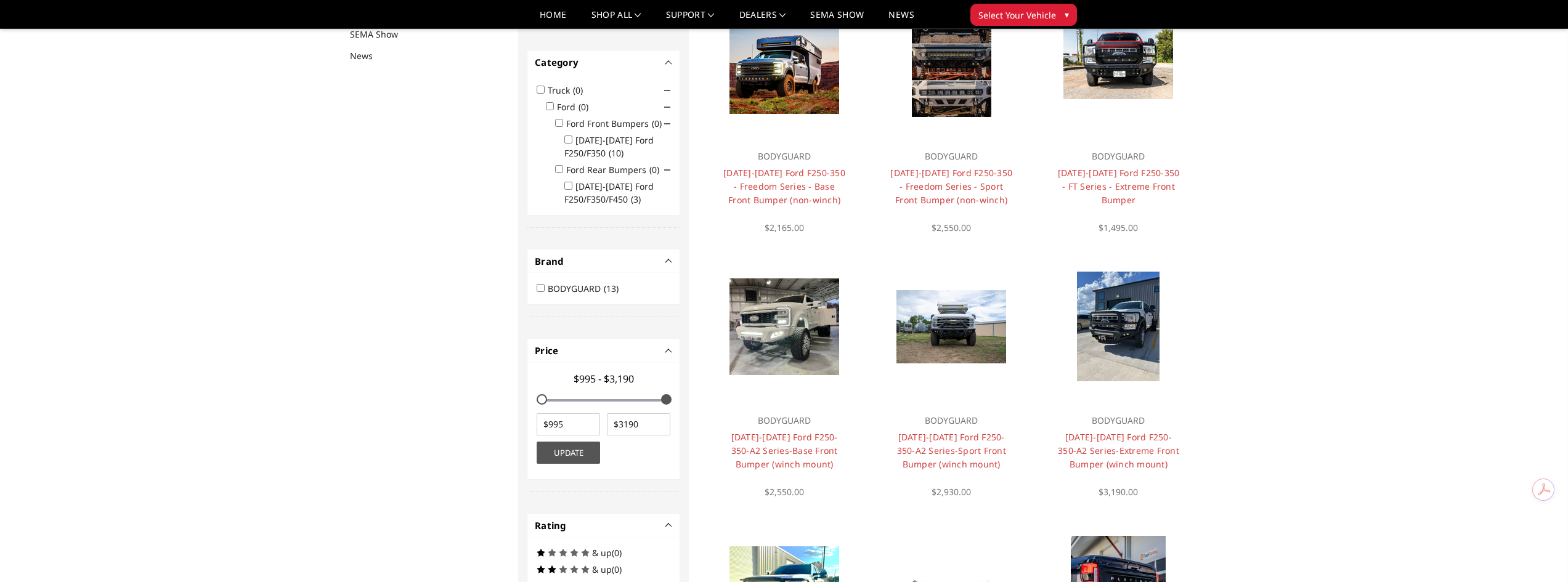
click at [559, 166] on input "Ford Rear Bumpers (0)" at bounding box center [559, 169] width 8 height 8
checkbox input "true"
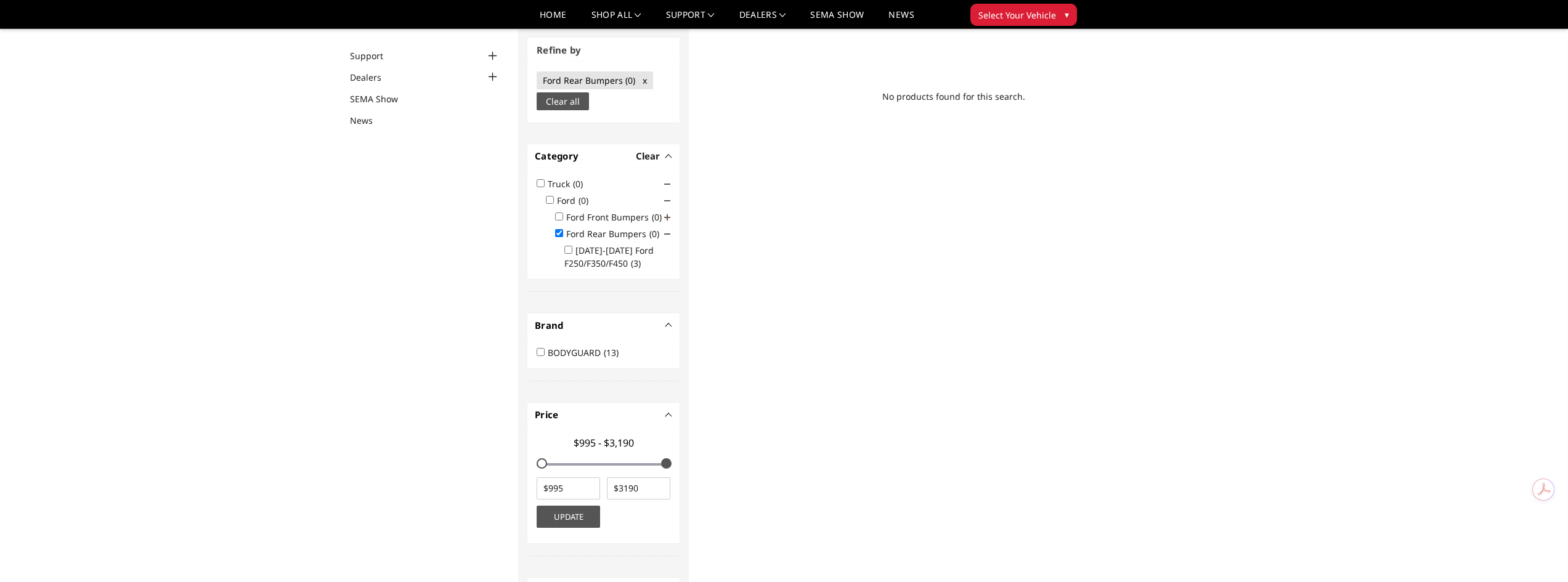
scroll to position [93, 0]
click at [569, 252] on input "[DATE]-[DATE] Ford F250/F350/F450 (3)" at bounding box center [568, 252] width 8 height 8
checkbox input "true"
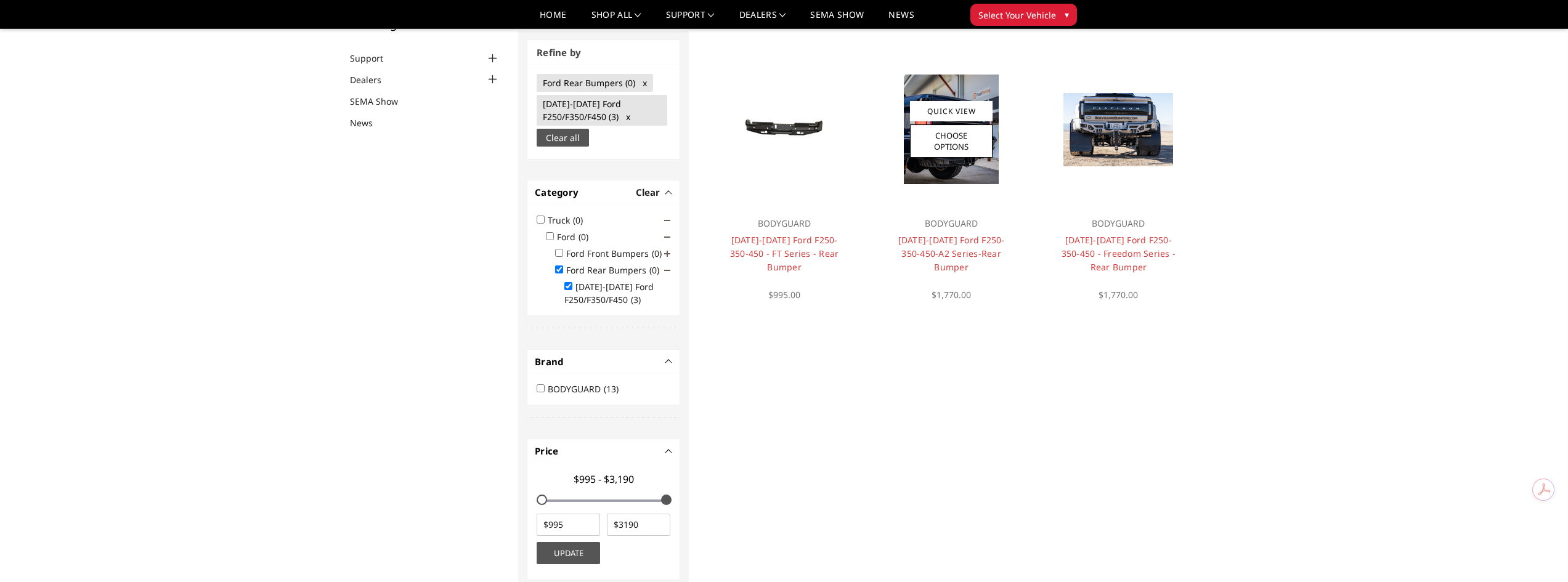
click at [955, 168] on img at bounding box center [950, 129] width 95 height 109
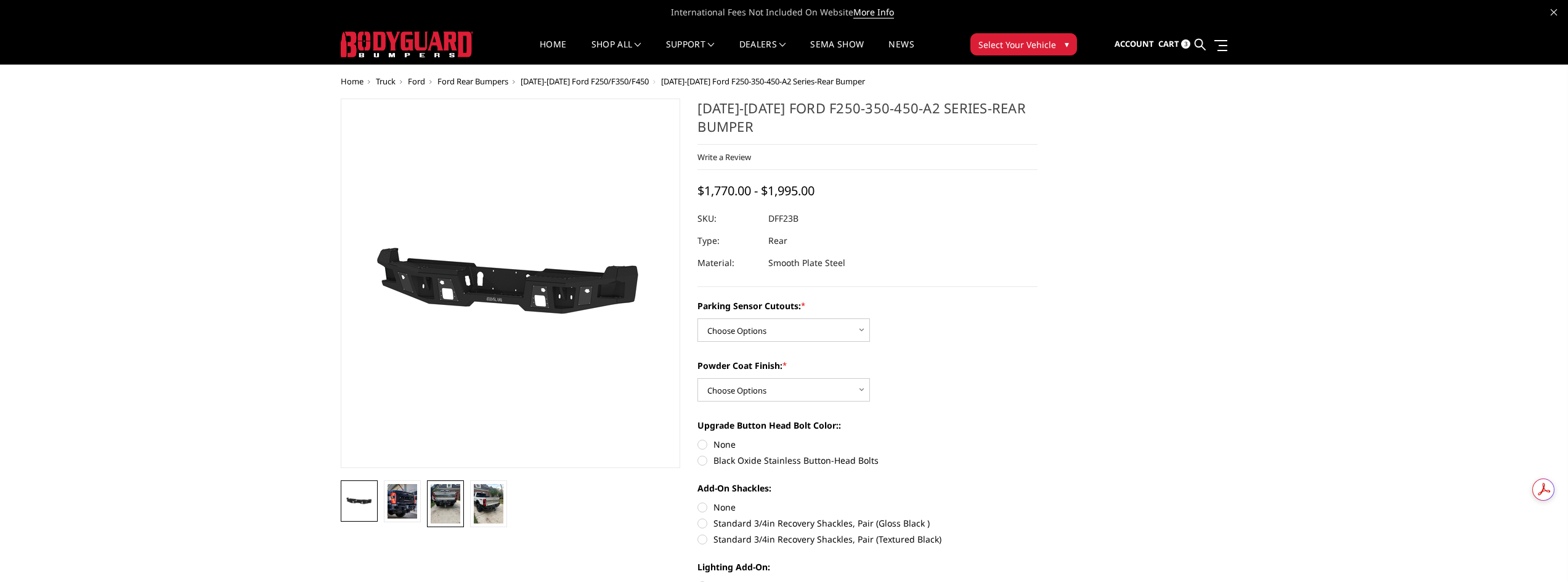
click at [447, 500] on img at bounding box center [445, 504] width 29 height 40
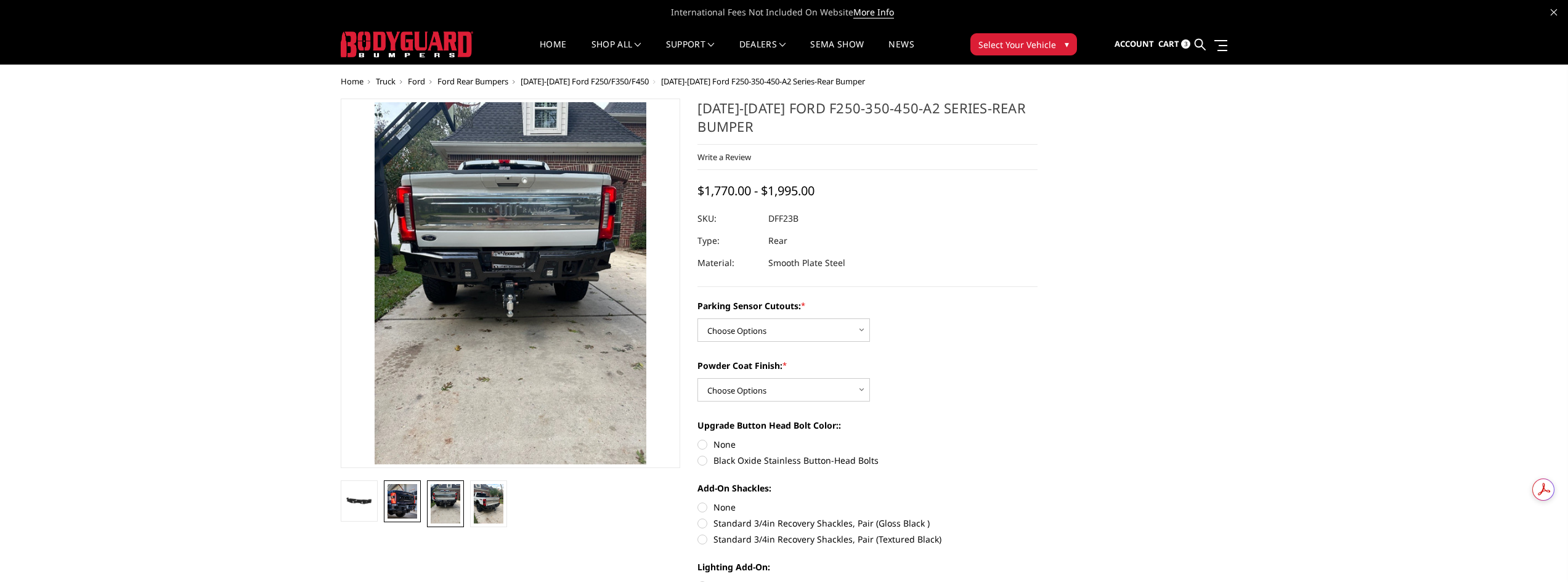
click at [408, 501] on img at bounding box center [402, 501] width 29 height 35
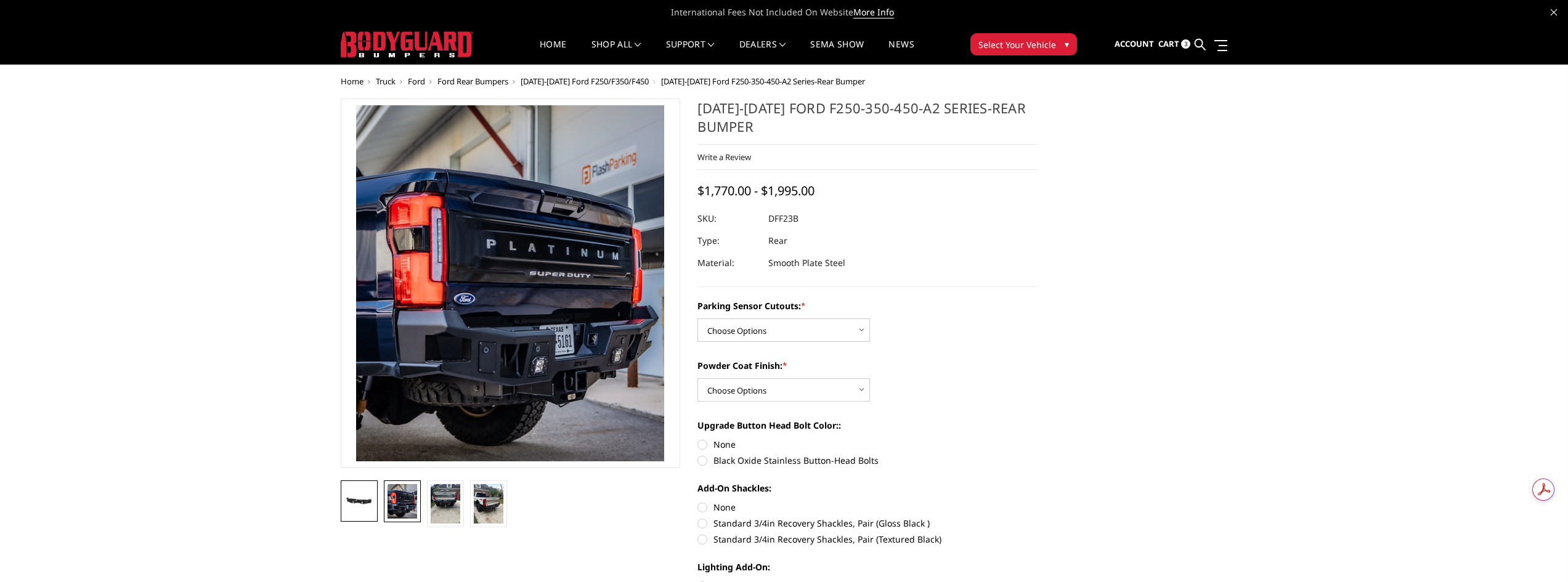
click at [365, 506] on img at bounding box center [358, 502] width 29 height 17
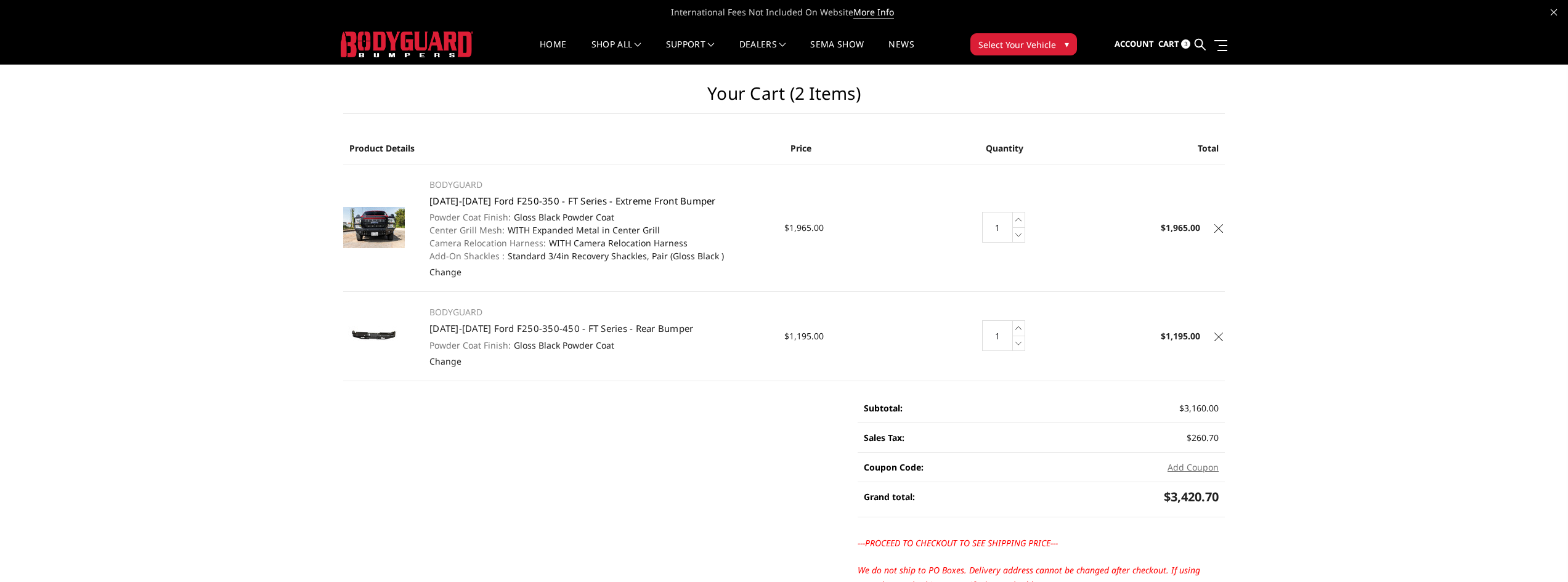
click at [466, 200] on link "[DATE]-[DATE] Ford F250-350 - FT Series - Extreme Front Bumper" at bounding box center [572, 200] width 287 height 12
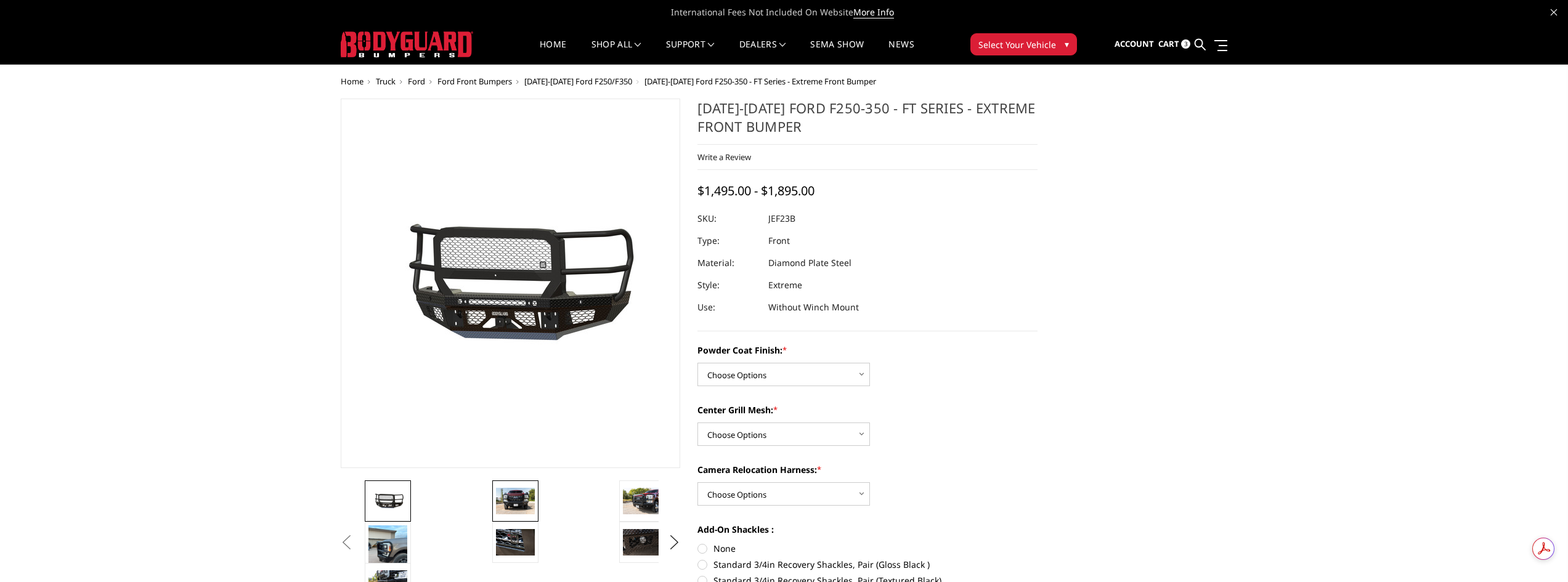
click at [520, 500] on div at bounding box center [869, 542] width 1015 height 124
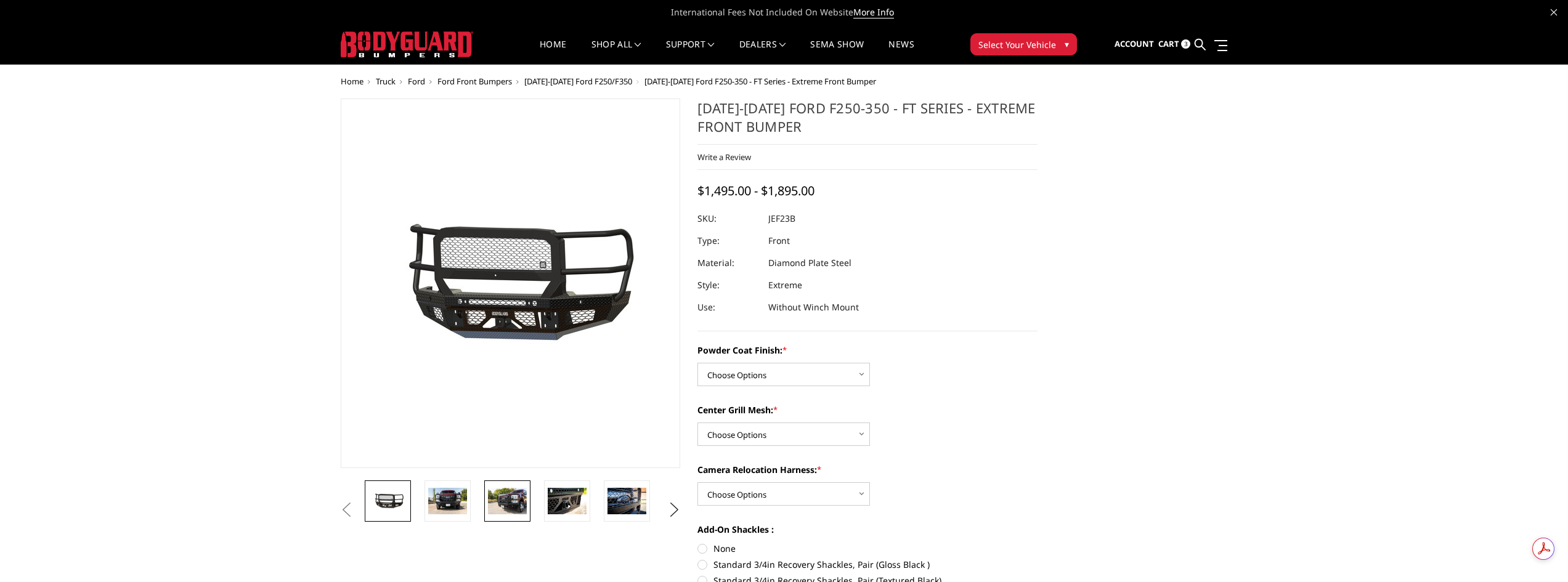
click at [511, 500] on img at bounding box center [506, 500] width 39 height 25
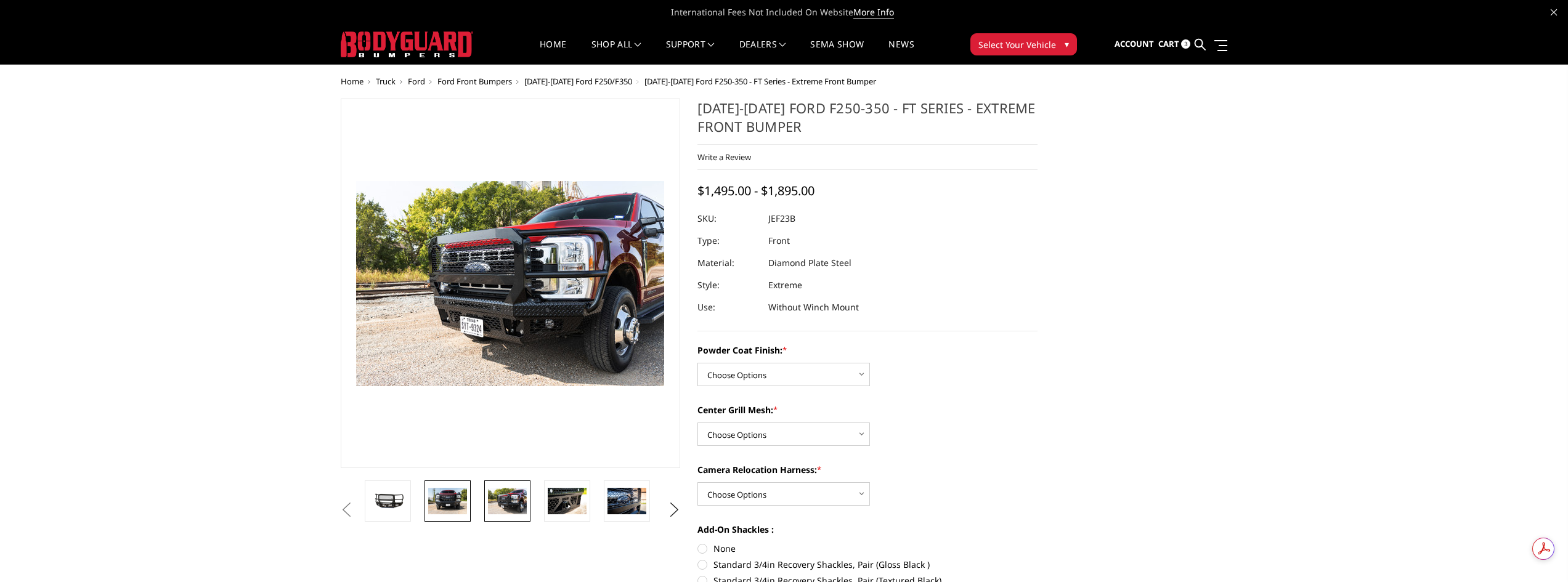
click at [467, 502] on img at bounding box center [447, 500] width 39 height 25
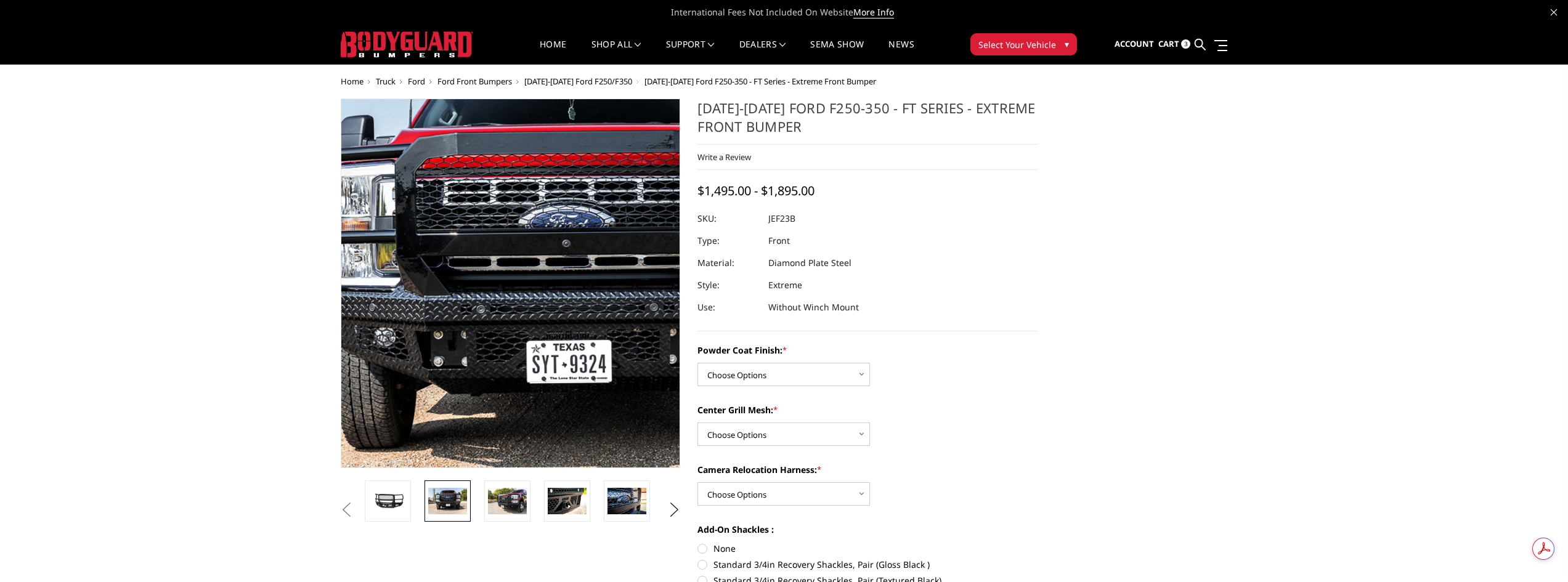
click at [473, 291] on img at bounding box center [560, 281] width 788 height 526
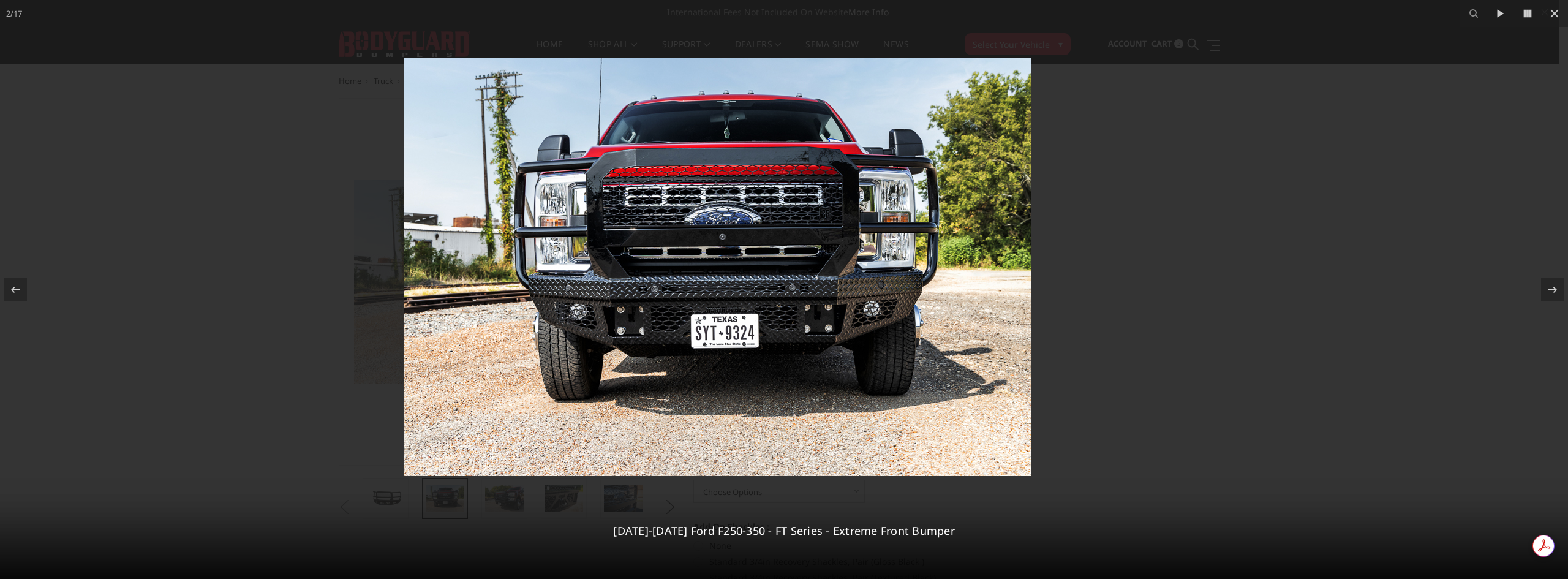
drag, startPoint x: 746, startPoint y: 293, endPoint x: 665, endPoint y: 288, distance: 81.2
click at [665, 288] on img at bounding box center [717, 267] width 627 height 419
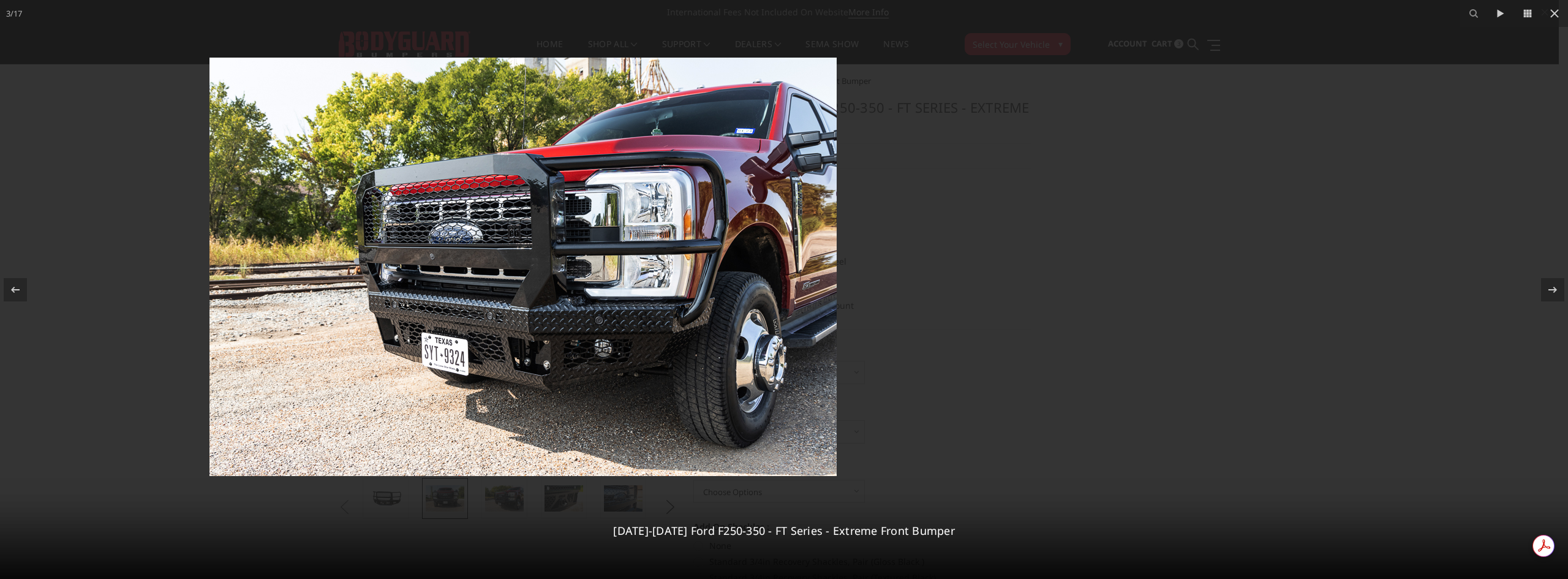
drag, startPoint x: 1106, startPoint y: 331, endPoint x: 835, endPoint y: 325, distance: 271.1
click at [835, 325] on div at bounding box center [523, 289] width 1568 height 579
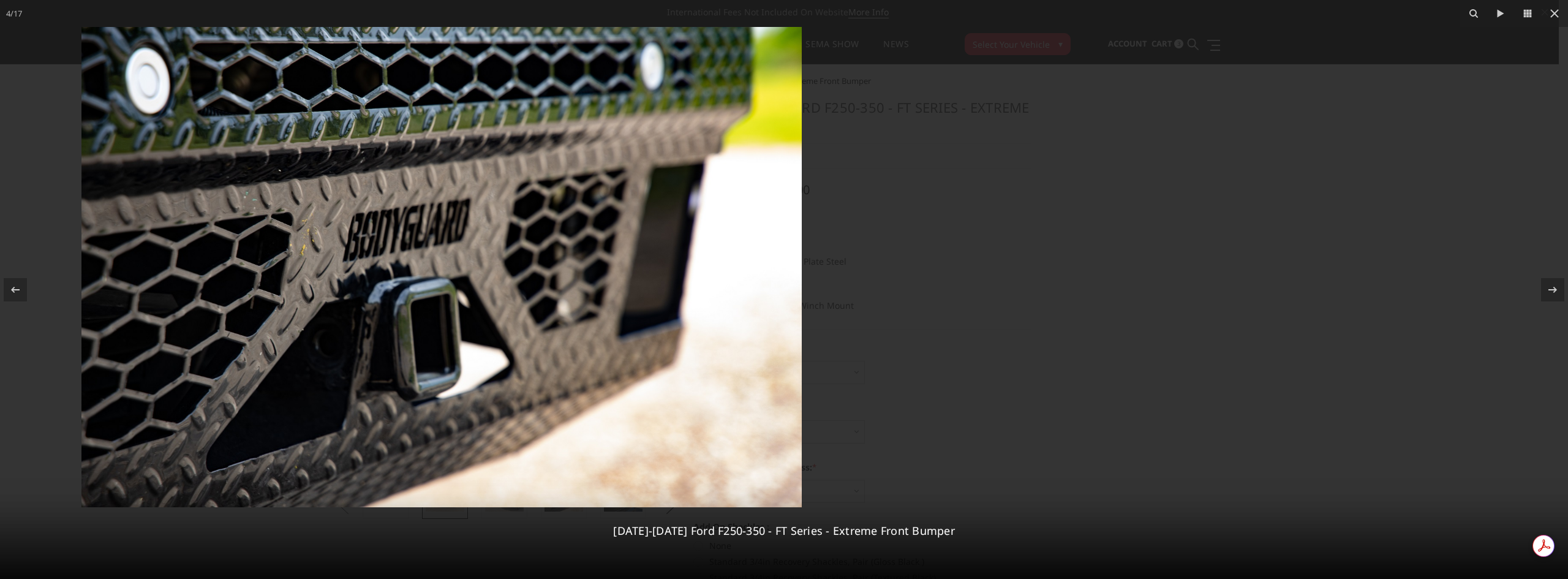
drag, startPoint x: 767, startPoint y: 333, endPoint x: 703, endPoint y: 333, distance: 64.0
click at [703, 333] on img at bounding box center [442, 267] width 720 height 480
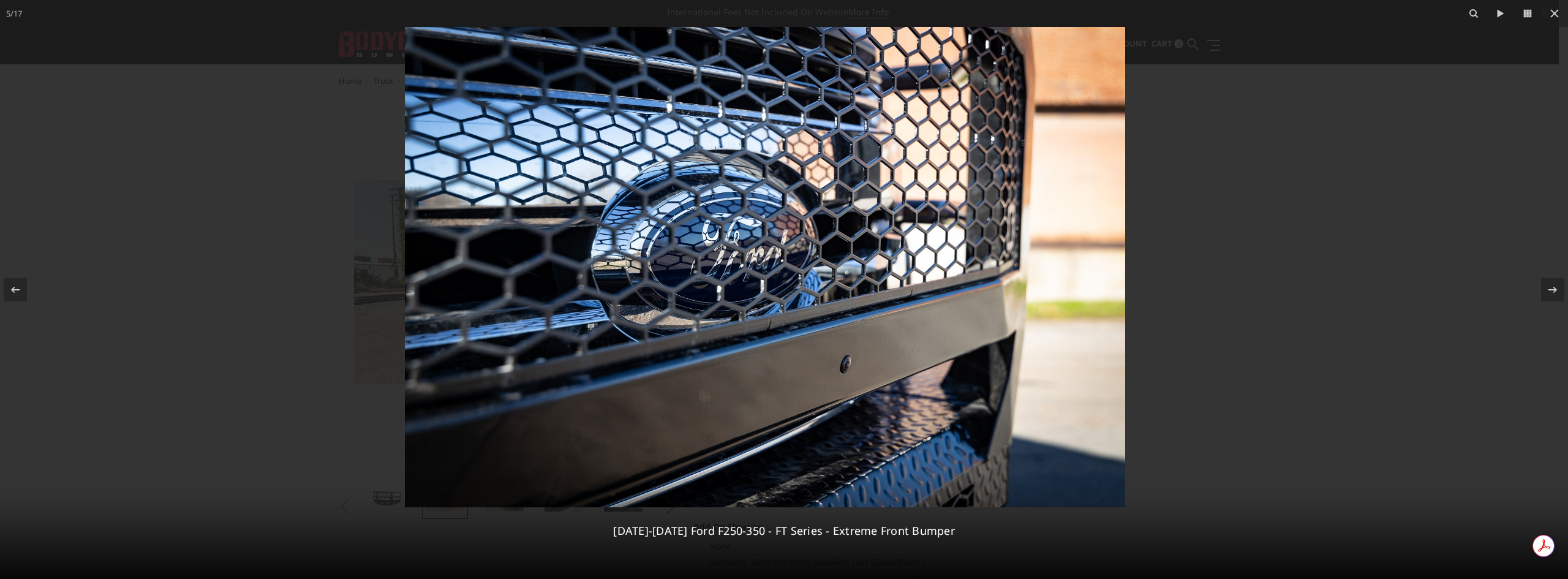
drag, startPoint x: 961, startPoint y: 353, endPoint x: 524, endPoint y: 325, distance: 437.9
click at [525, 325] on img at bounding box center [765, 267] width 720 height 480
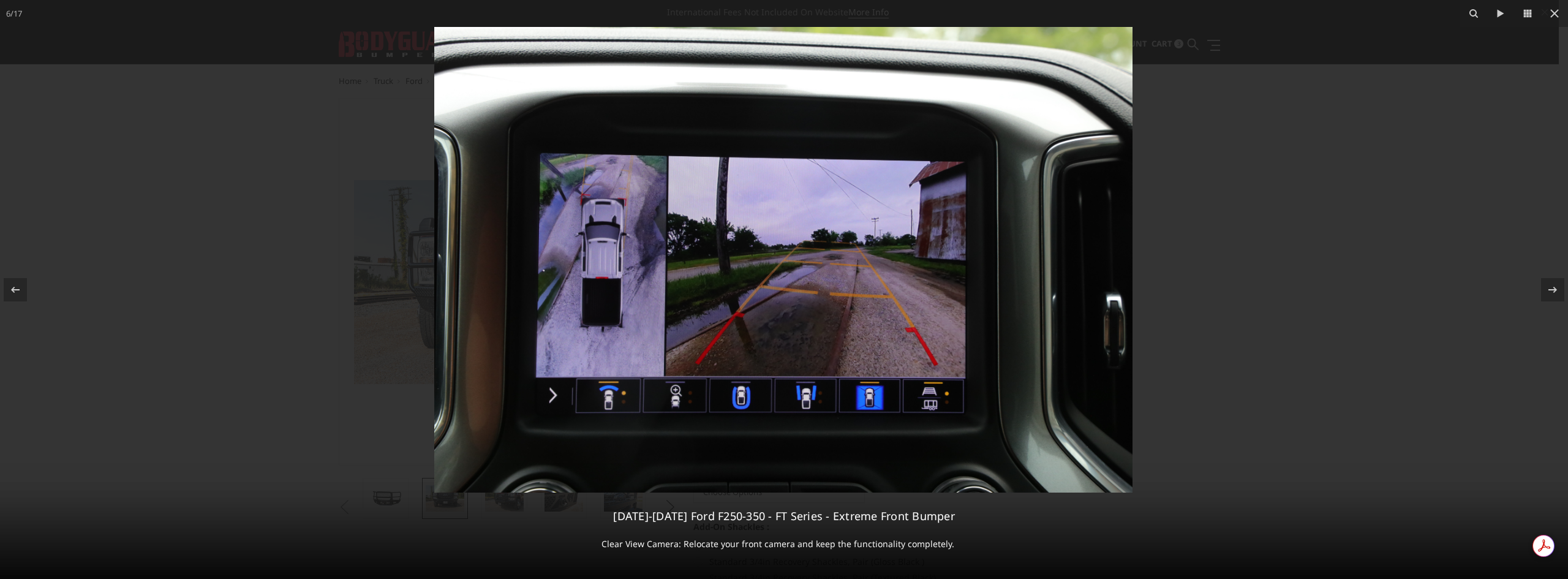
drag, startPoint x: 798, startPoint y: 333, endPoint x: 429, endPoint y: 323, distance: 369.1
click at [434, 323] on img at bounding box center [783, 260] width 699 height 465
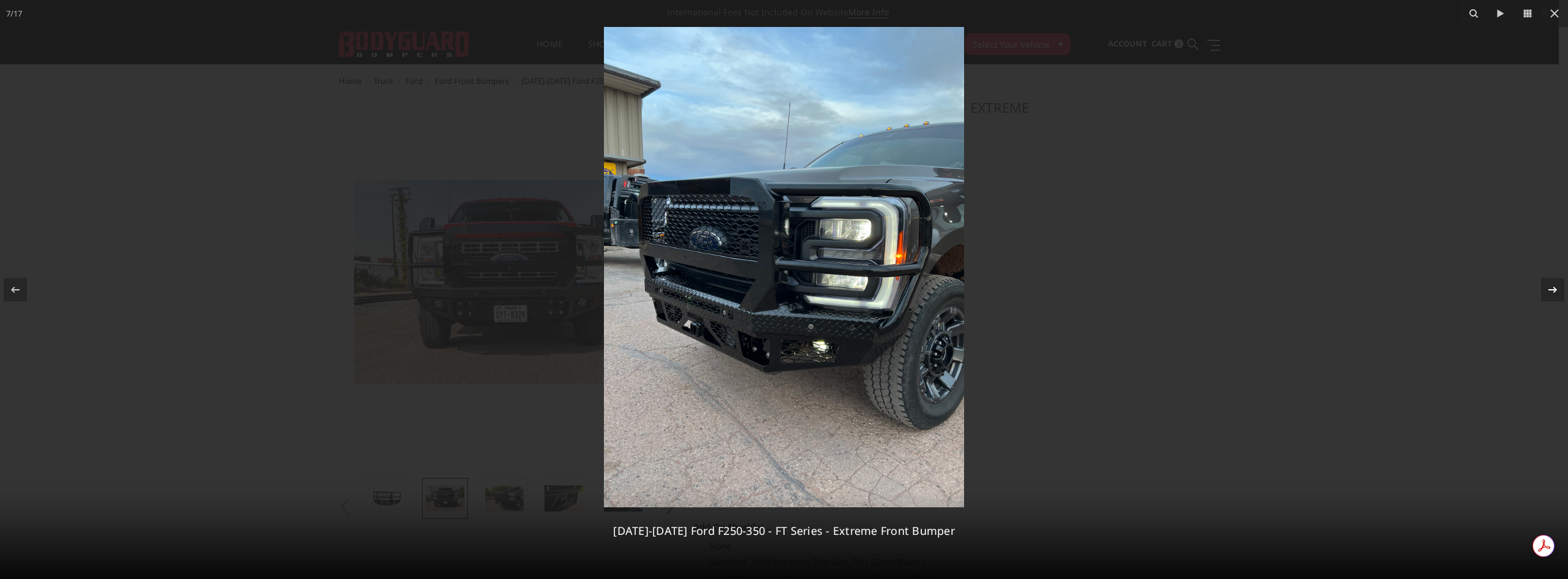
click at [1552, 291] on icon at bounding box center [1553, 290] width 15 height 15
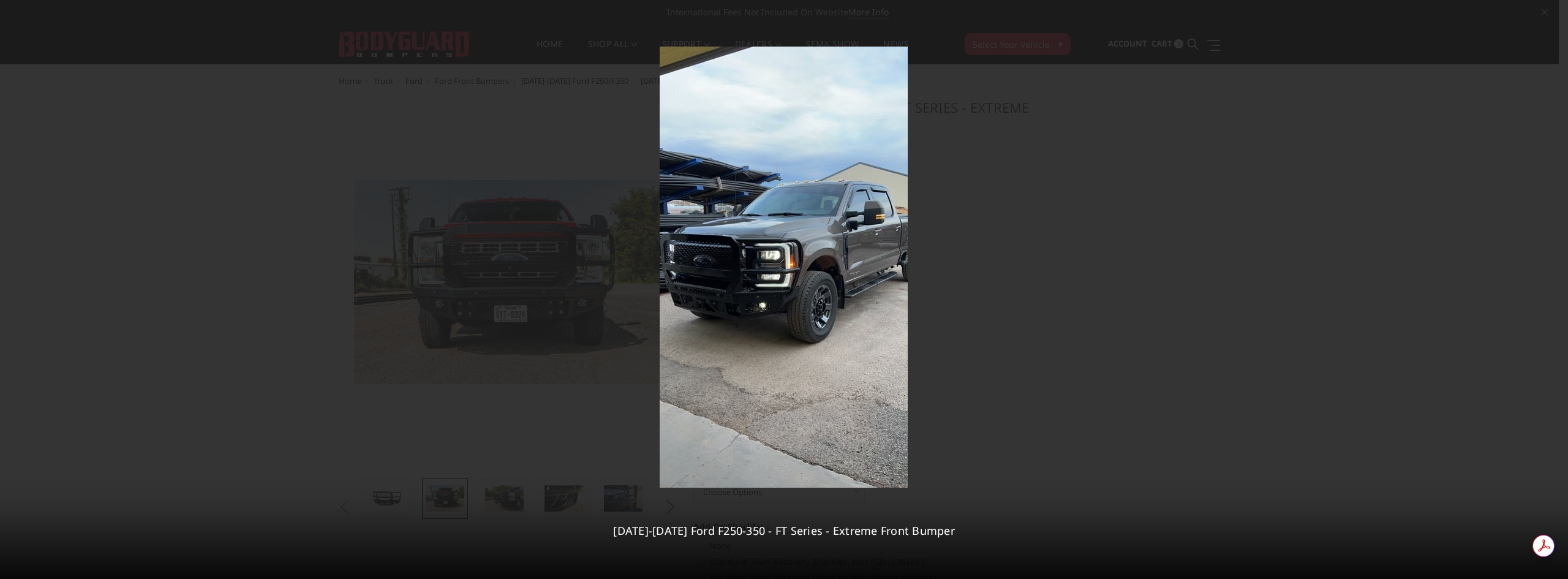
click at [1552, 291] on div "8 / 17 2023-2026 Ford F250-350 - FT Series - Extreme Front Bumper" at bounding box center [784, 289] width 1568 height 579
click at [1546, 290] on icon at bounding box center [1553, 290] width 15 height 15
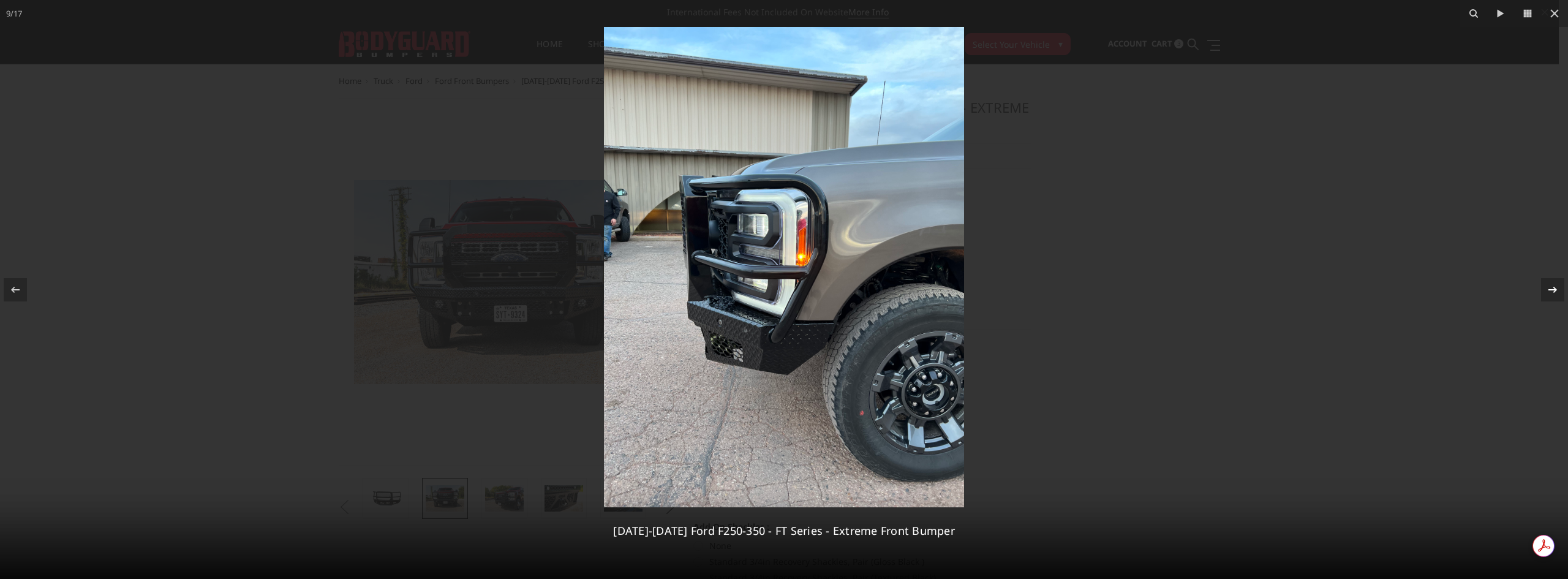
click at [1548, 290] on icon at bounding box center [1552, 289] width 8 height 7
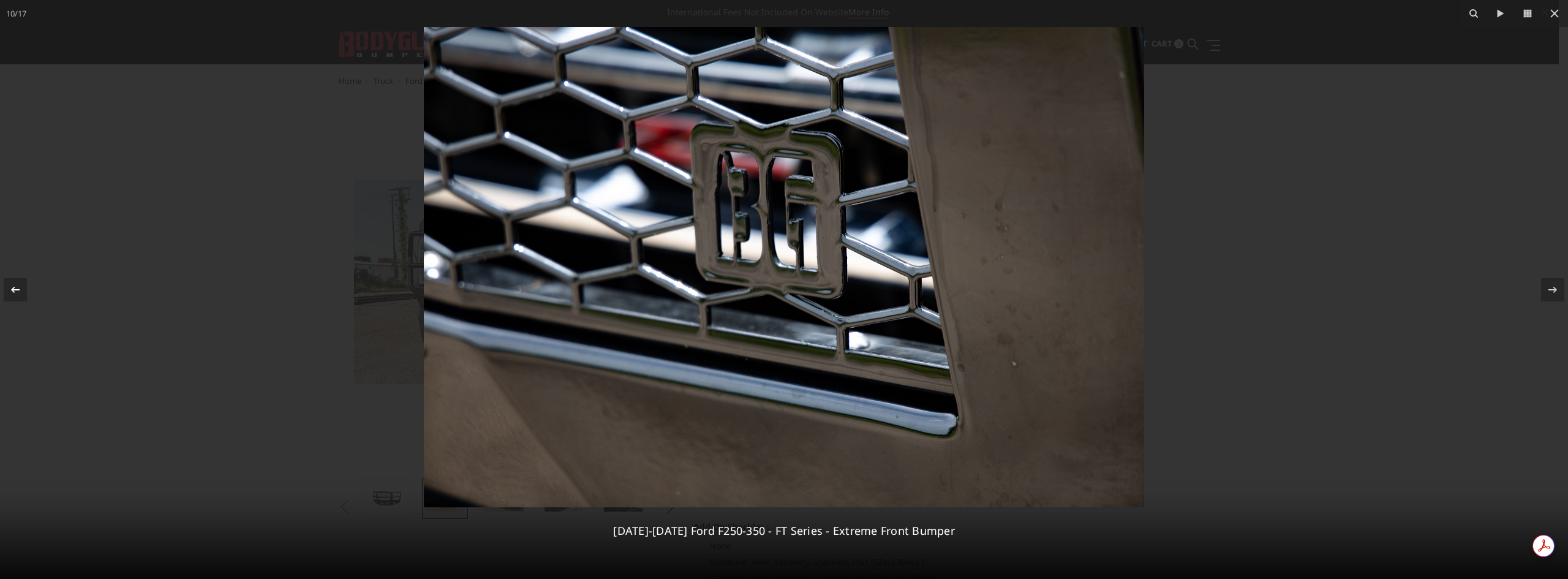
click at [13, 290] on icon at bounding box center [15, 289] width 8 height 7
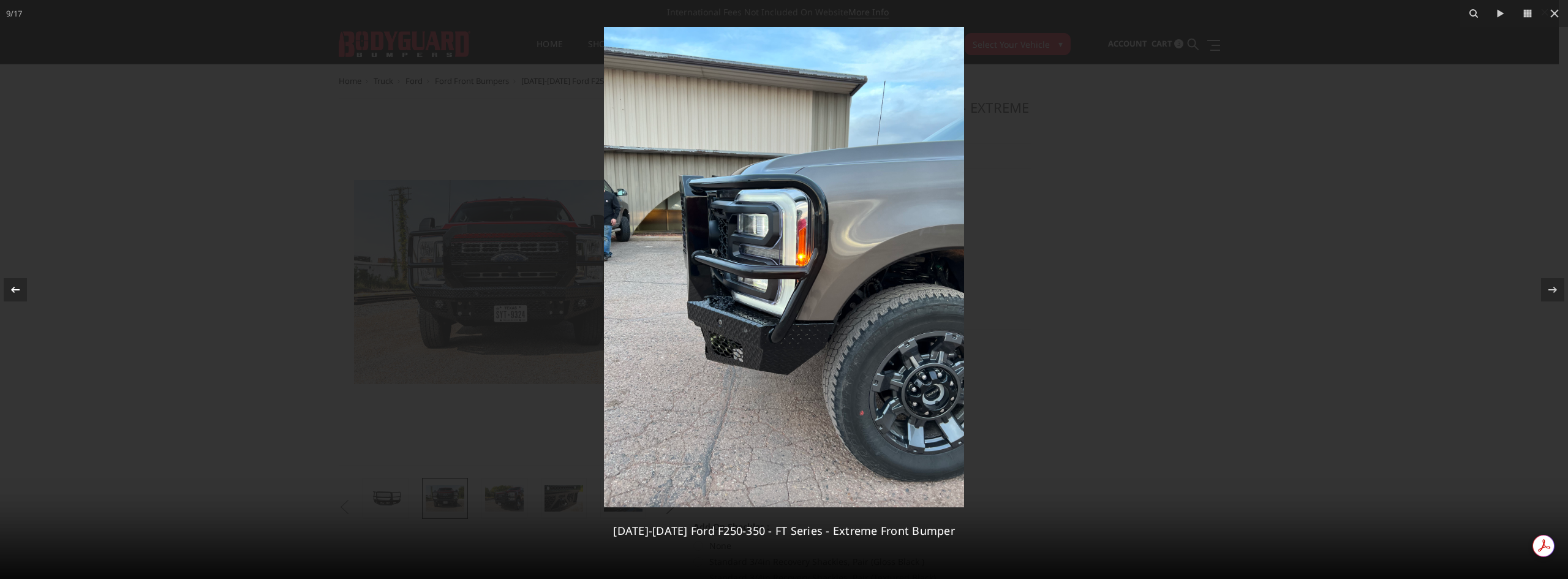
click at [13, 285] on icon at bounding box center [15, 290] width 15 height 15
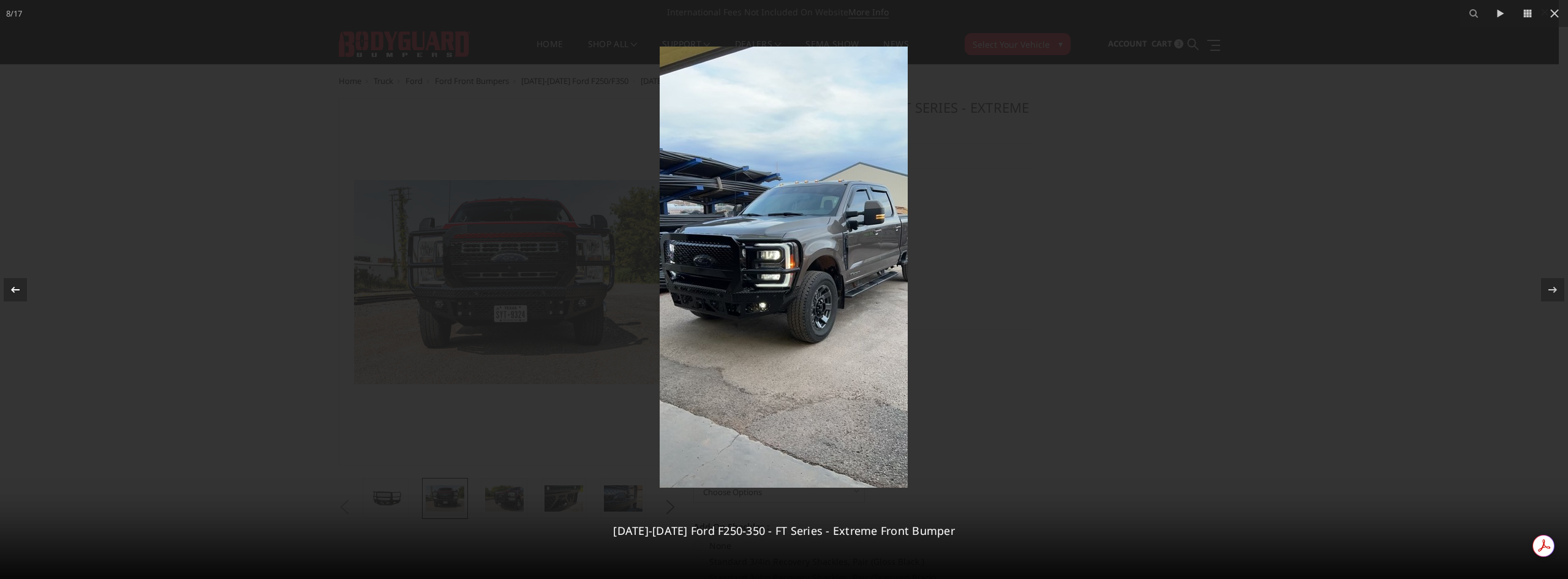
click at [13, 285] on icon at bounding box center [15, 290] width 15 height 15
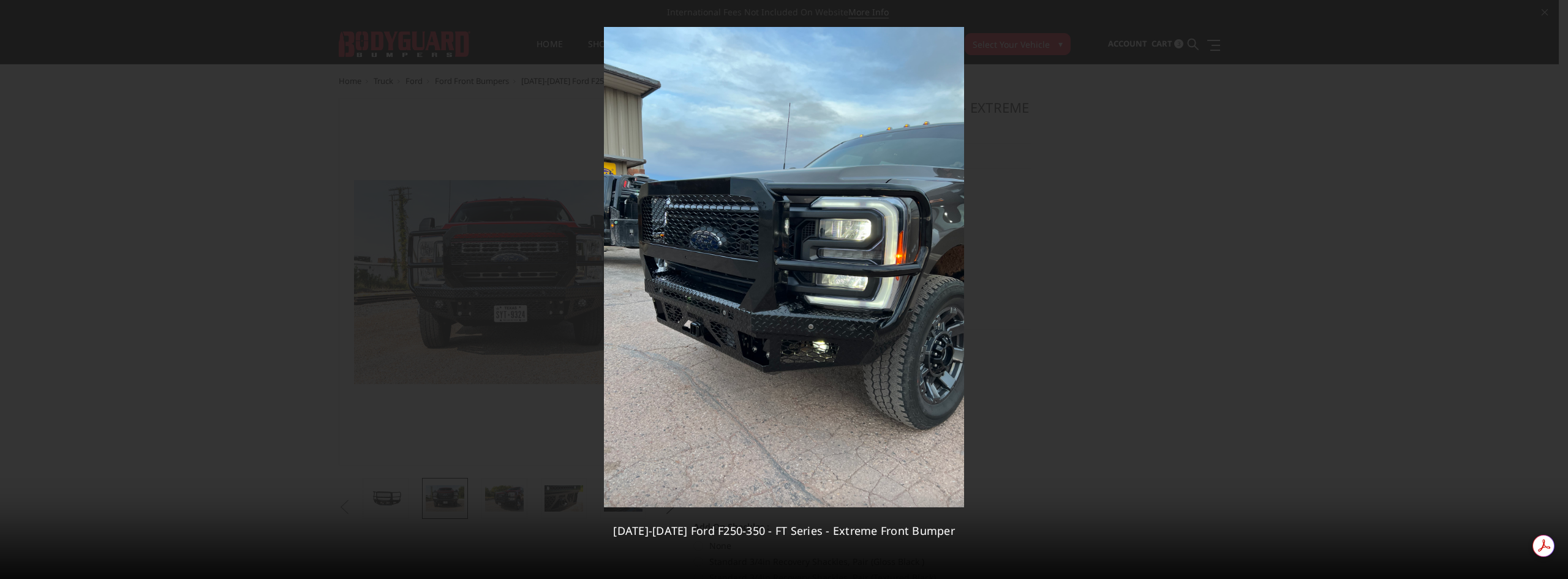
click at [13, 285] on div "7 / 17 2023-2026 Ford F250-350 - FT Series - Extreme Front Bumper" at bounding box center [784, 289] width 1568 height 579
click at [10, 288] on icon at bounding box center [15, 290] width 15 height 15
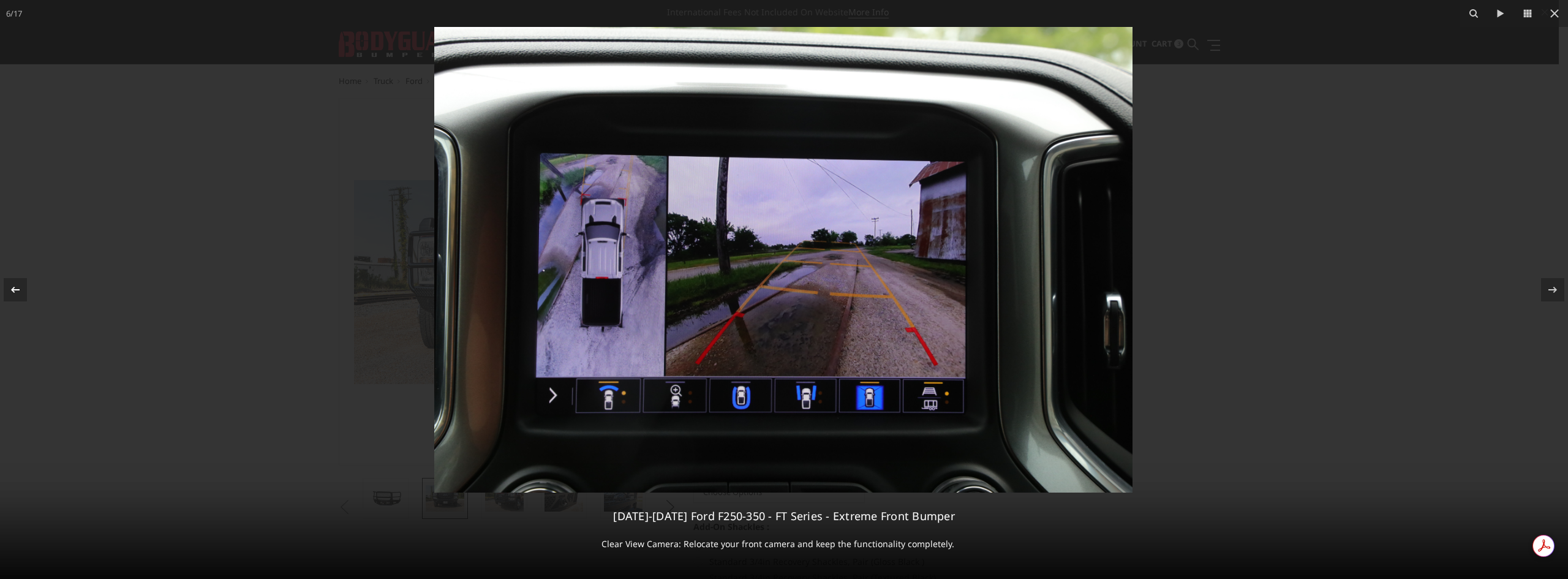
click at [11, 289] on icon at bounding box center [15, 289] width 8 height 7
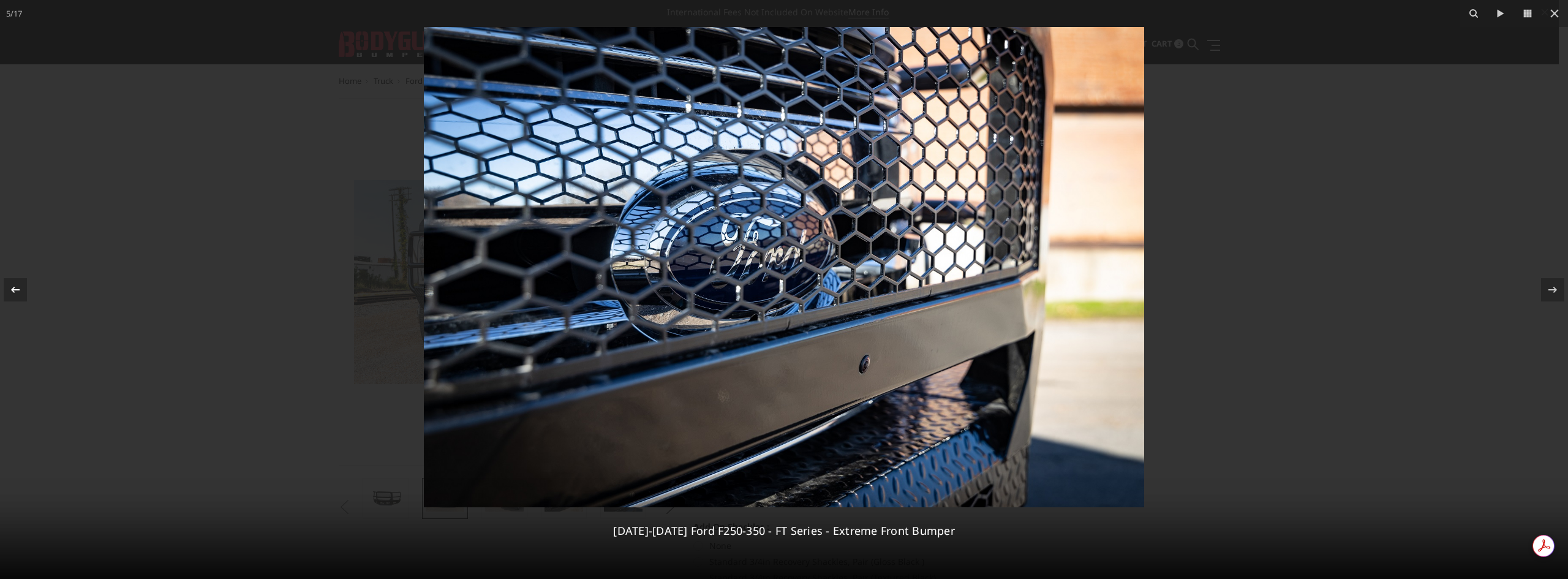
click at [11, 289] on icon at bounding box center [15, 289] width 8 height 7
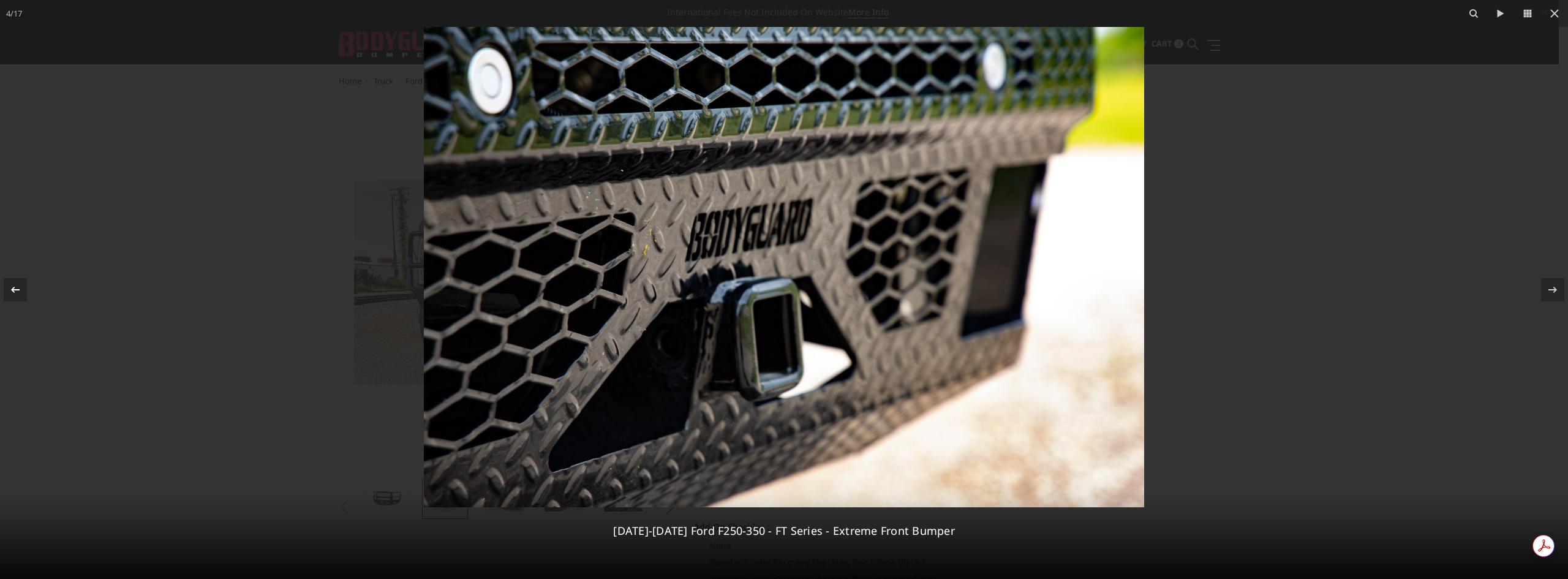
click at [11, 289] on icon at bounding box center [15, 289] width 8 height 7
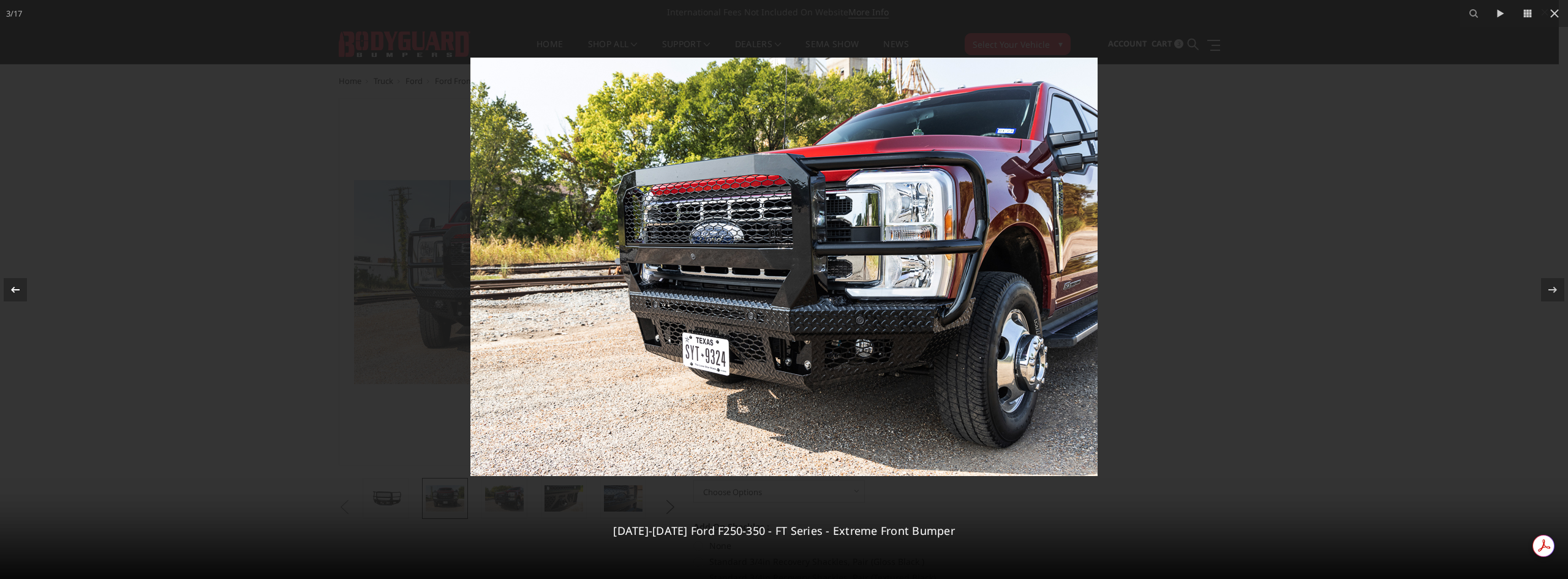
click at [11, 289] on div "3 / 17 2023-2026 Ford F250-350 - FT Series - Extreme Front Bumper" at bounding box center [784, 289] width 1568 height 579
click at [11, 289] on icon at bounding box center [15, 289] width 8 height 7
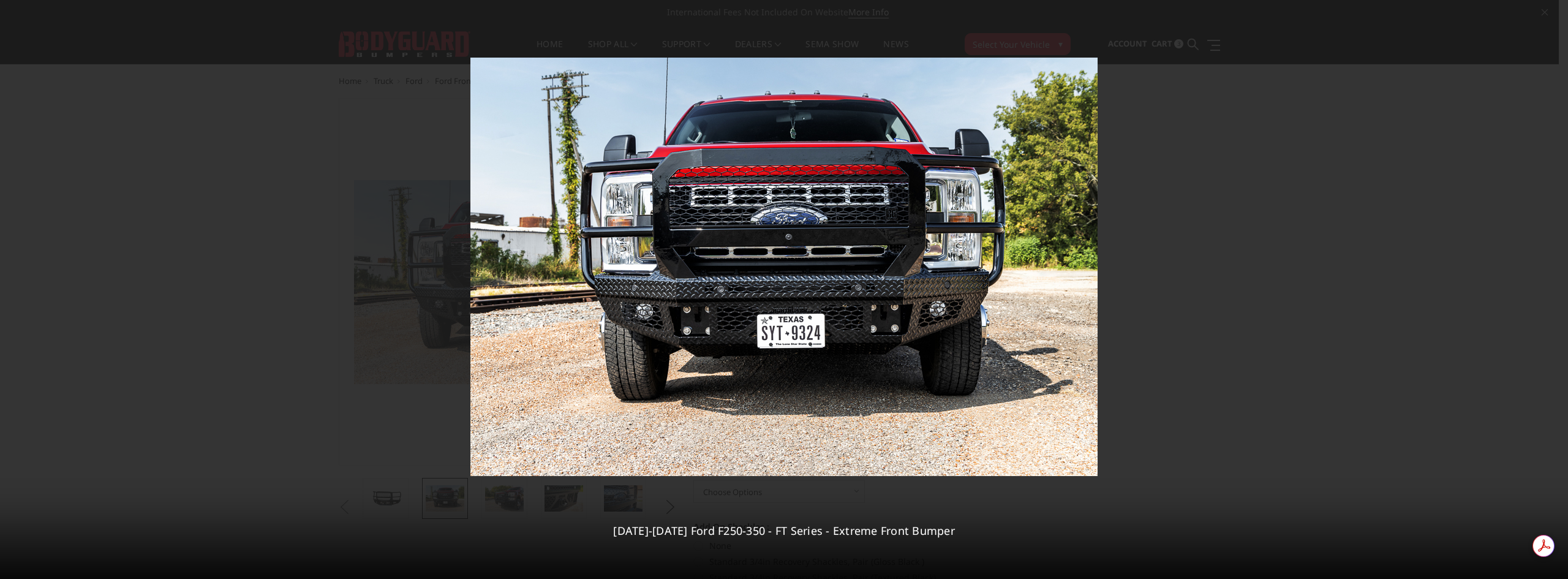
click at [11, 289] on div "2 / 17 2023-2026 Ford F250-350 - FT Series - Extreme Front Bumper" at bounding box center [784, 289] width 1568 height 579
click at [11, 289] on icon at bounding box center [15, 289] width 8 height 7
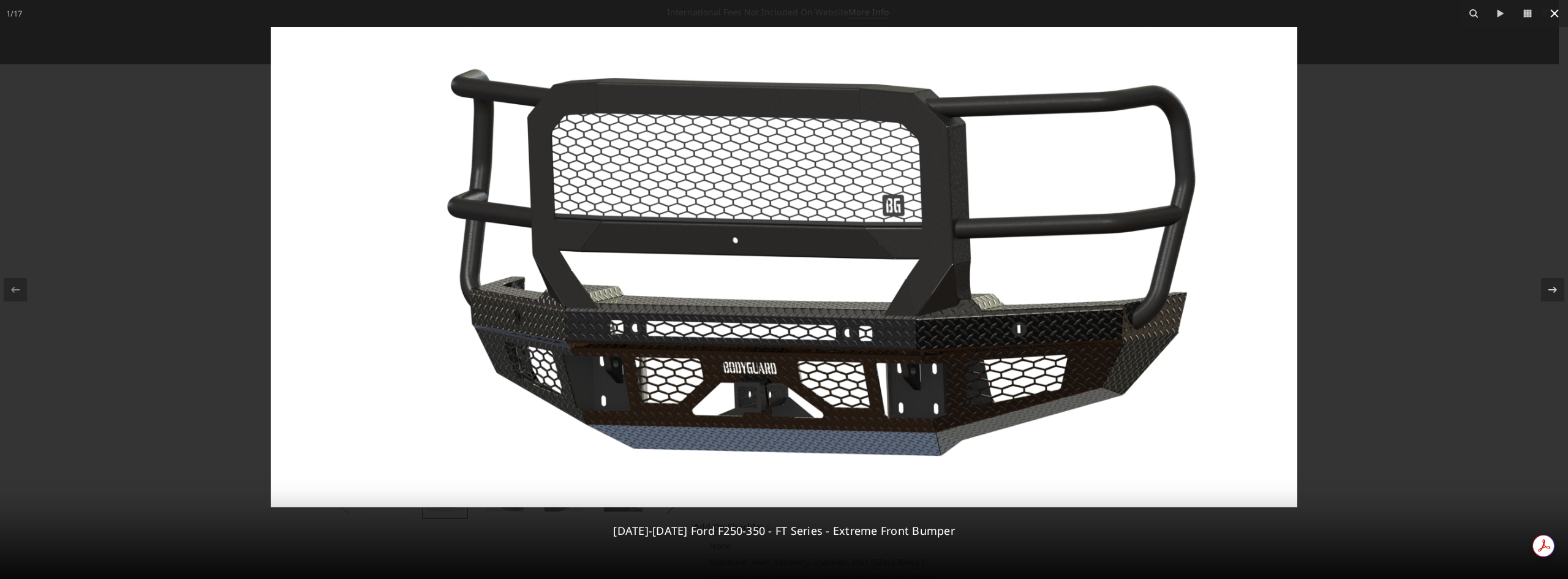
click at [1558, 10] on icon at bounding box center [1554, 13] width 8 height 8
